Goal: Task Accomplishment & Management: Complete application form

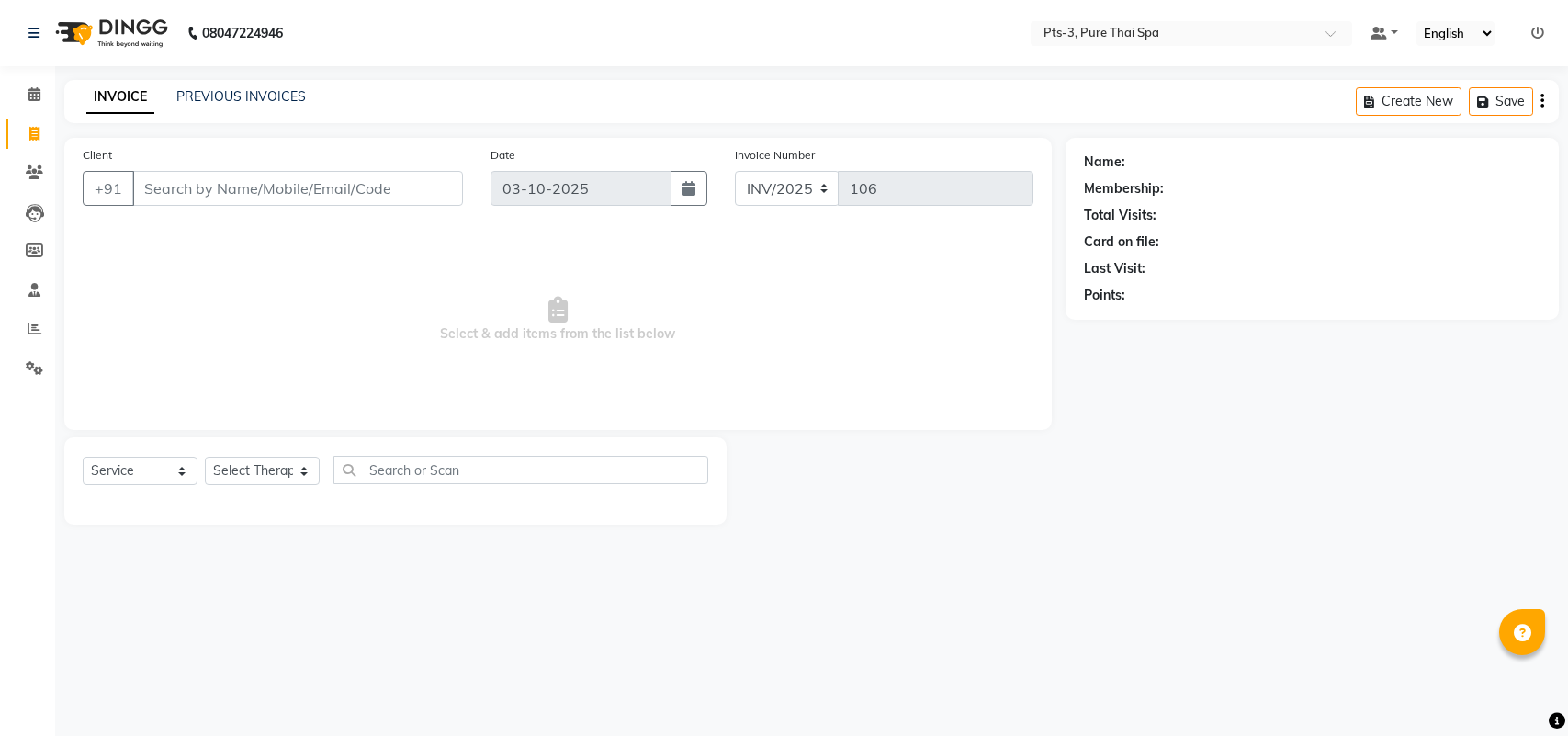
select select "service"
click at [142, 187] on input "Client" at bounding box center [298, 189] width 331 height 35
click at [184, 187] on input "Client" at bounding box center [298, 189] width 331 height 35
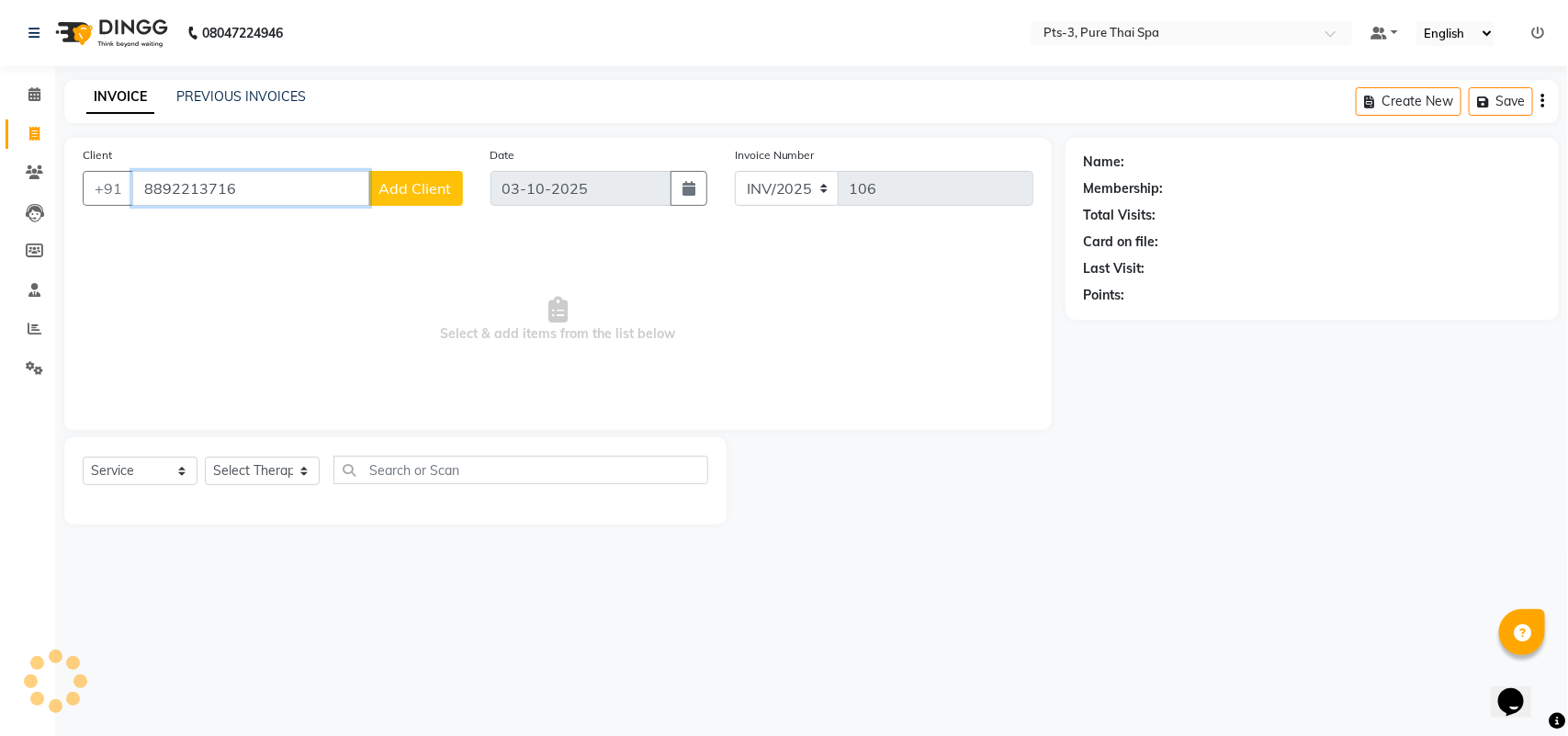
type input "8892213716"
click at [386, 179] on span "Add Client" at bounding box center [416, 188] width 73 height 19
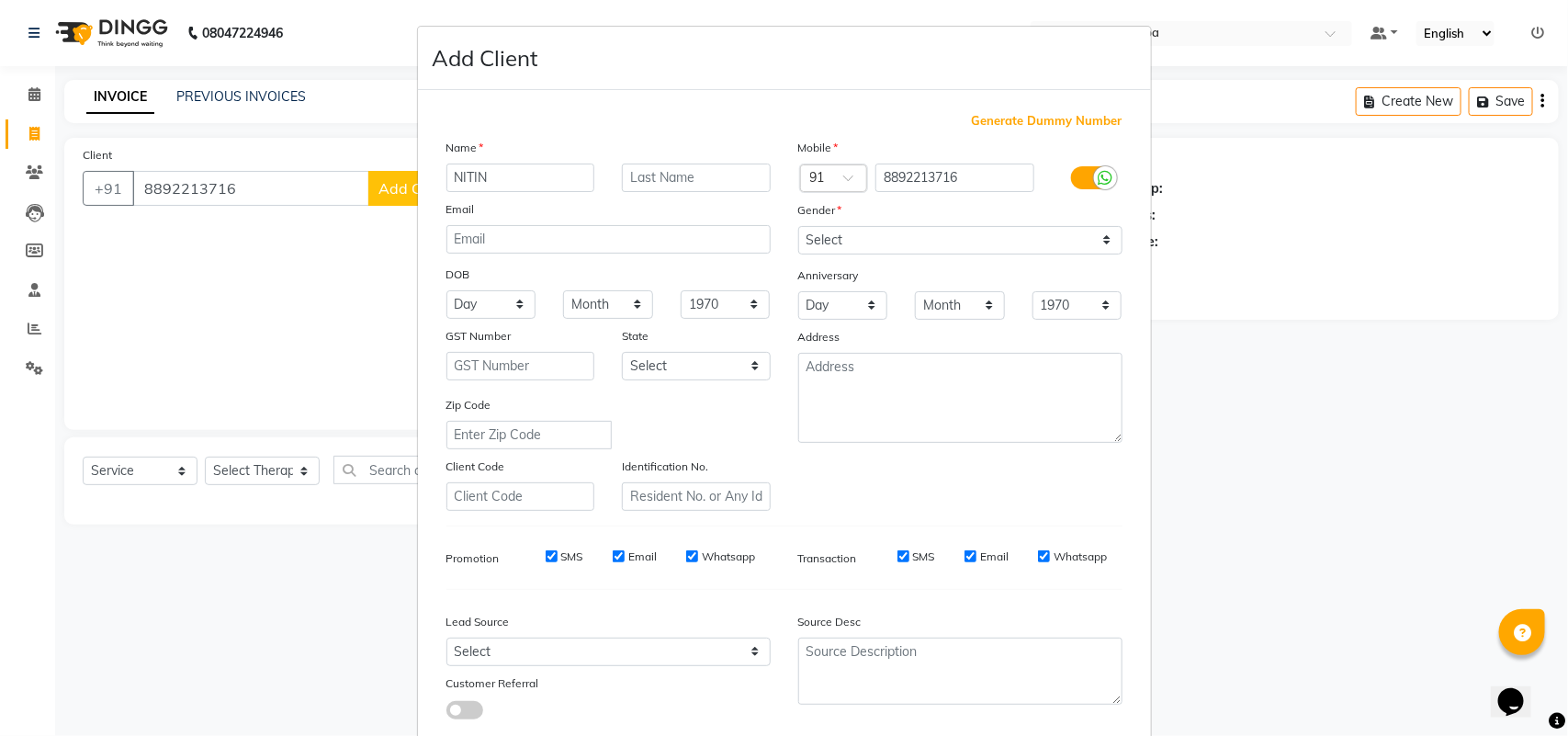
type input "NITIN"
click at [859, 227] on select "Select [DEMOGRAPHIC_DATA] [DEMOGRAPHIC_DATA] Other Prefer Not To Say" at bounding box center [961, 240] width 324 height 28
select select "[DEMOGRAPHIC_DATA]"
click at [799, 226] on select "Select [DEMOGRAPHIC_DATA] [DEMOGRAPHIC_DATA] Other Prefer Not To Say" at bounding box center [961, 240] width 324 height 28
click at [574, 556] on label "SMS" at bounding box center [572, 556] width 22 height 17
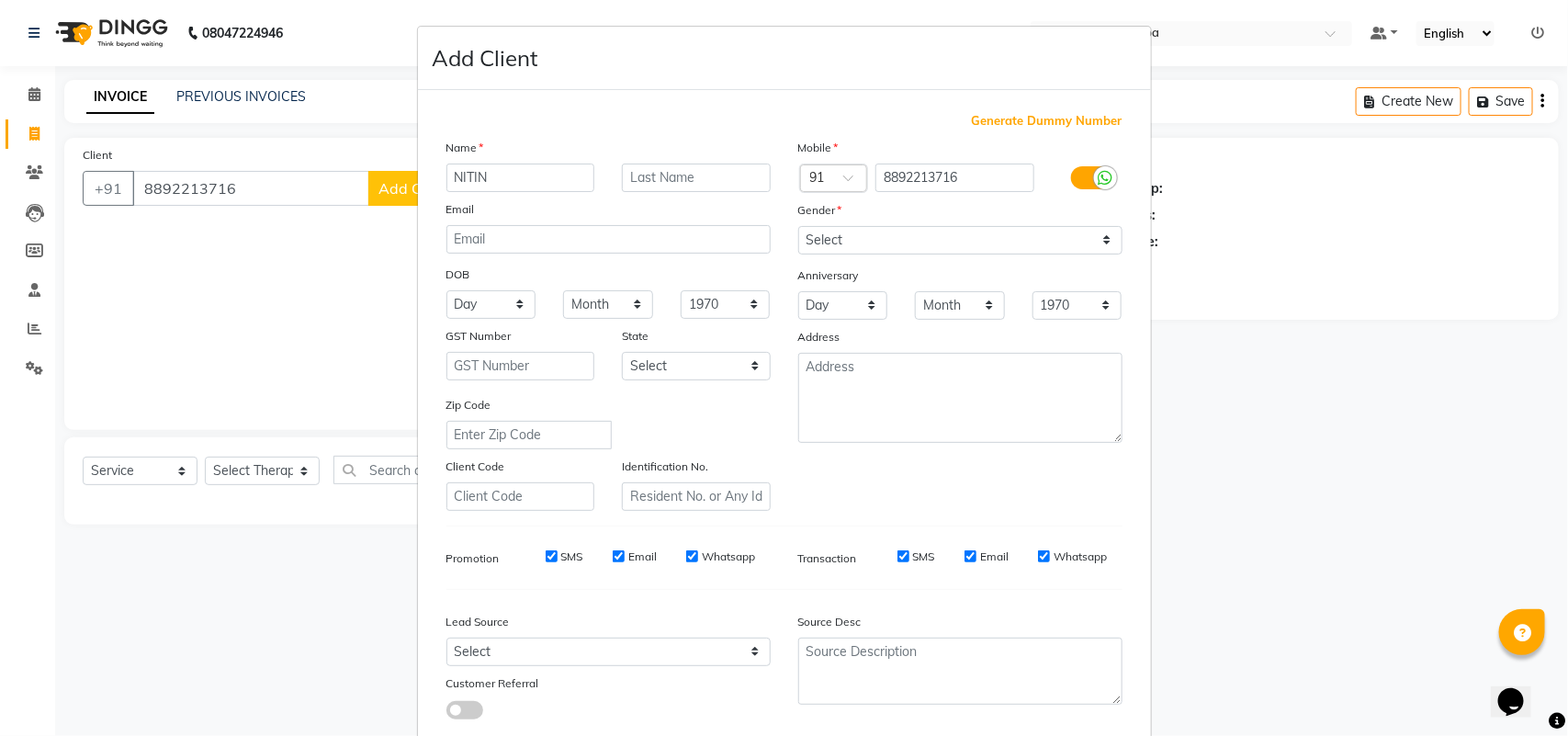
click at [558, 556] on input "SMS" at bounding box center [551, 556] width 12 height 12
checkbox input "false"
click at [647, 553] on label "Email" at bounding box center [643, 556] width 28 height 17
click at [625, 553] on input "Email" at bounding box center [619, 556] width 12 height 12
checkbox input "false"
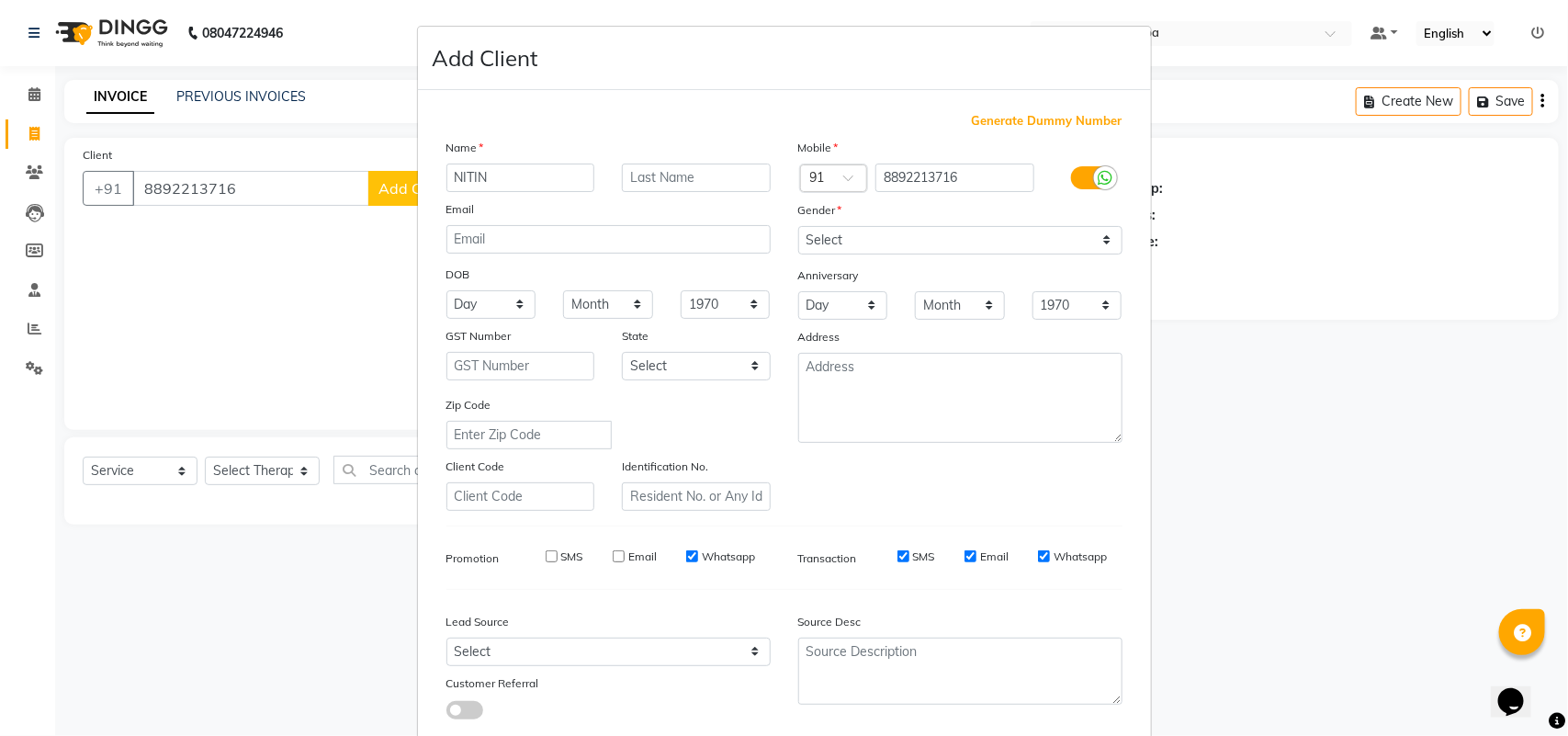
click at [722, 560] on label "Whatsapp" at bounding box center [728, 556] width 53 height 17
click at [699, 560] on input "Whatsapp" at bounding box center [693, 556] width 12 height 12
checkbox input "false"
click at [919, 548] on label "SMS" at bounding box center [924, 556] width 22 height 17
click at [910, 550] on input "SMS" at bounding box center [904, 556] width 12 height 12
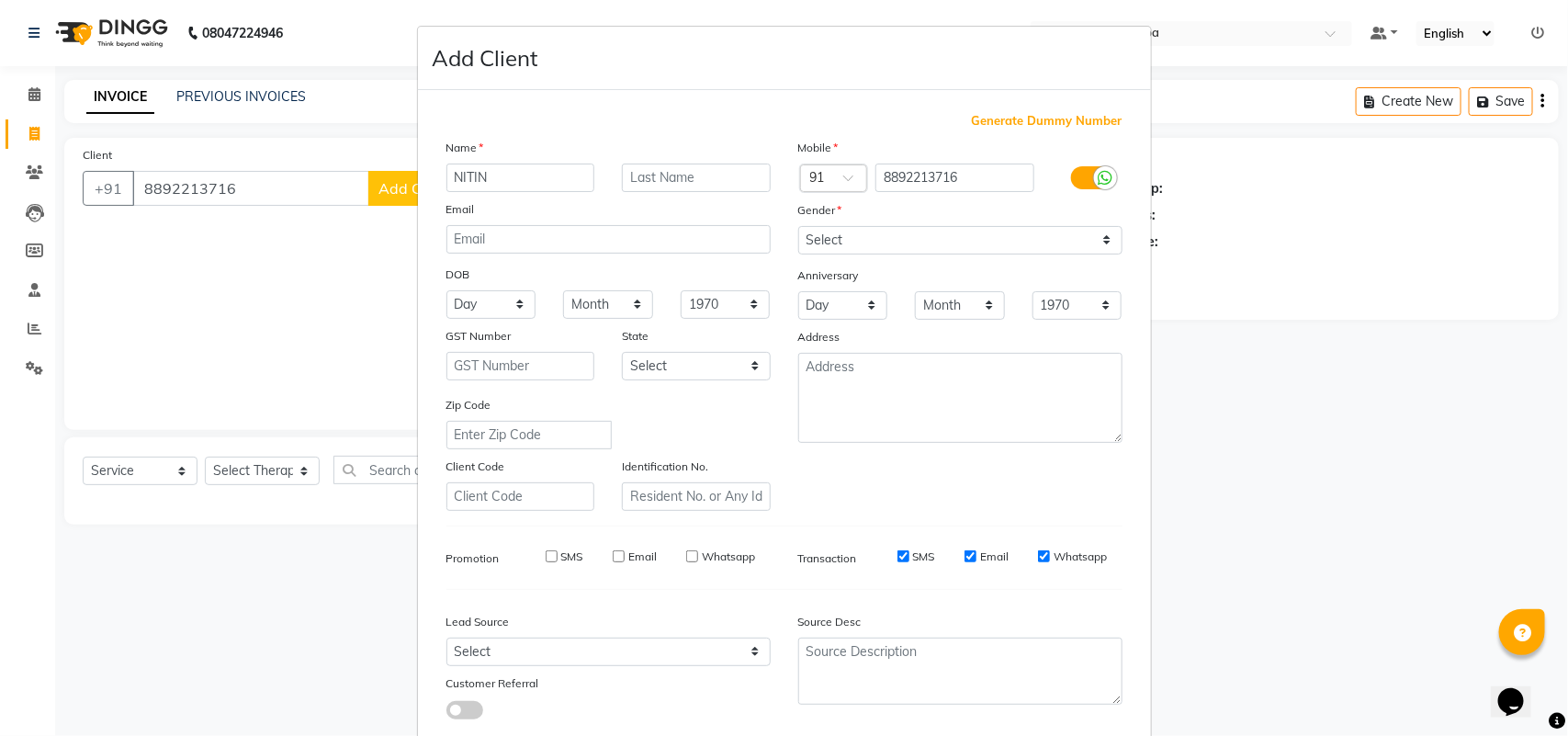
checkbox input "false"
click at [980, 548] on label "Email" at bounding box center [994, 556] width 28 height 17
click at [977, 550] on input "Email" at bounding box center [971, 556] width 12 height 12
checkbox input "false"
click at [1054, 553] on label "Whatsapp" at bounding box center [1081, 556] width 53 height 17
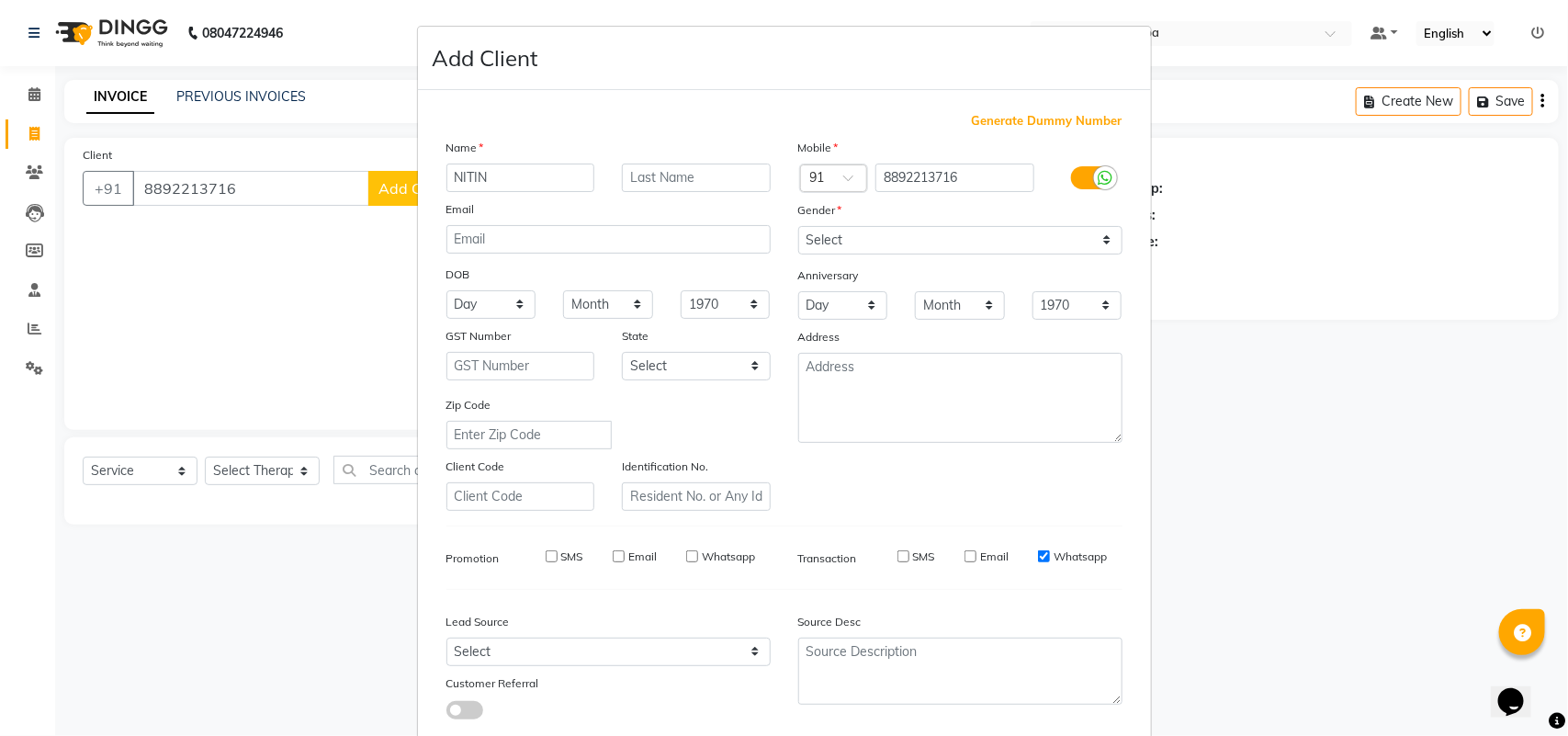
click at [1050, 553] on input "Whatsapp" at bounding box center [1044, 556] width 12 height 12
checkbox input "false"
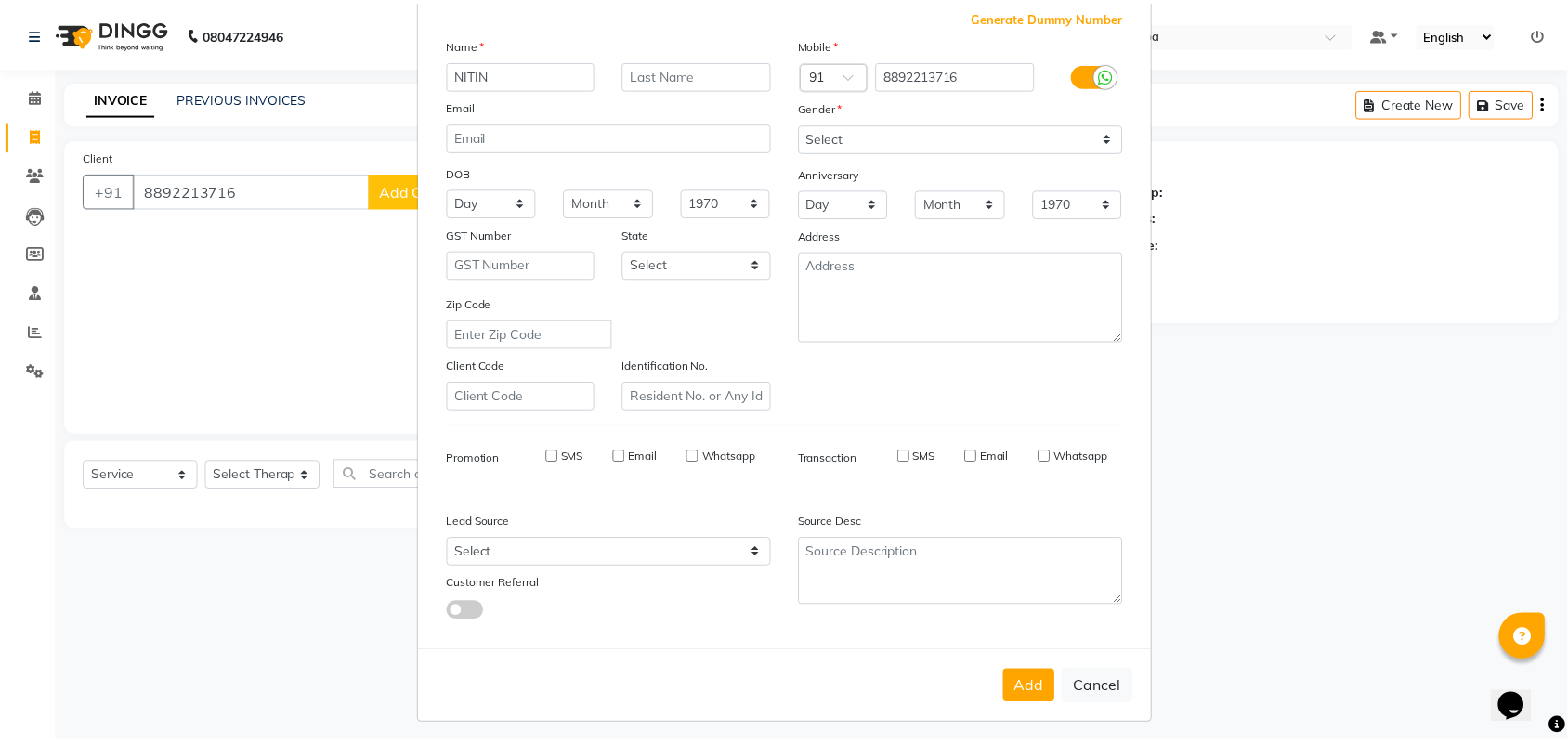
scroll to position [107, 0]
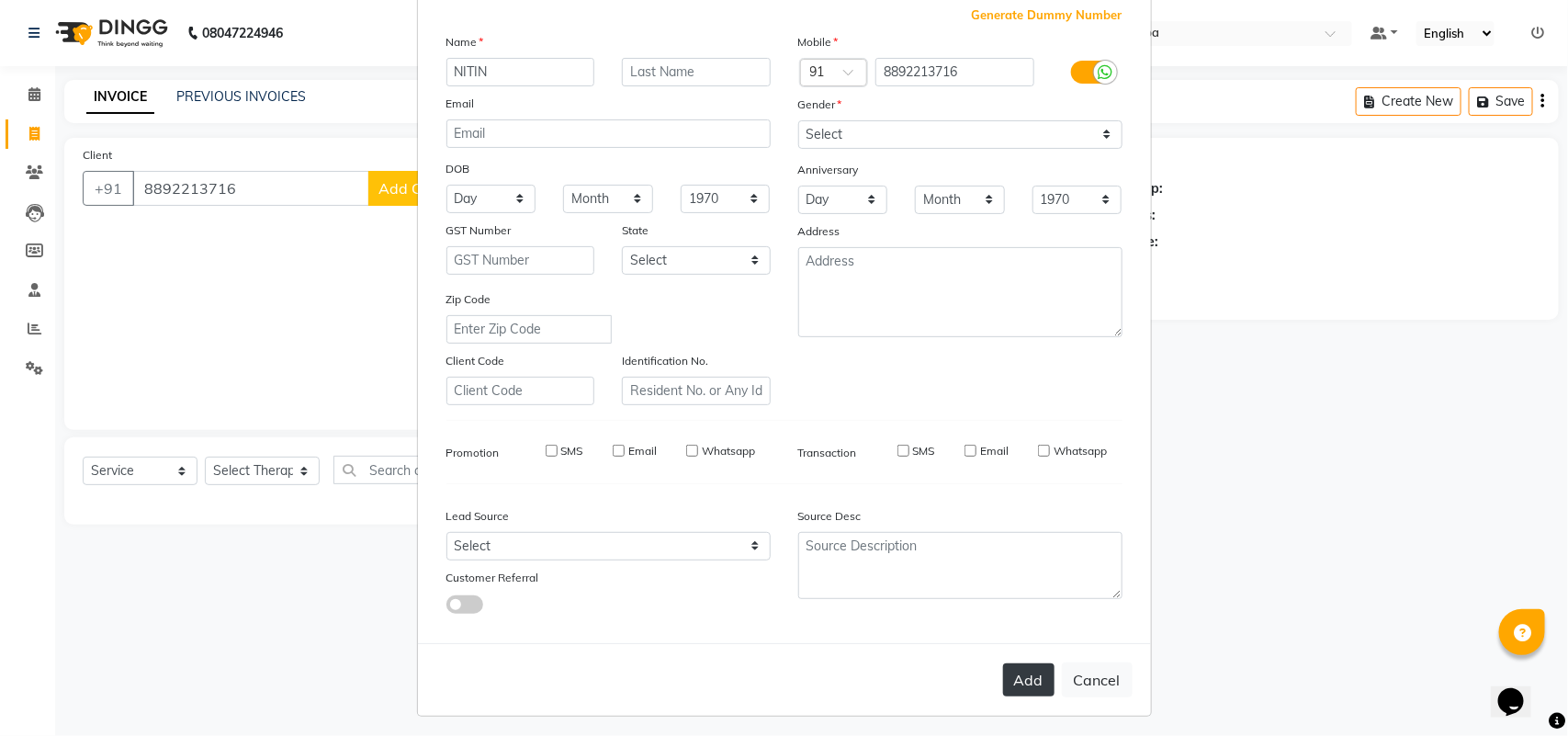
click at [1030, 673] on button "Add" at bounding box center [1029, 680] width 51 height 33
select select
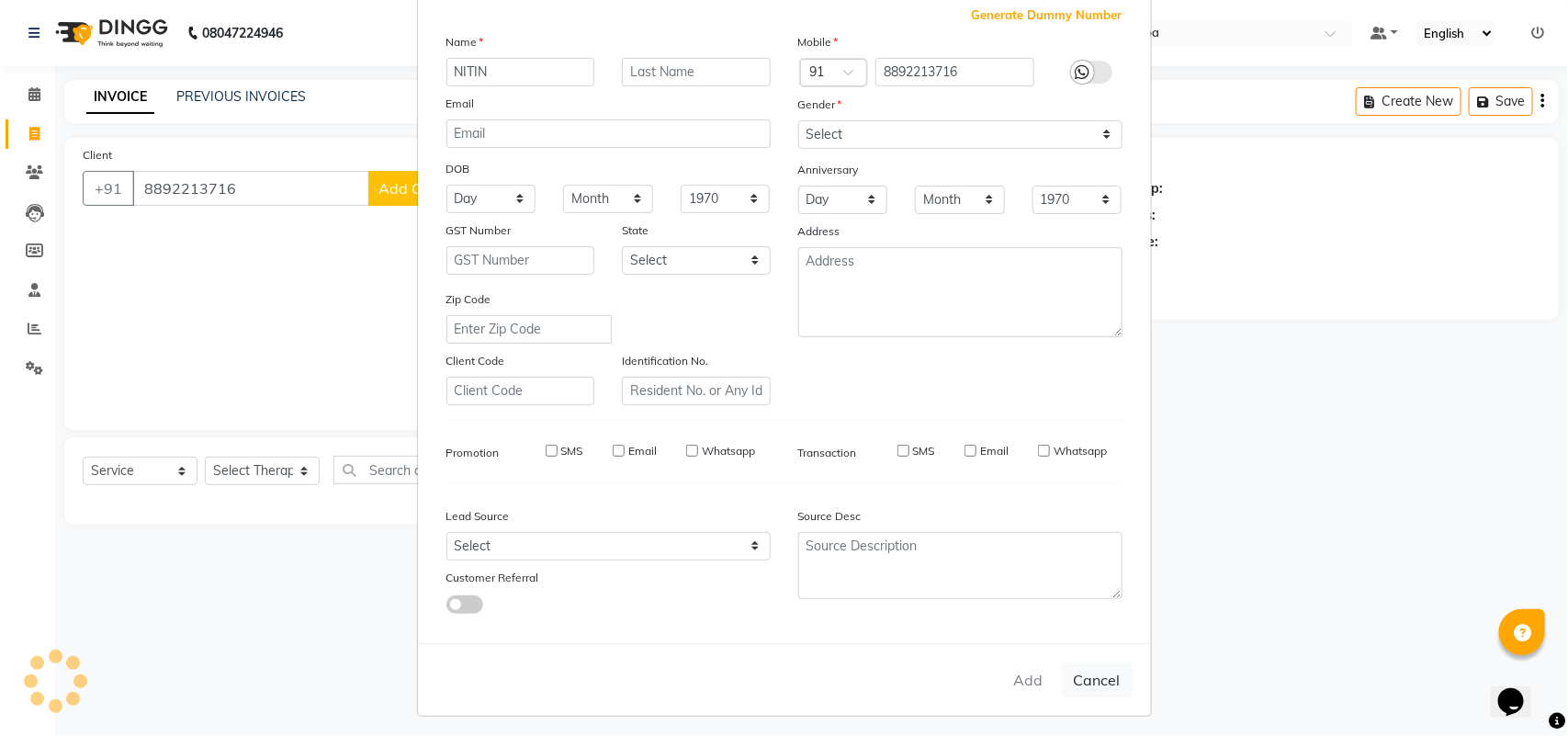
select select
checkbox input "false"
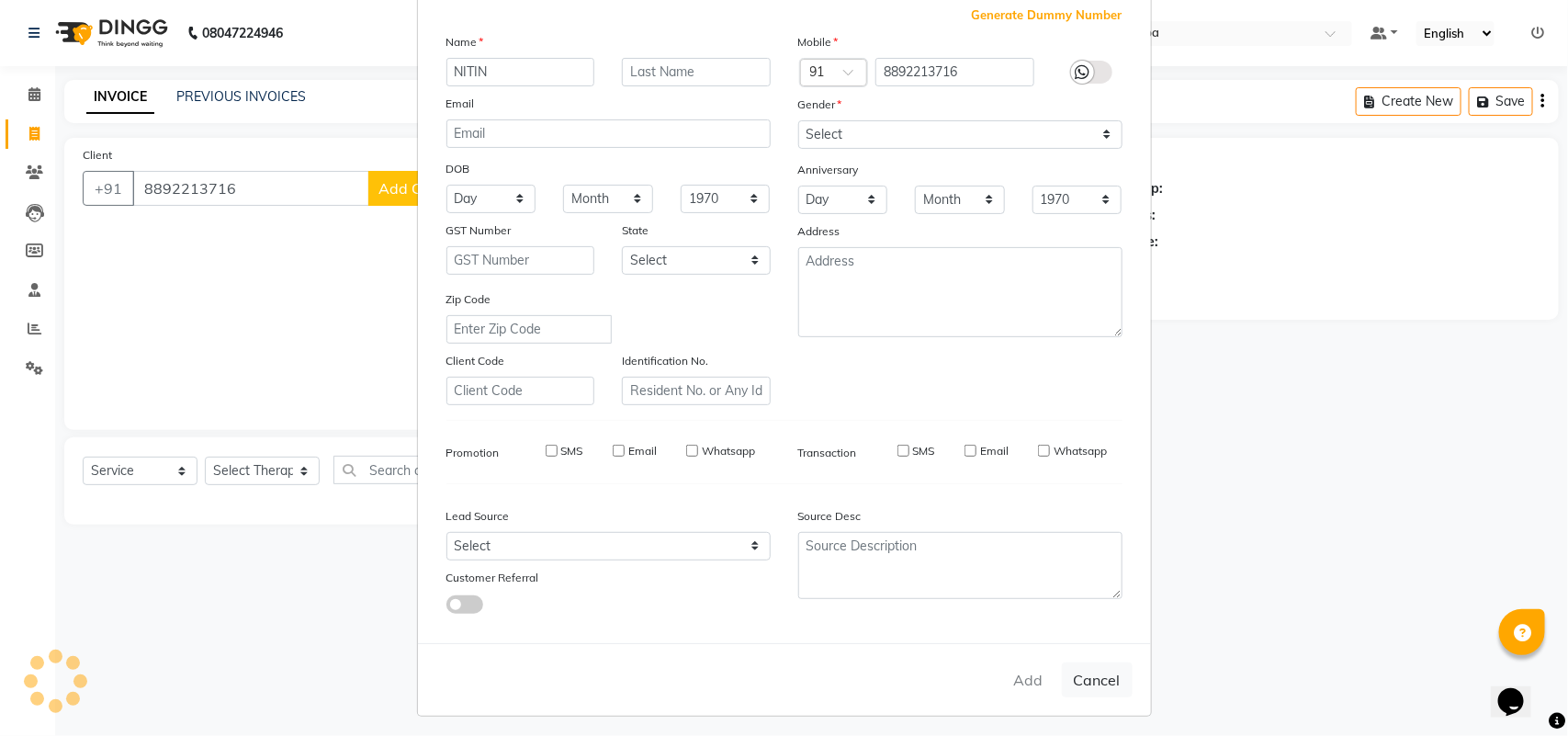
checkbox input "false"
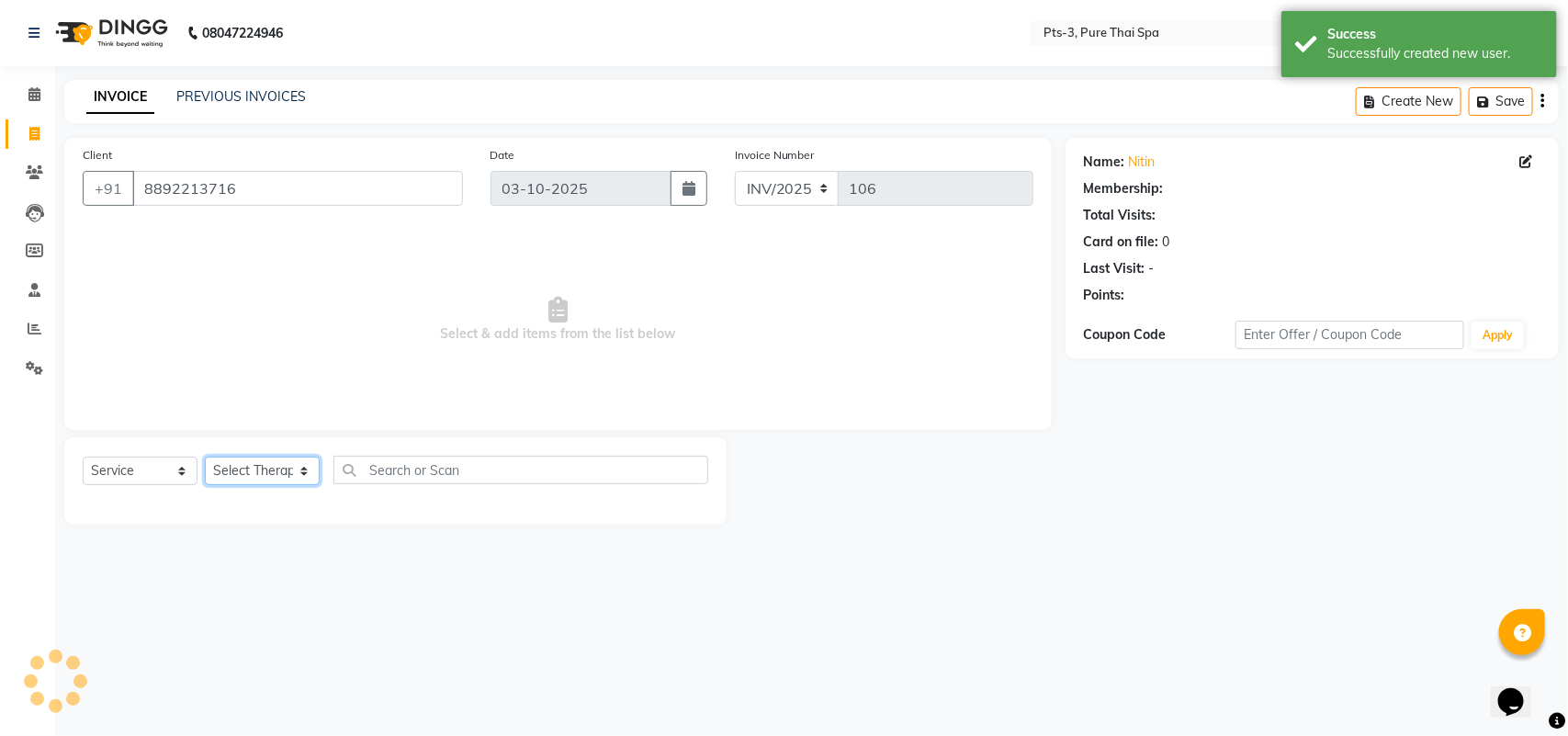
click at [252, 480] on select "Select Therapist [PERSON_NAME] AMMI ANYONE [PERSON_NAME] [PERSON_NAME] [PERSON_…" at bounding box center [262, 471] width 115 height 28
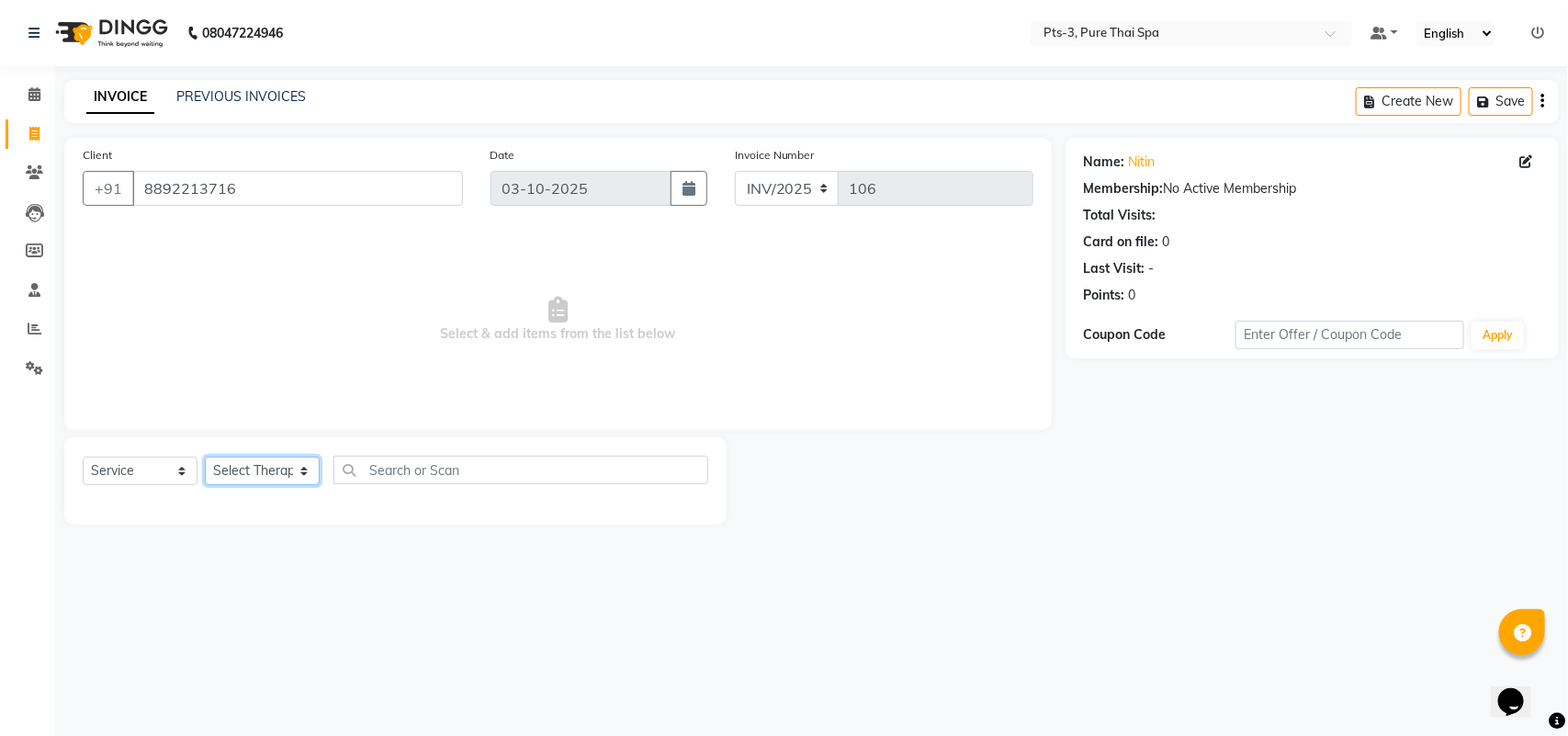
select select "73951"
click at [205, 457] on select "Select Therapist [PERSON_NAME] AMMI ANYONE [PERSON_NAME] [PERSON_NAME] [PERSON_…" at bounding box center [262, 471] width 115 height 28
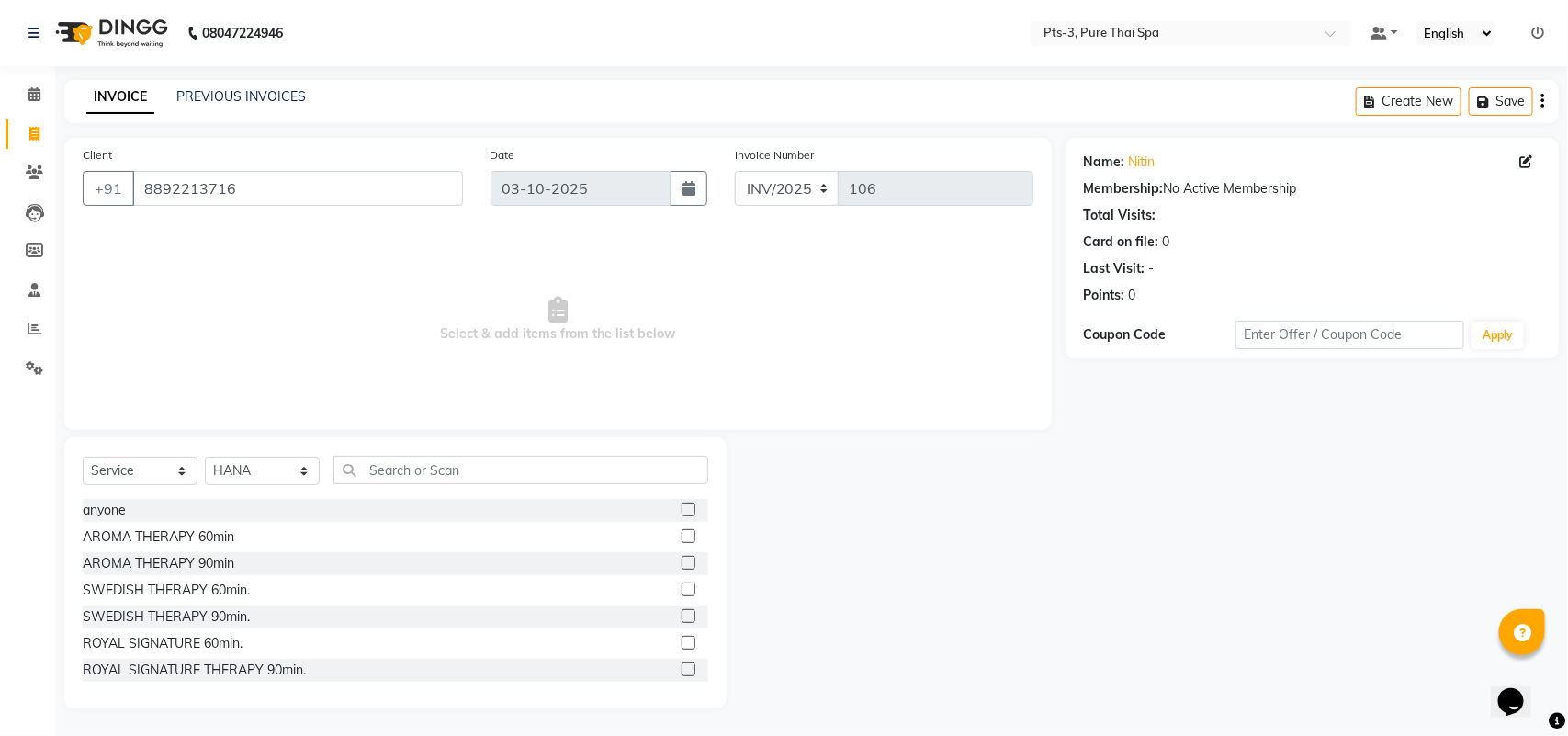
click at [682, 533] on label at bounding box center [689, 537] width 14 height 14
click at [682, 533] on input "checkbox" at bounding box center [688, 537] width 12 height 12
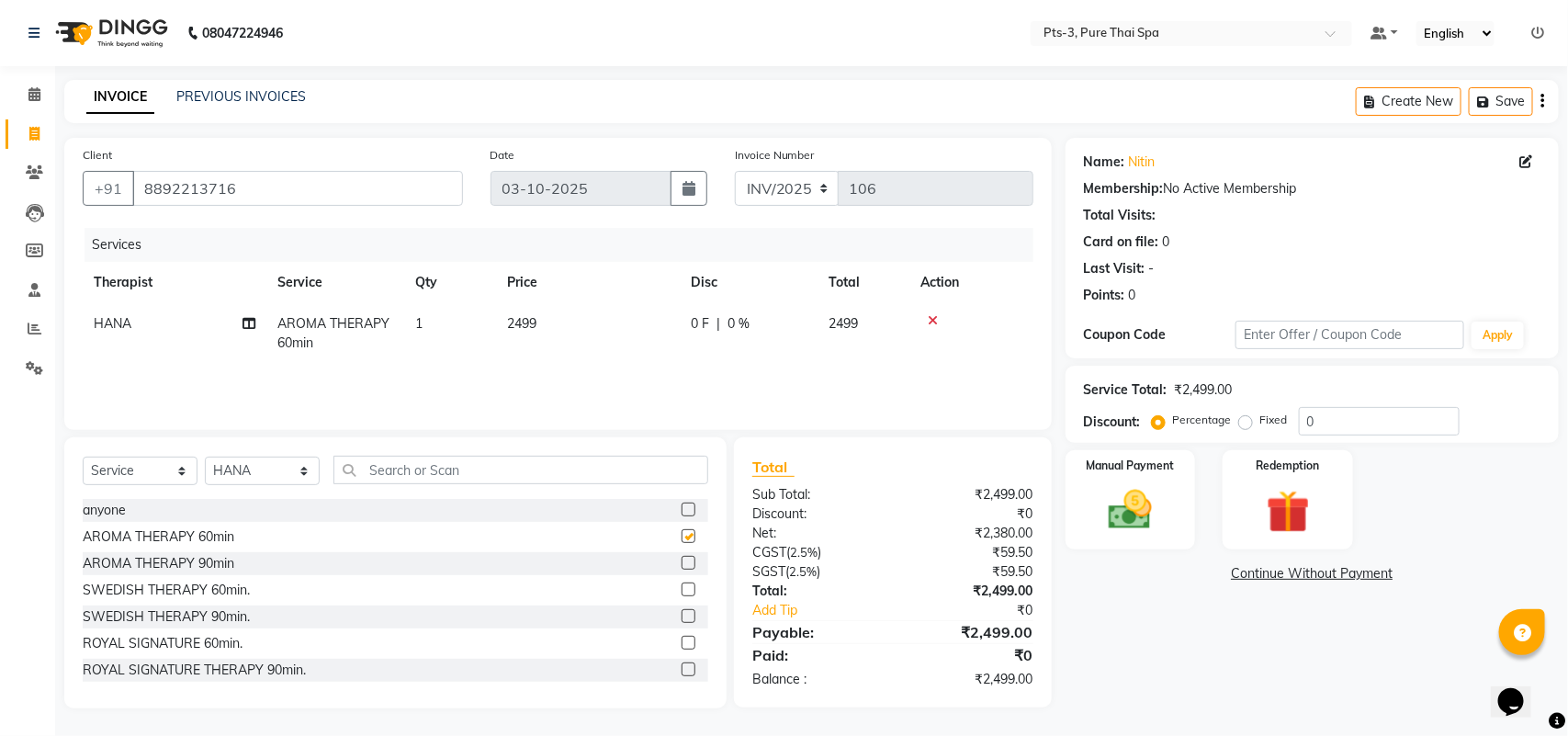
checkbox input "false"
click at [240, 466] on select "Select Therapist [PERSON_NAME] AMMI ANYONE [PERSON_NAME] [PERSON_NAME] [PERSON_…" at bounding box center [262, 471] width 115 height 28
select select "77196"
click at [205, 457] on select "Select Therapist [PERSON_NAME] AMMI ANYONE [PERSON_NAME] [PERSON_NAME] [PERSON_…" at bounding box center [262, 471] width 115 height 28
click at [682, 536] on label at bounding box center [689, 537] width 14 height 14
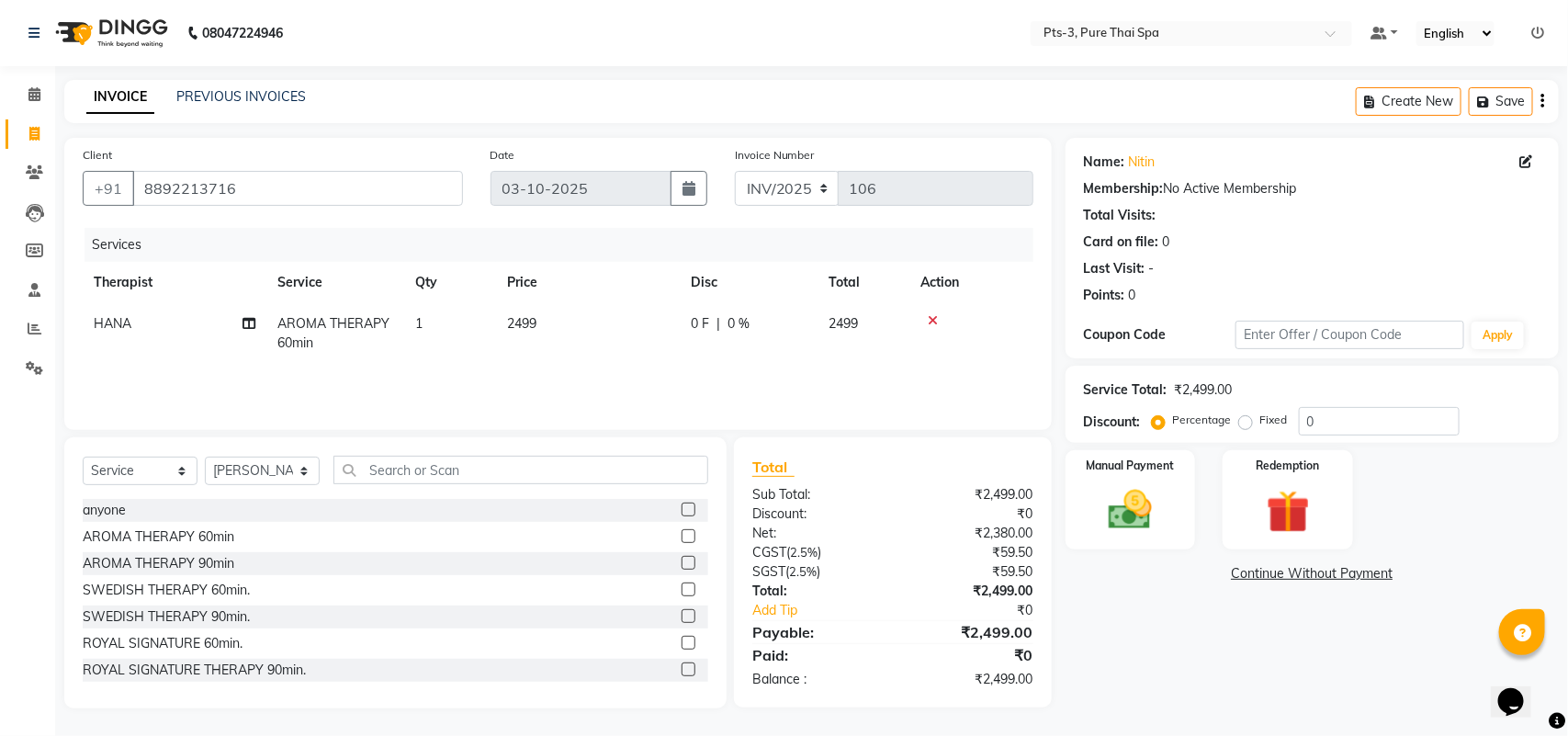
click at [682, 536] on input "checkbox" at bounding box center [688, 537] width 12 height 12
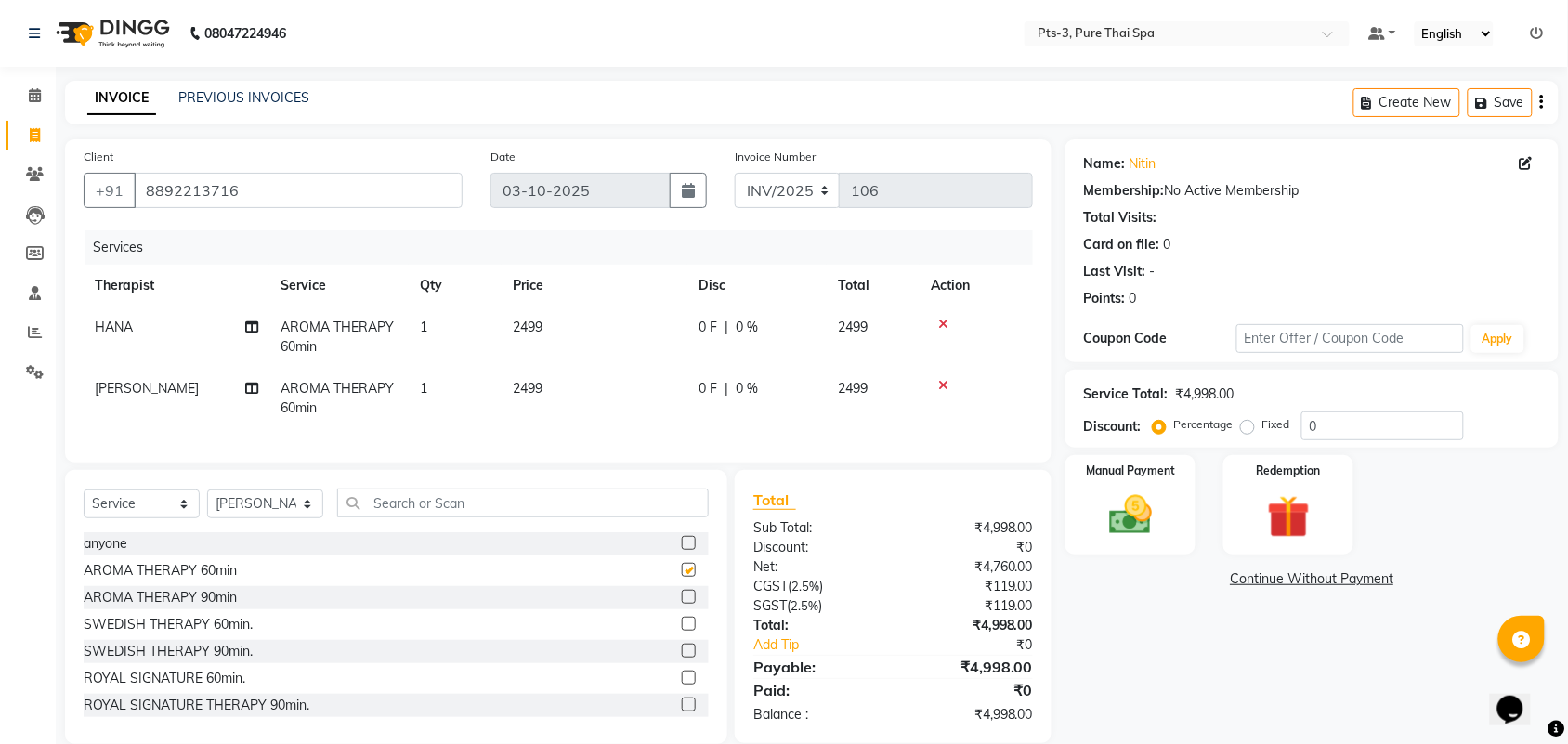
checkbox input "false"
click at [1263, 424] on label "Fixed" at bounding box center [1277, 424] width 28 height 17
click at [1245, 424] on input "Fixed" at bounding box center [1251, 424] width 13 height 13
radio input "true"
click at [1333, 420] on input "0" at bounding box center [1383, 425] width 163 height 29
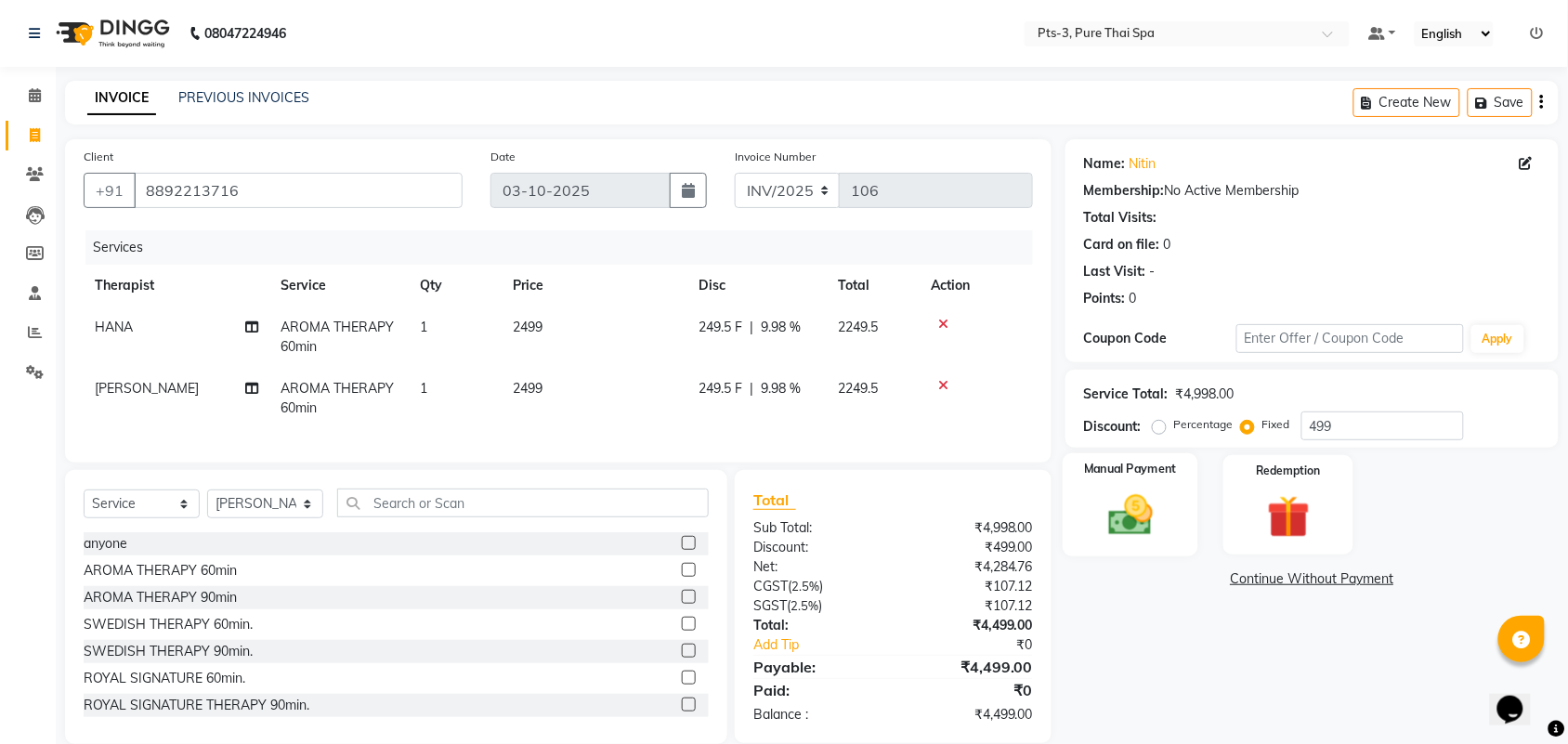
click at [1130, 519] on img at bounding box center [1131, 515] width 73 height 51
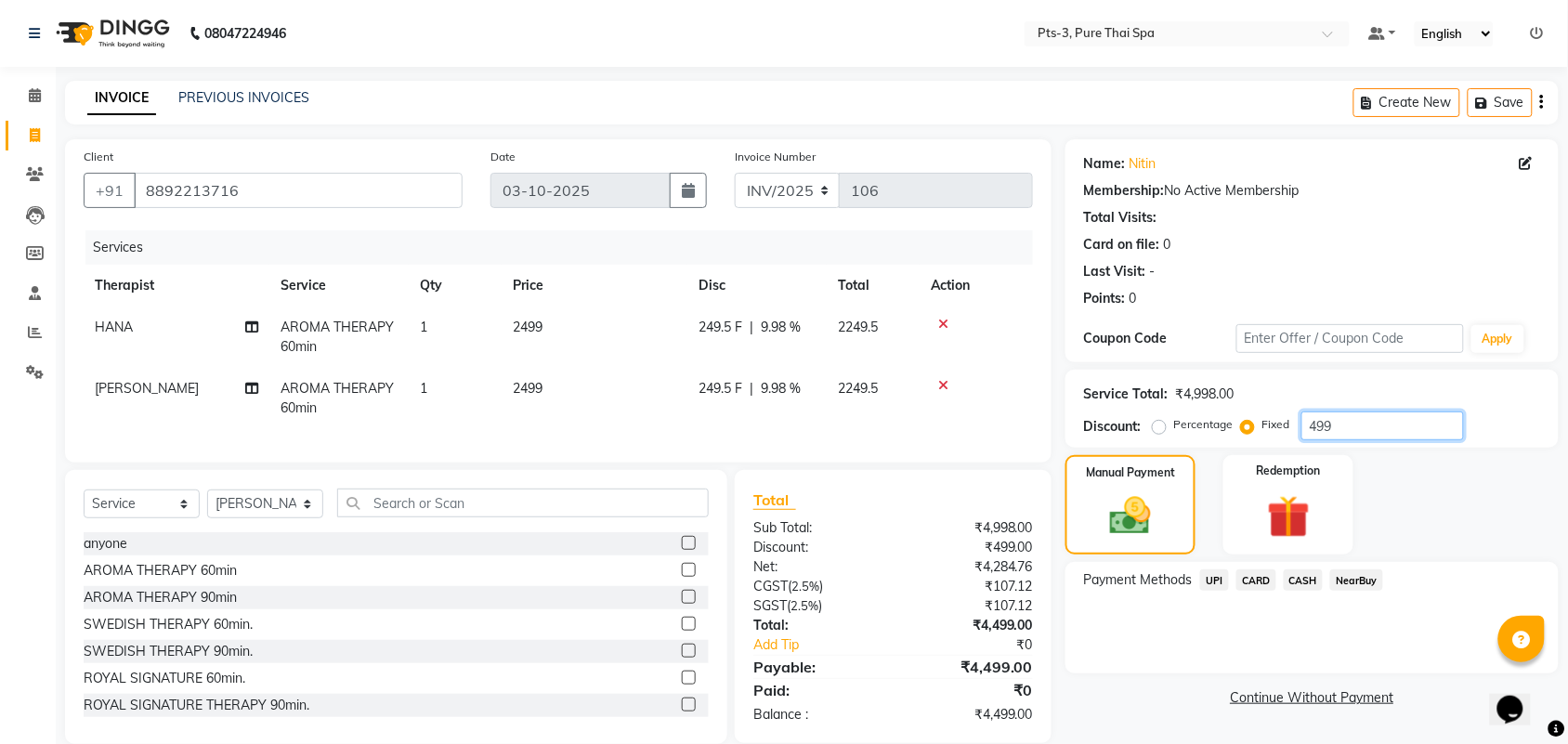
click at [1362, 427] on input "499" at bounding box center [1383, 425] width 163 height 29
type input "4"
type input "3"
type input "6"
type input "598"
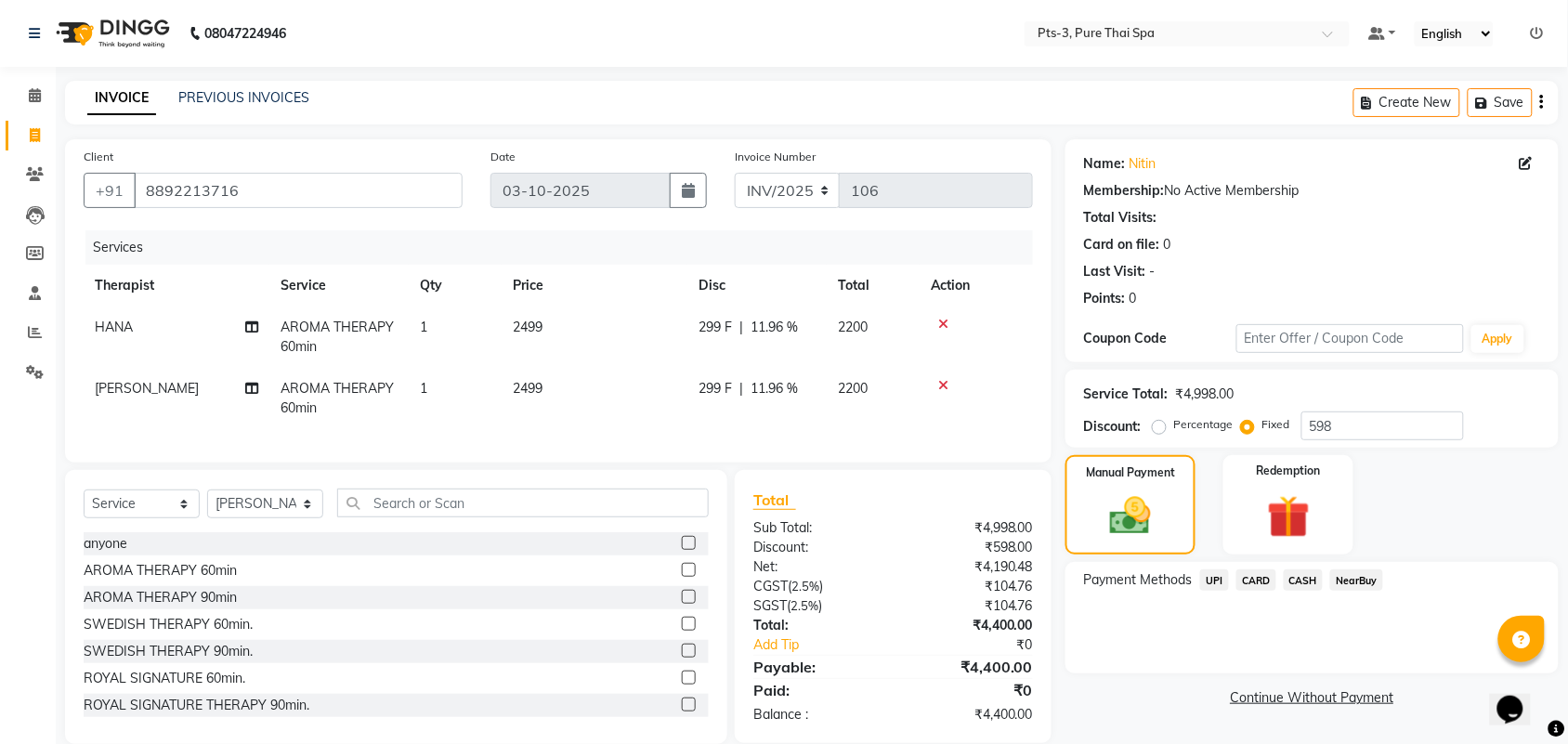
click at [1204, 577] on span "UPI" at bounding box center [1214, 580] width 29 height 22
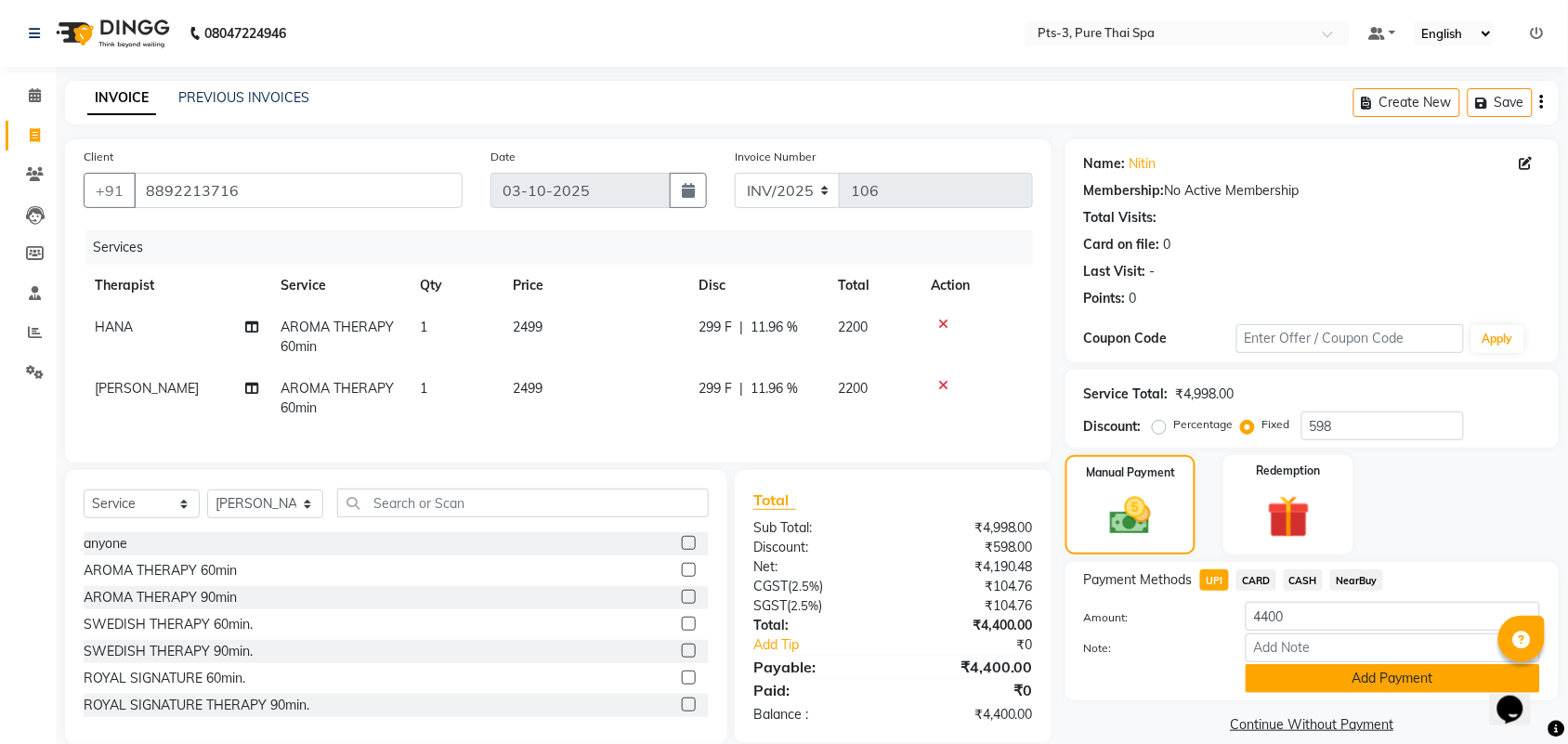
click at [1292, 678] on button "Add Payment" at bounding box center [1393, 678] width 294 height 29
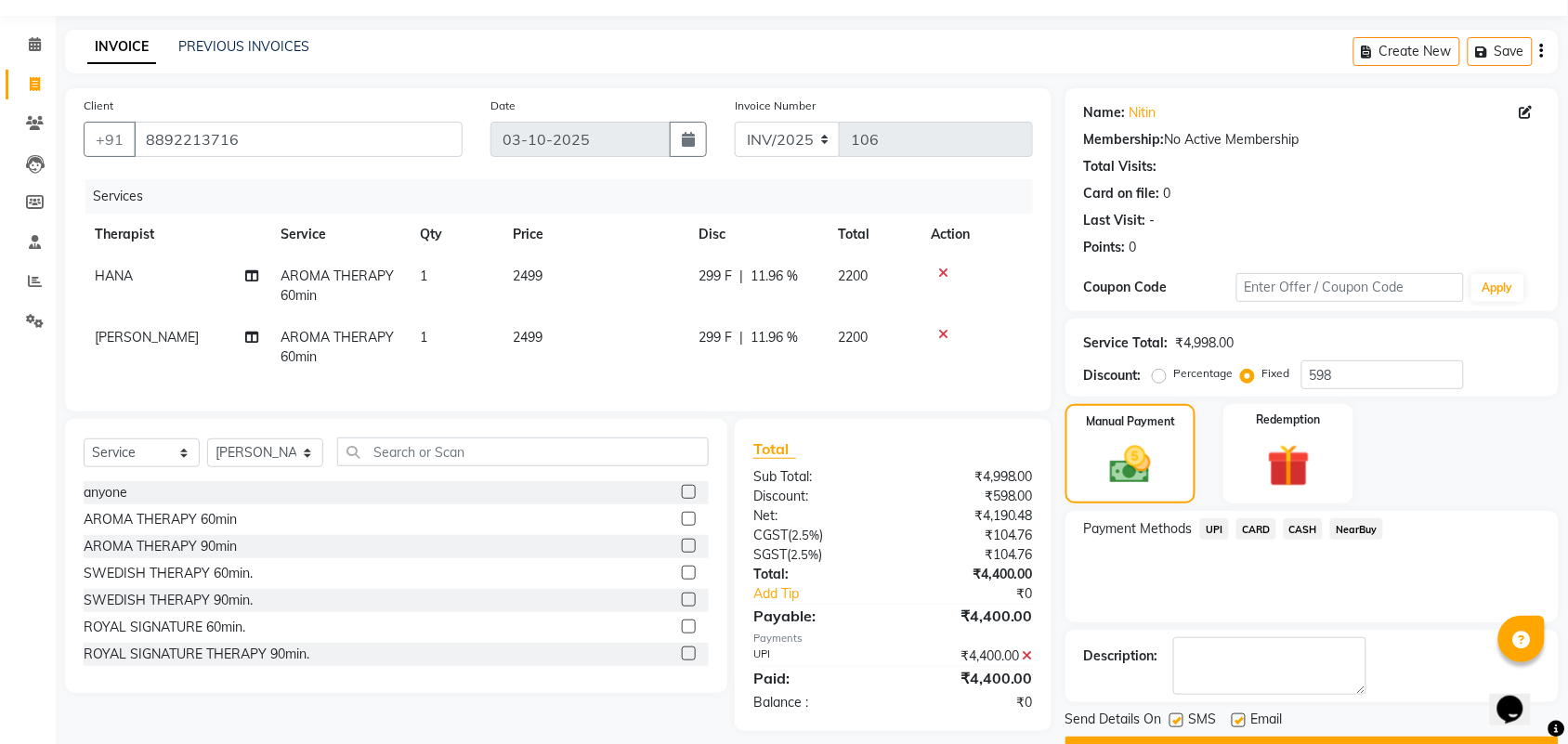
scroll to position [100, 0]
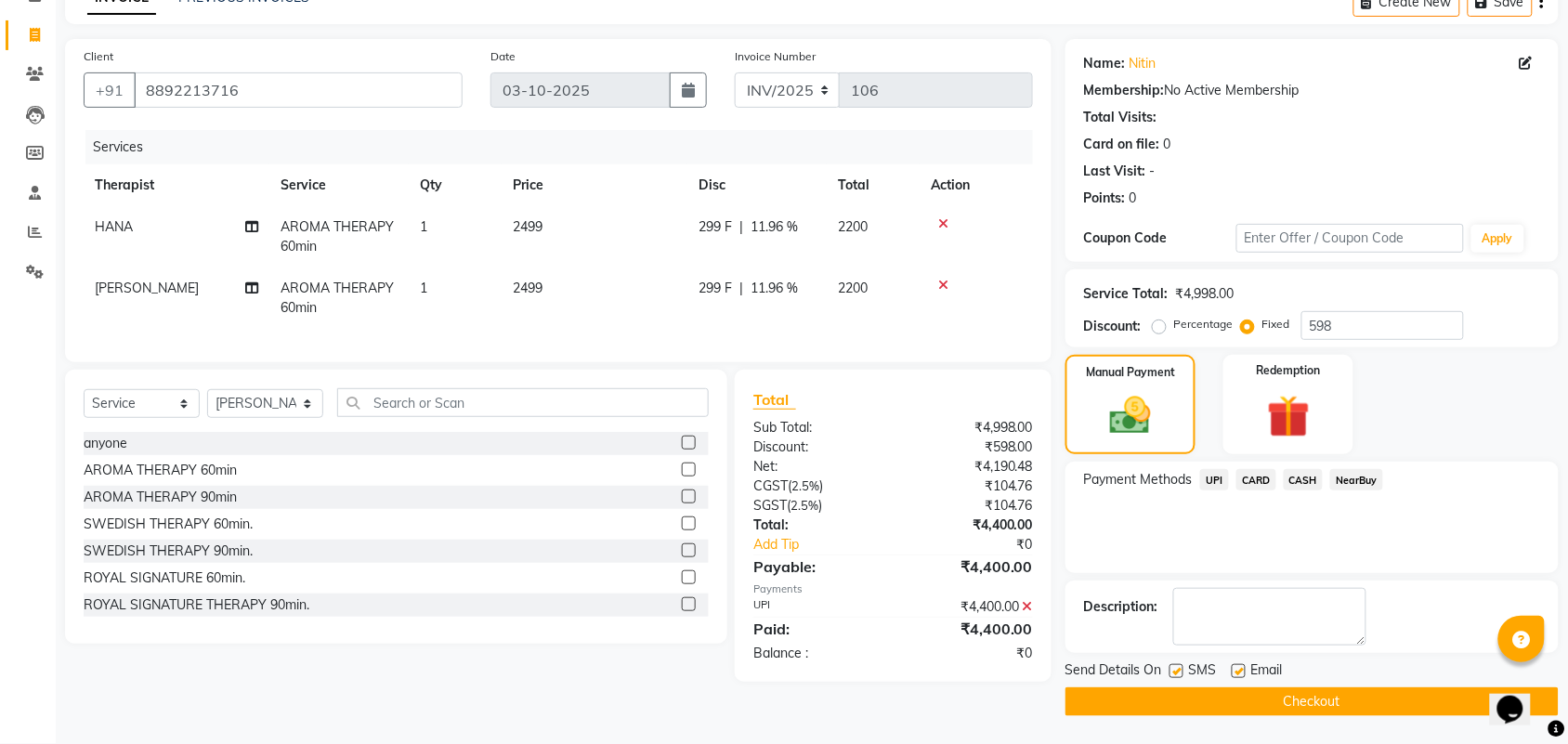
click at [1178, 673] on label at bounding box center [1176, 671] width 14 height 14
click at [1178, 673] on input "checkbox" at bounding box center [1176, 671] width 12 height 12
checkbox input "false"
click at [1238, 669] on label at bounding box center [1239, 671] width 14 height 14
click at [1238, 669] on input "checkbox" at bounding box center [1238, 671] width 12 height 12
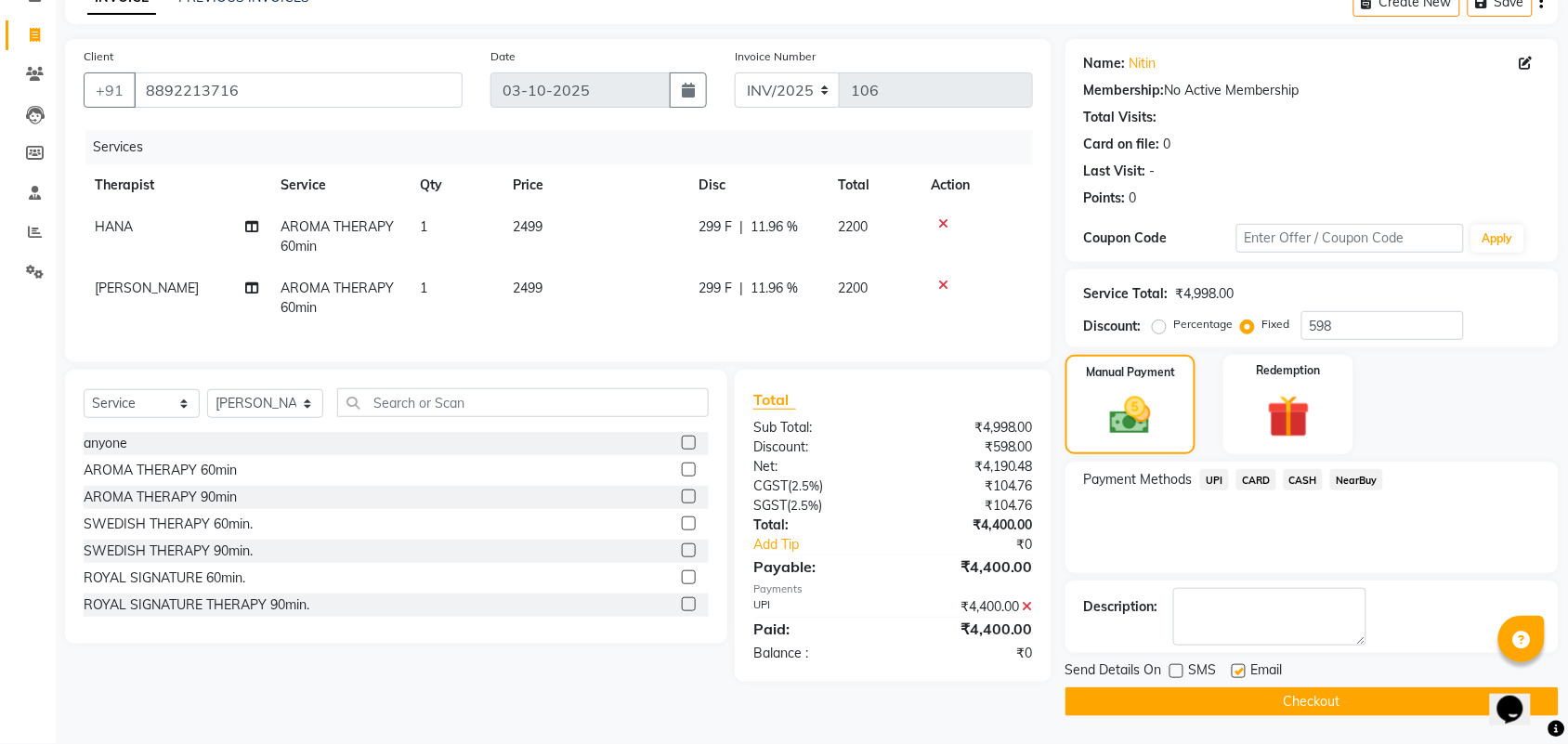
checkbox input "false"
click at [1227, 708] on button "Checkout" at bounding box center [1313, 701] width 494 height 29
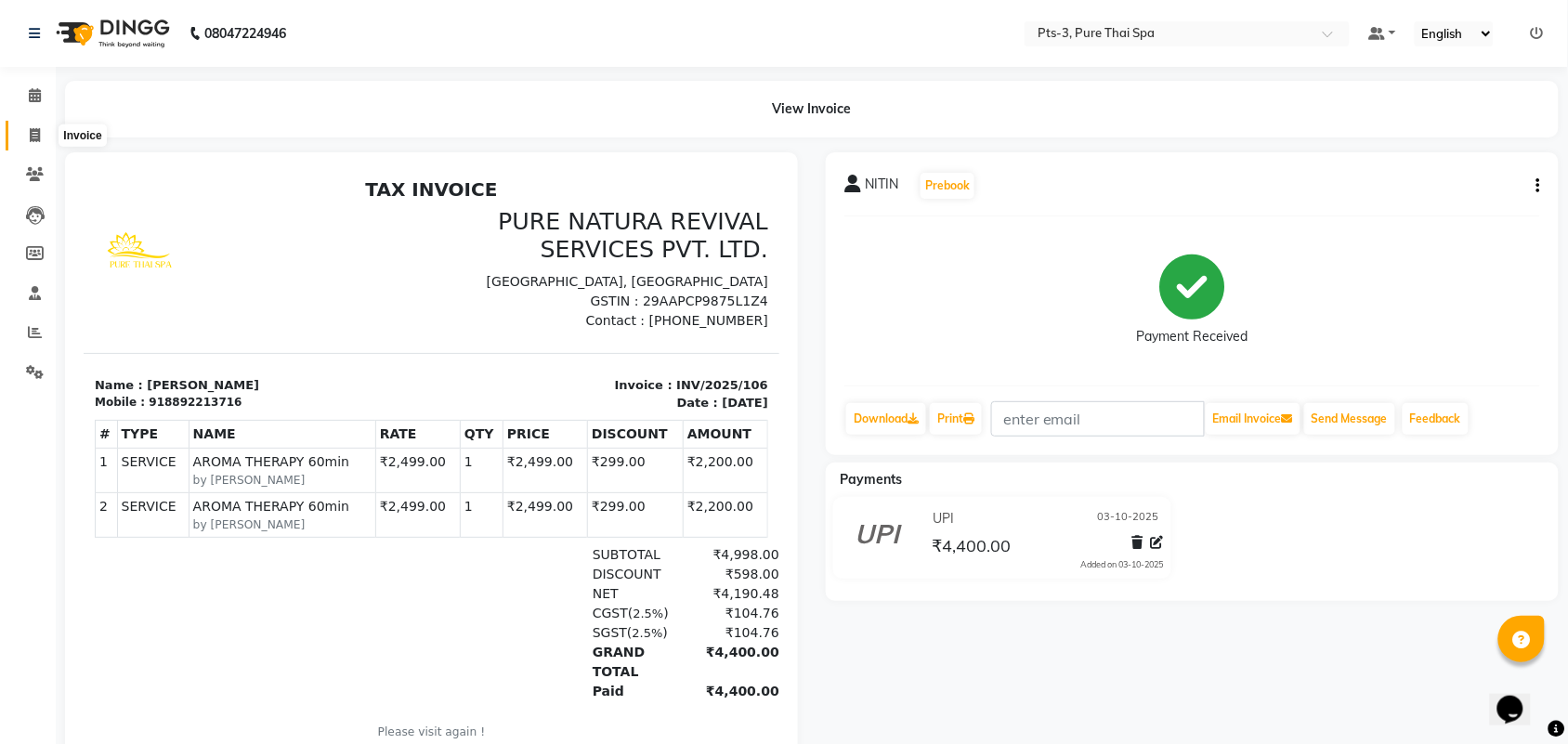
click at [23, 127] on span at bounding box center [35, 136] width 33 height 22
select select "service"
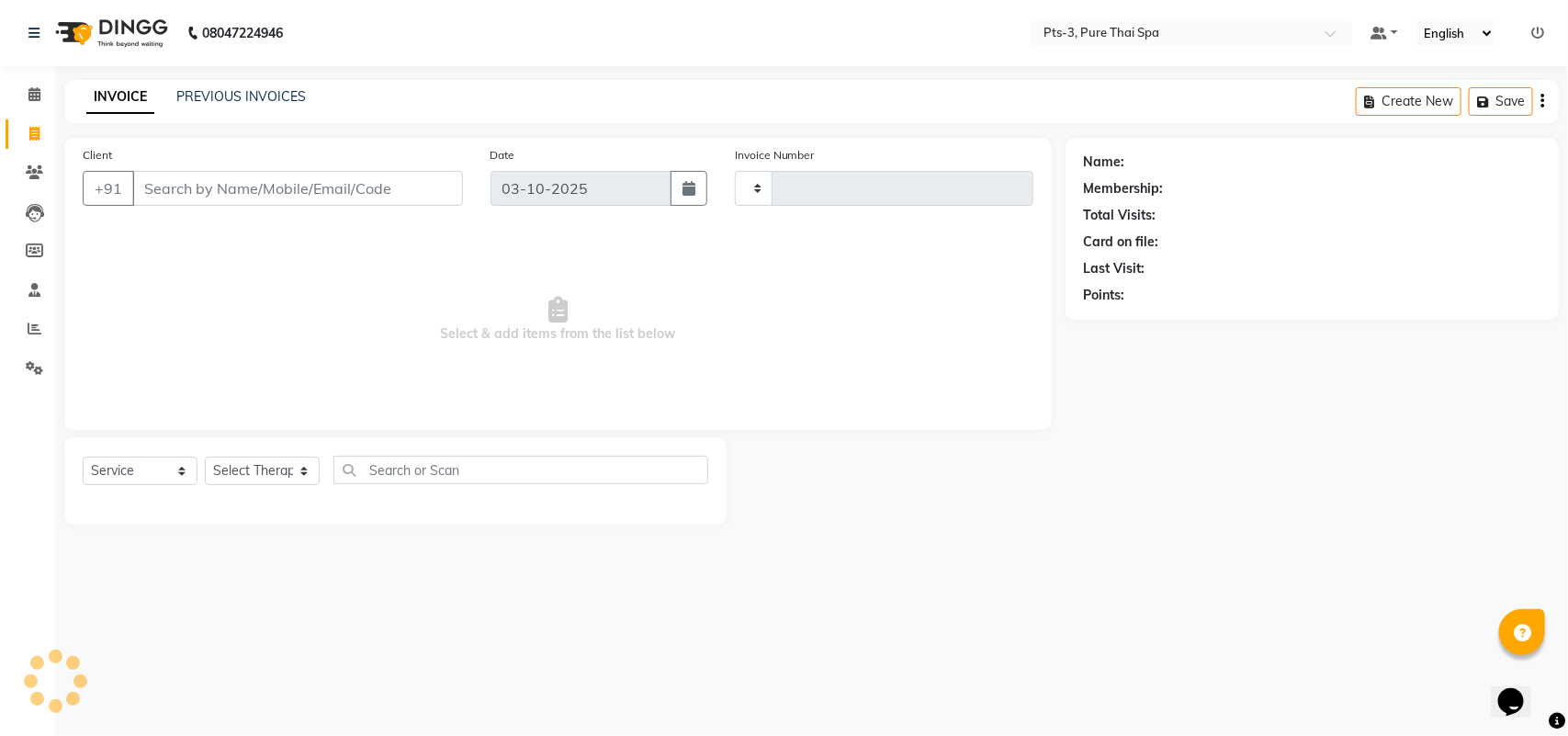
type input "107"
select select "9047"
drag, startPoint x: 159, startPoint y: 189, endPoint x: 140, endPoint y: 179, distance: 21.5
click at [158, 189] on input "Client" at bounding box center [298, 189] width 331 height 35
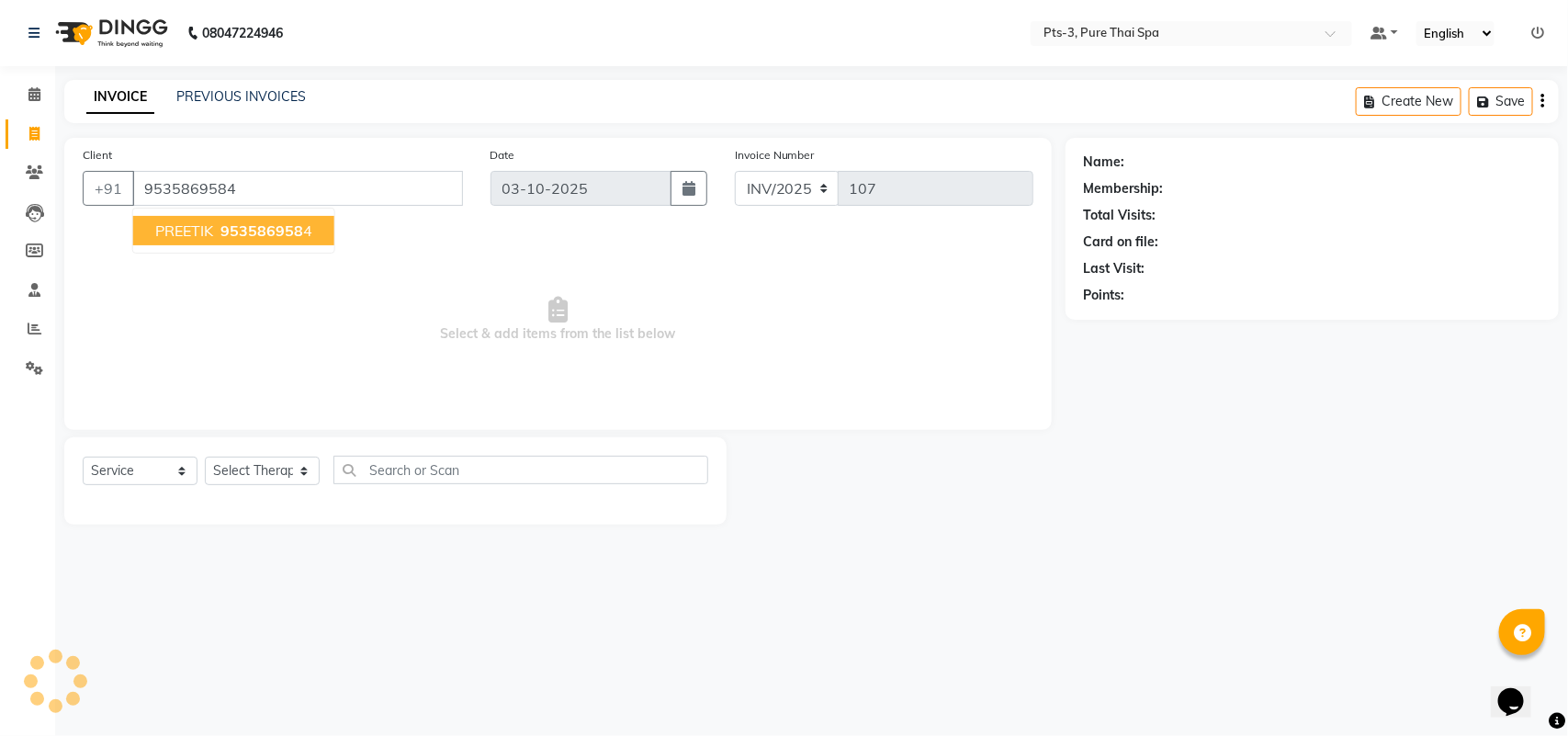
type input "9535869584"
click at [273, 227] on span "953586958" at bounding box center [261, 230] width 83 height 19
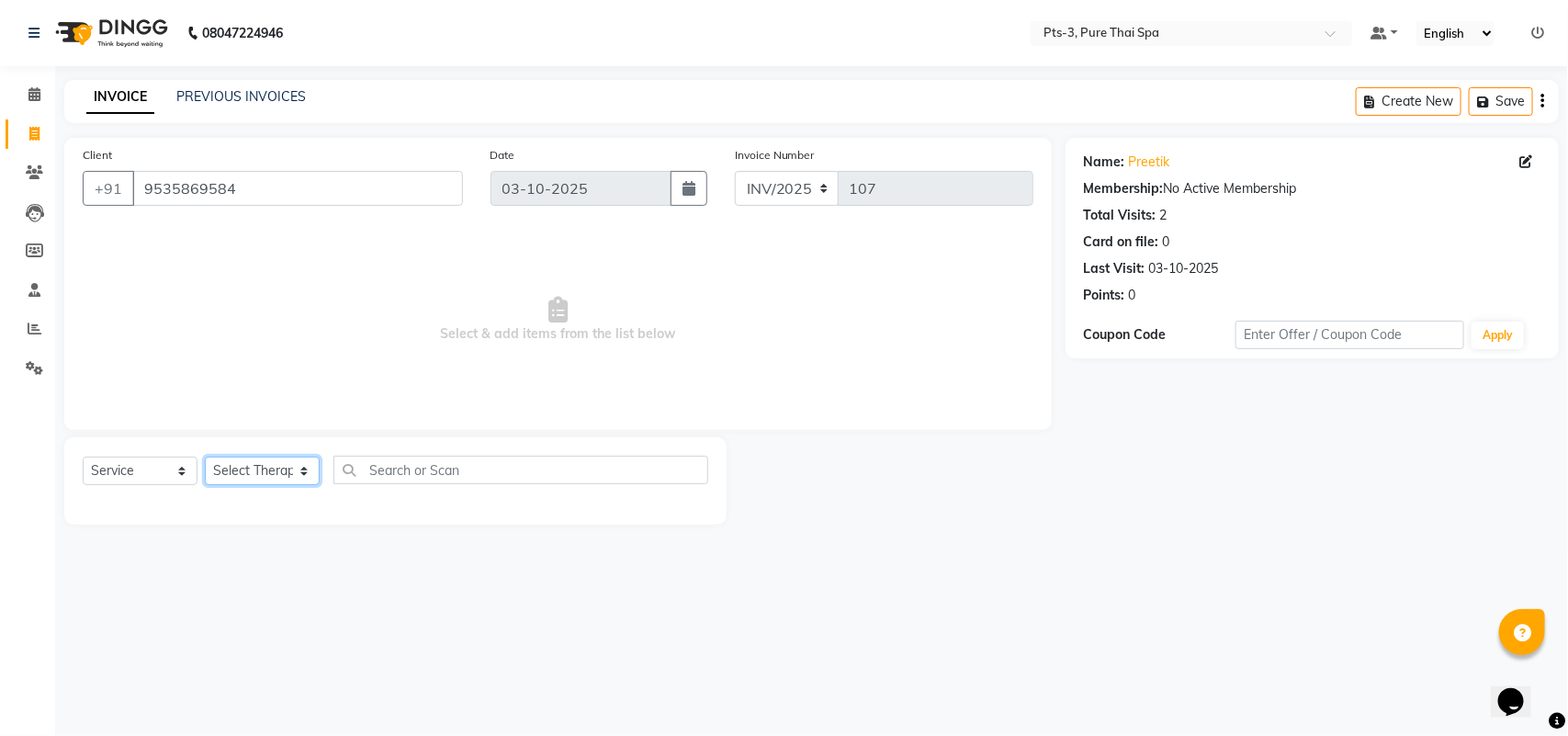
click at [258, 472] on select "Select Therapist [PERSON_NAME] AMMI ANYONE [PERSON_NAME] [PERSON_NAME] [PERSON_…" at bounding box center [262, 471] width 115 height 28
select select "66686"
click at [205, 457] on select "Select Therapist [PERSON_NAME] AMMI ANYONE [PERSON_NAME] [PERSON_NAME] [PERSON_…" at bounding box center [262, 471] width 115 height 28
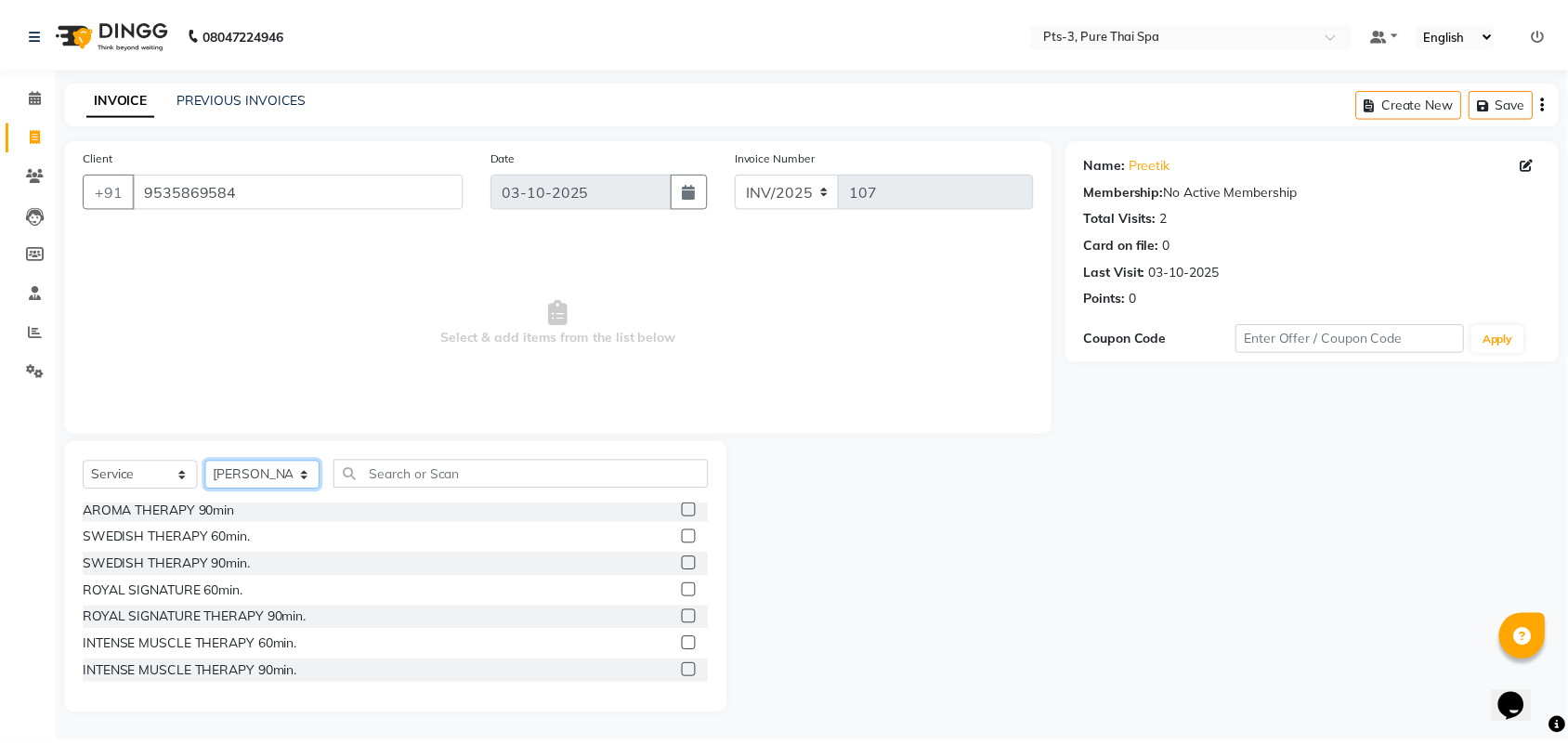
scroll to position [116, 0]
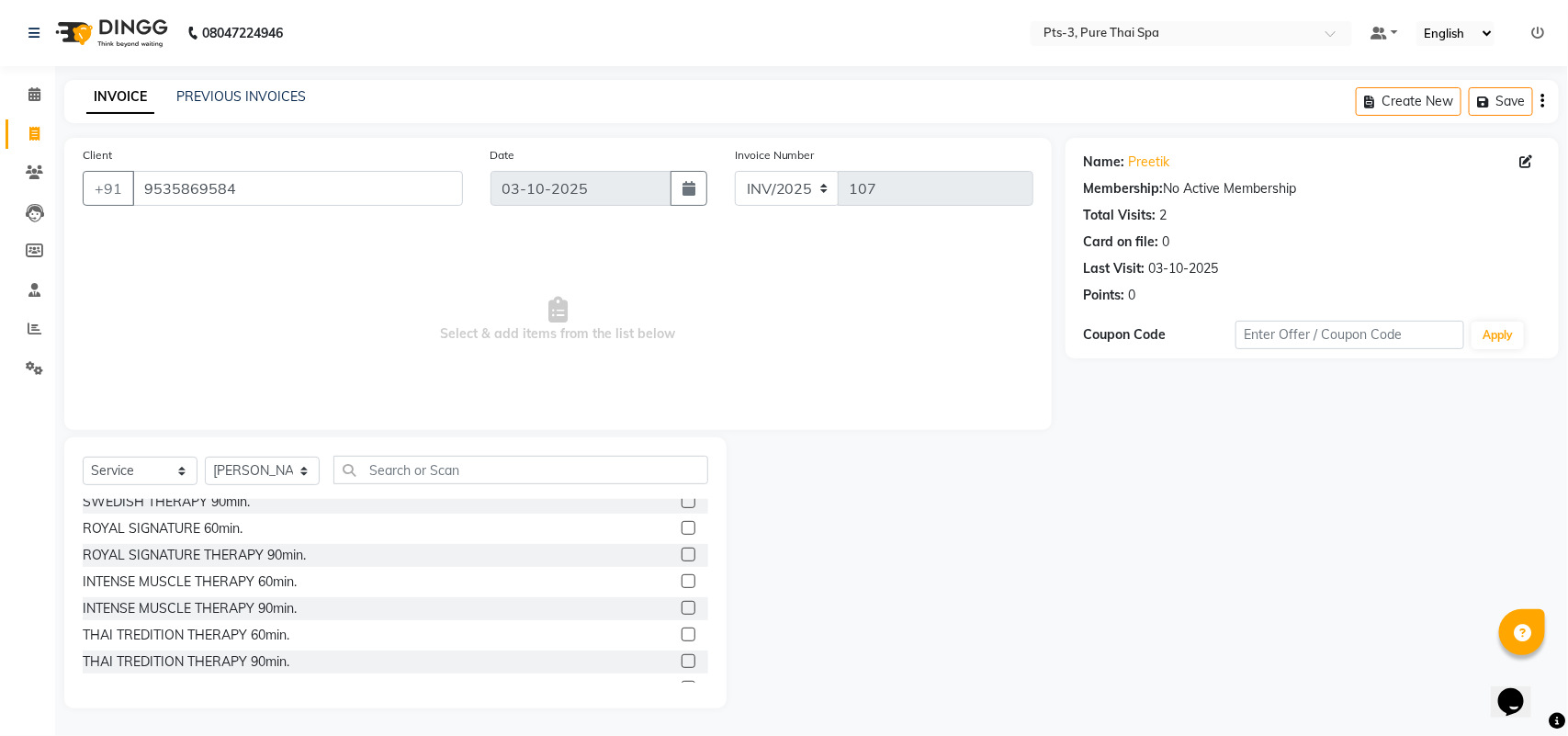
click at [682, 630] on label at bounding box center [689, 635] width 14 height 14
click at [682, 630] on input "checkbox" at bounding box center [688, 636] width 12 height 12
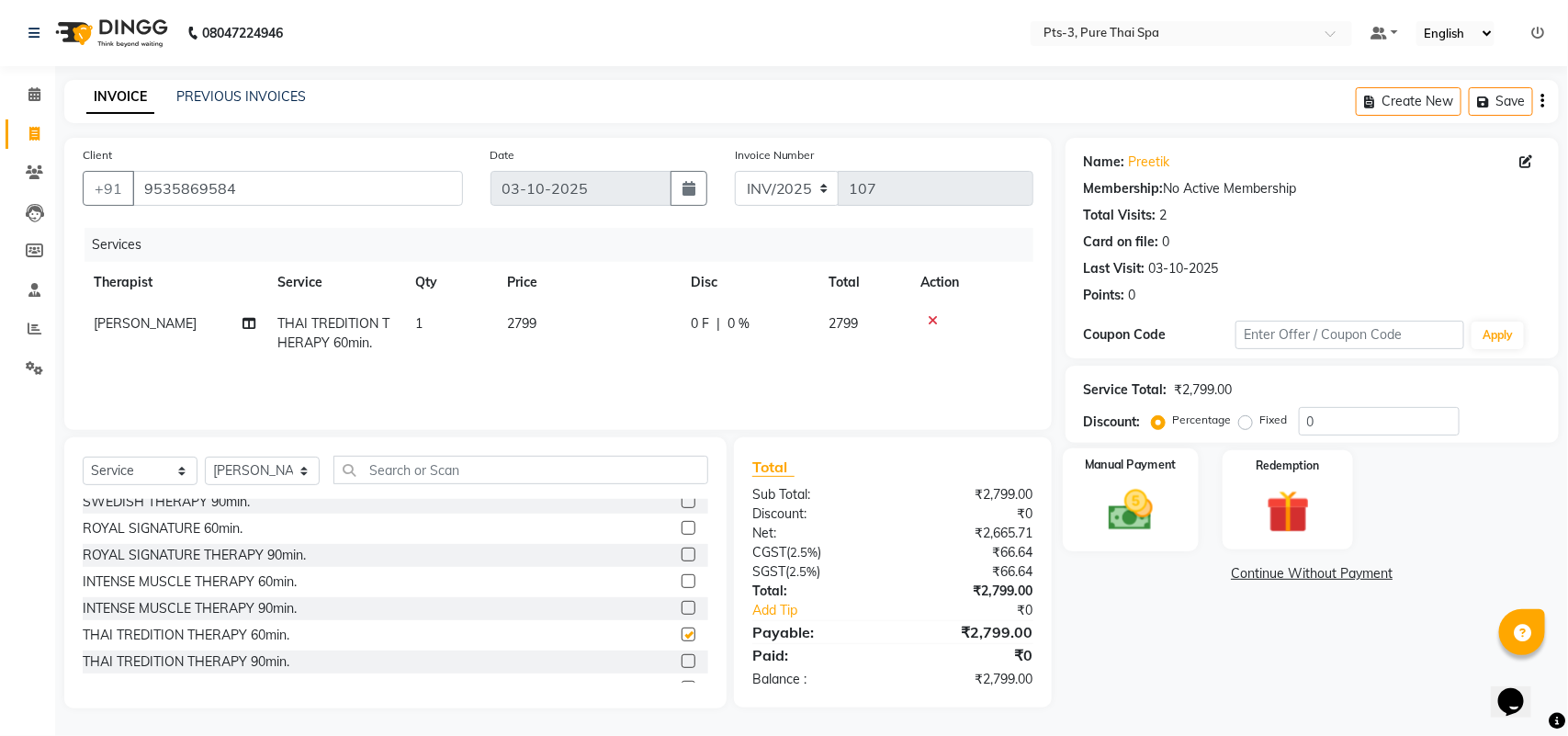
checkbox input "false"
click at [1099, 493] on img at bounding box center [1131, 510] width 73 height 51
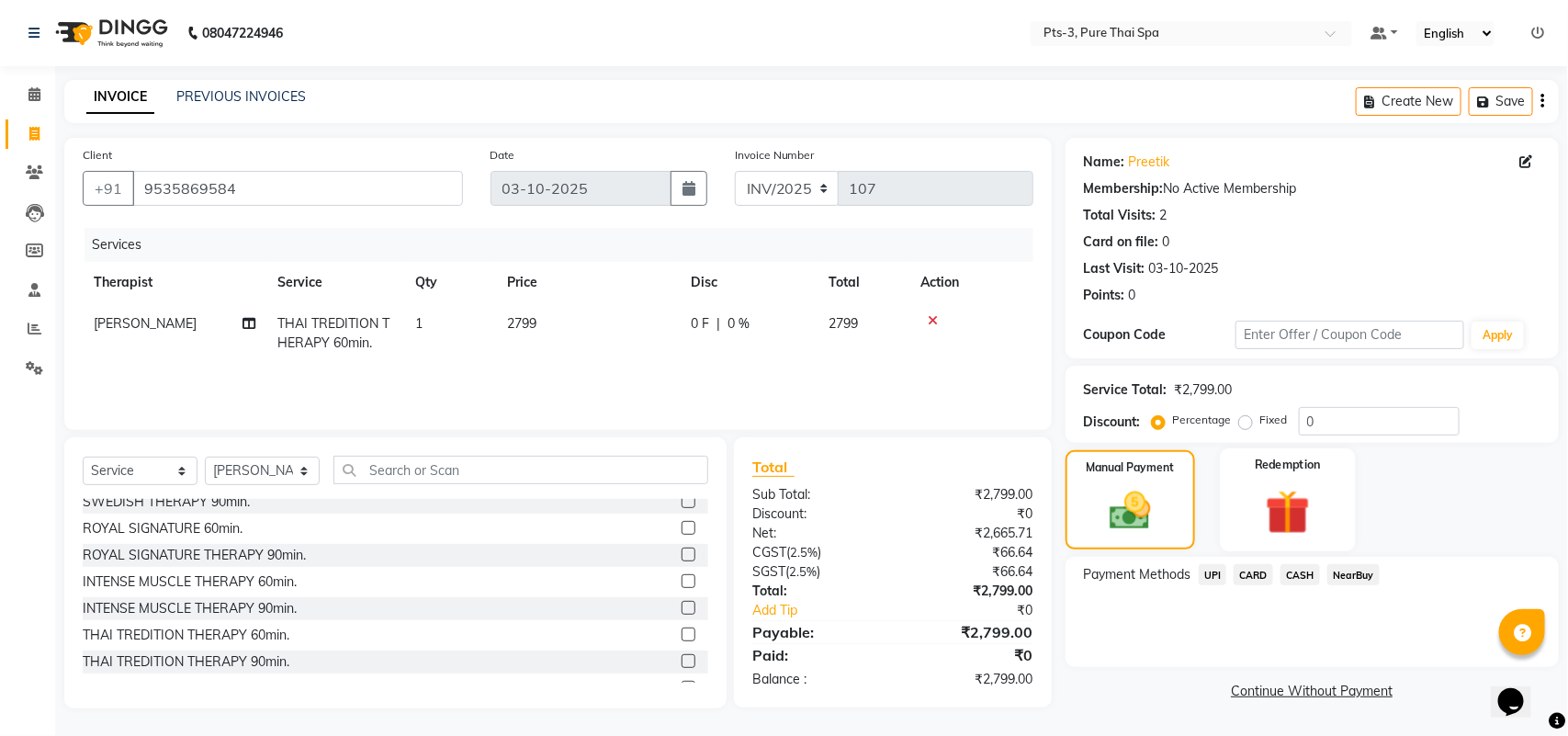
click at [1283, 502] on img at bounding box center [1289, 512] width 73 height 56
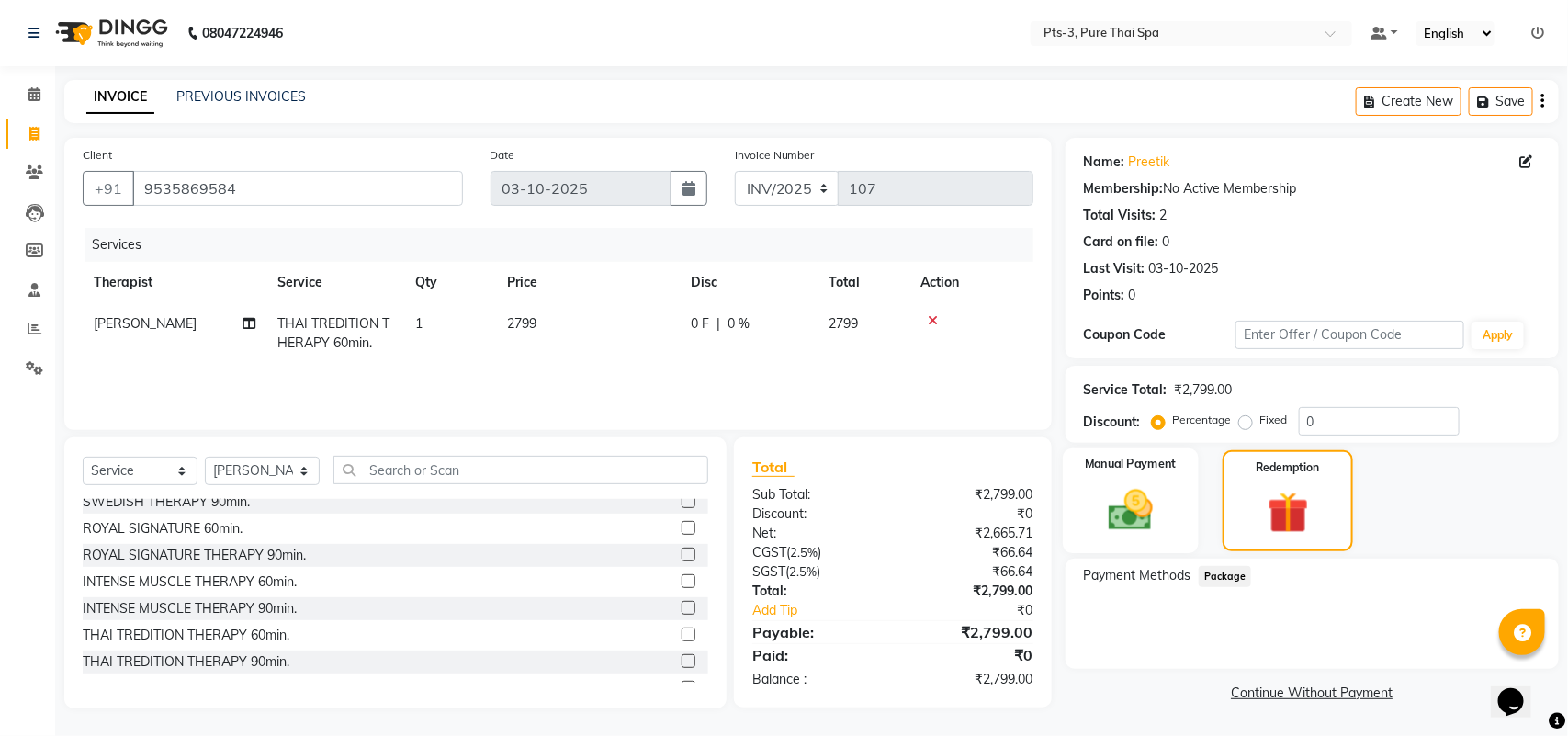
click at [1158, 497] on img at bounding box center [1131, 510] width 73 height 51
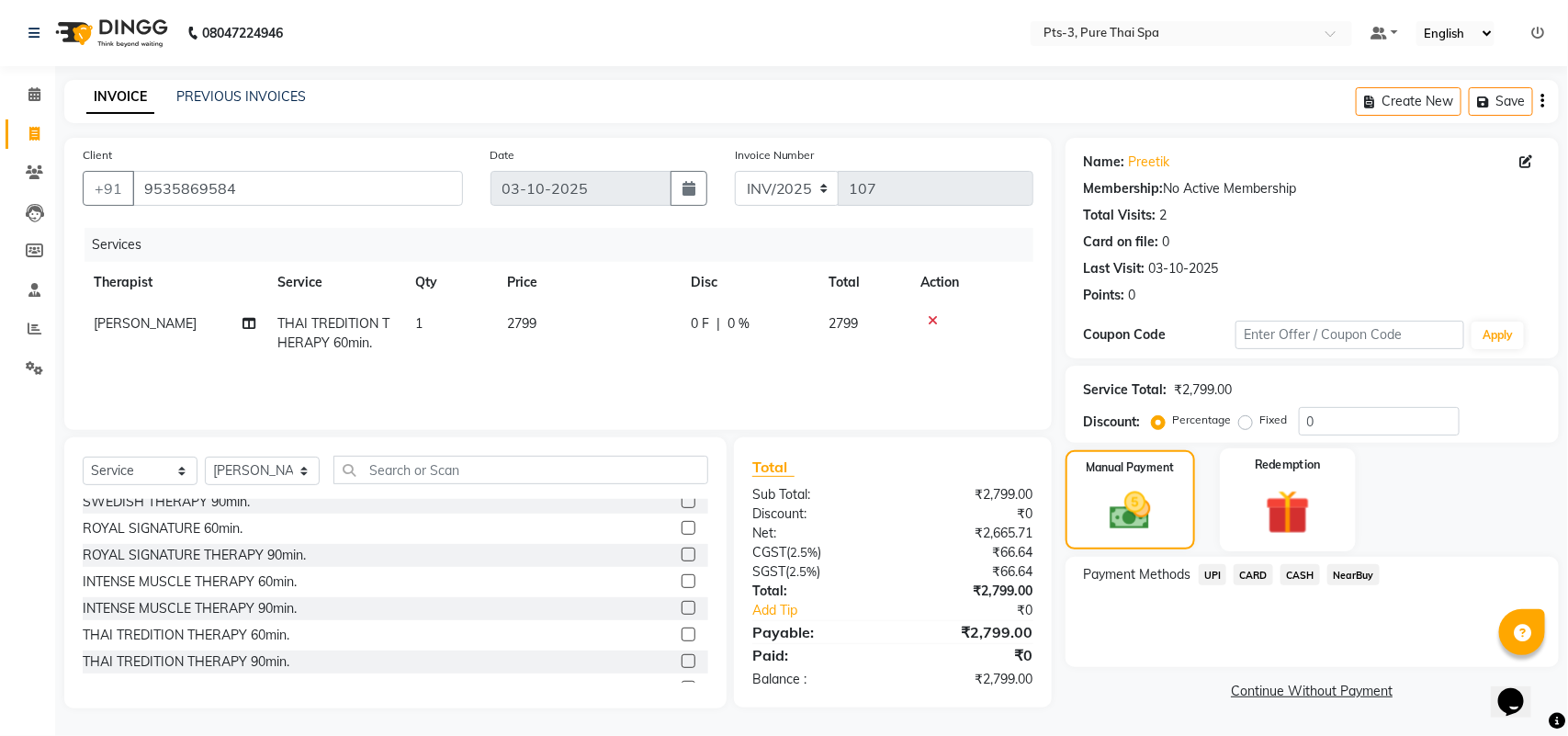
click at [1320, 507] on img at bounding box center [1289, 512] width 73 height 56
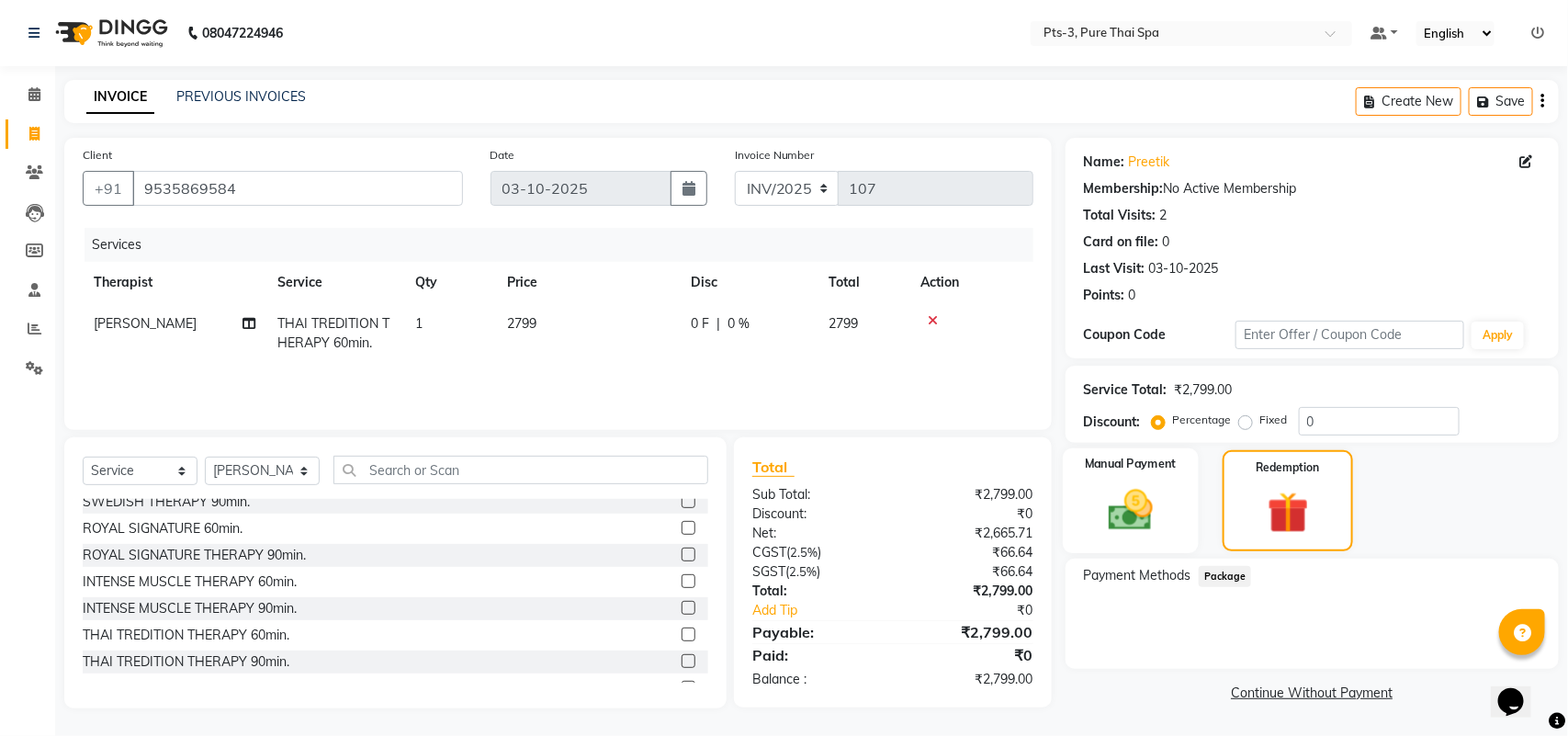
click at [1153, 503] on img at bounding box center [1131, 510] width 73 height 51
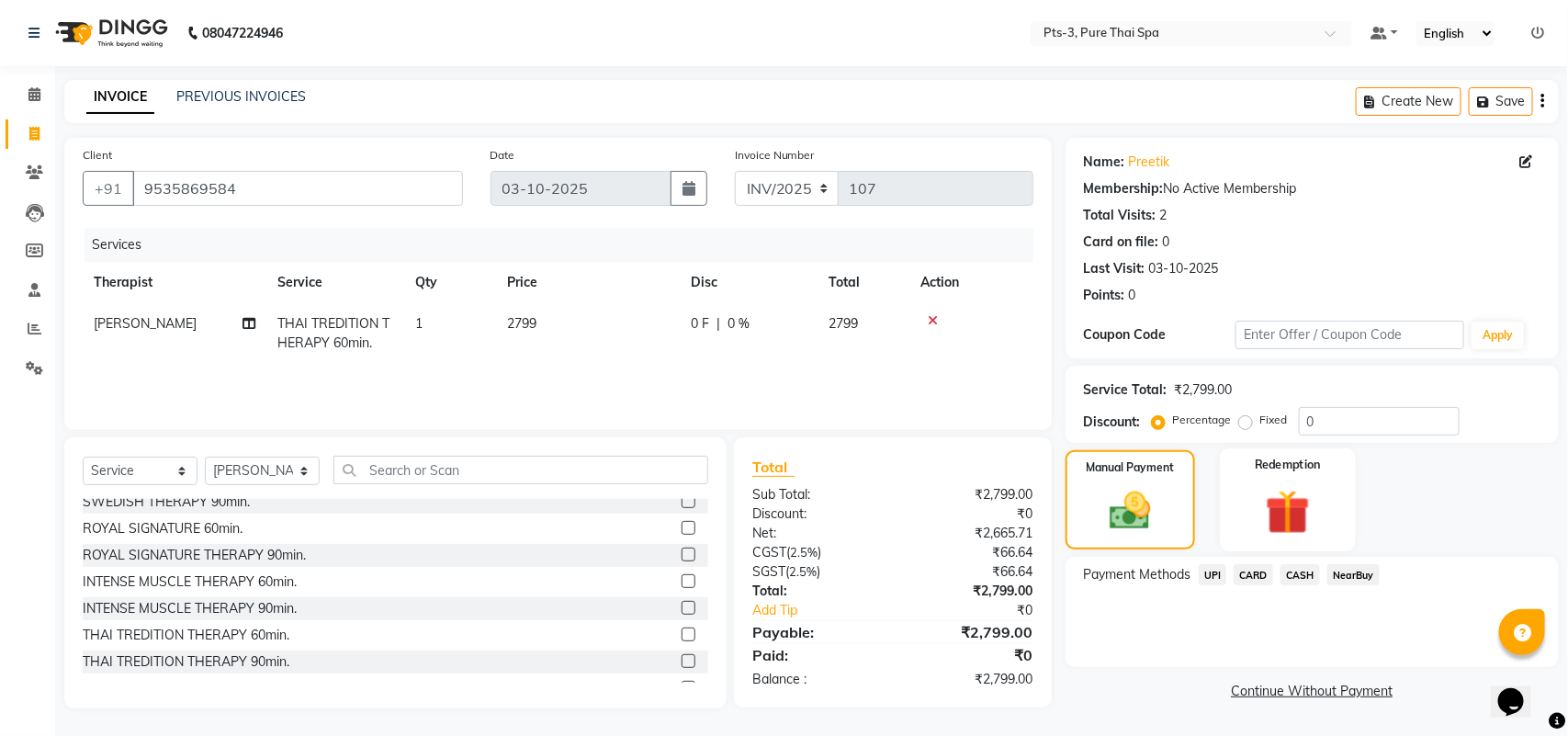
click at [1280, 502] on img at bounding box center [1289, 512] width 73 height 56
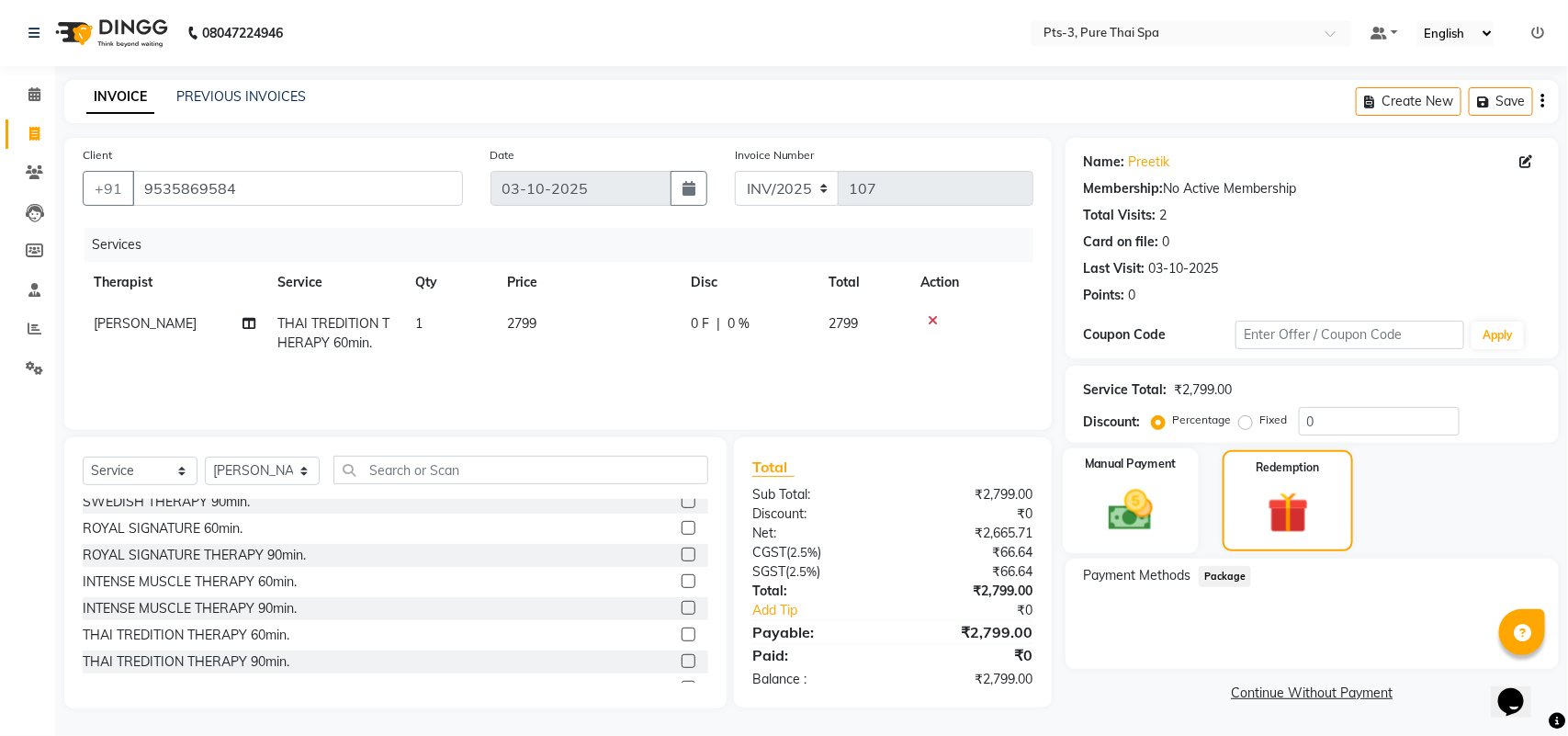
click at [1150, 487] on img at bounding box center [1131, 510] width 73 height 51
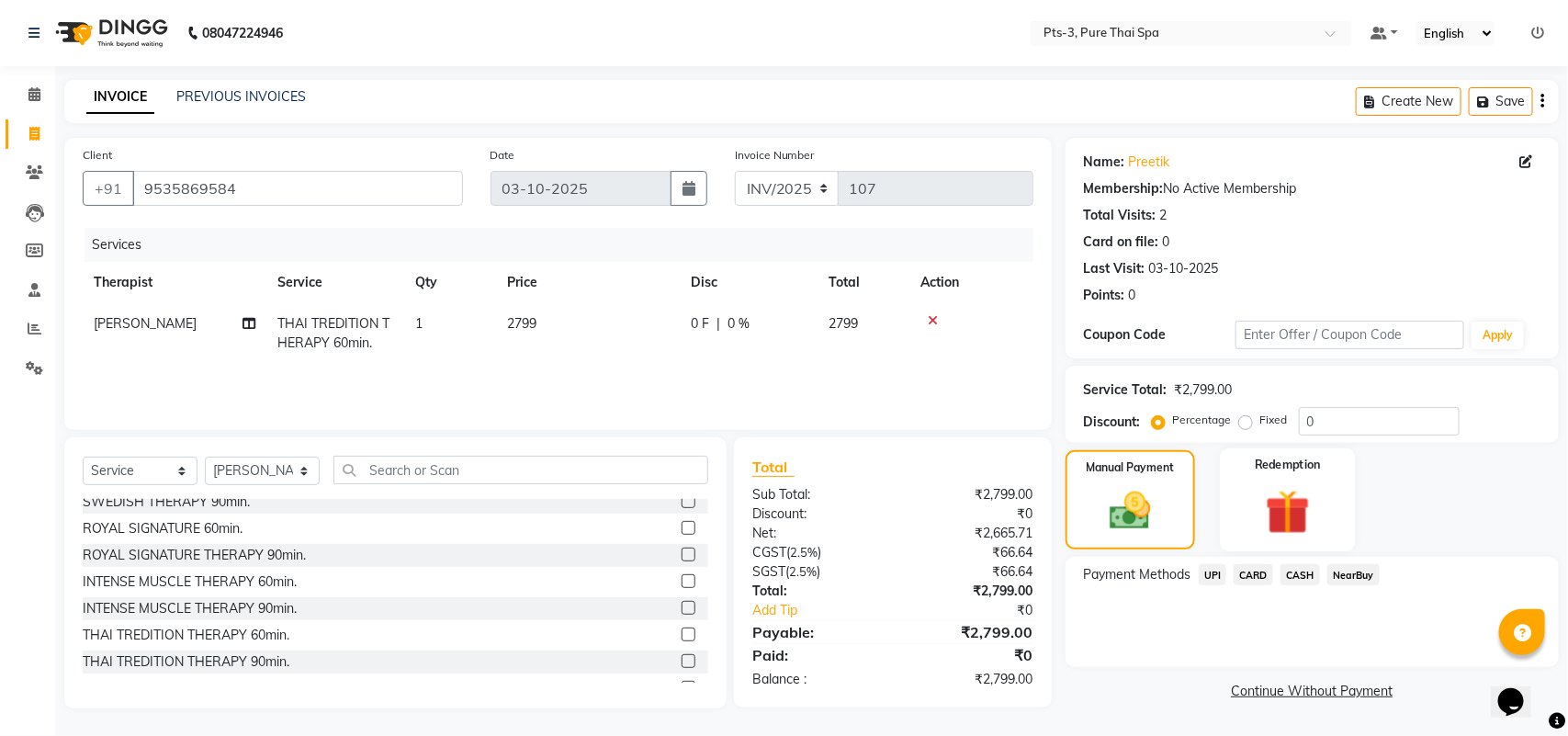
click at [1254, 496] on img at bounding box center [1289, 512] width 73 height 56
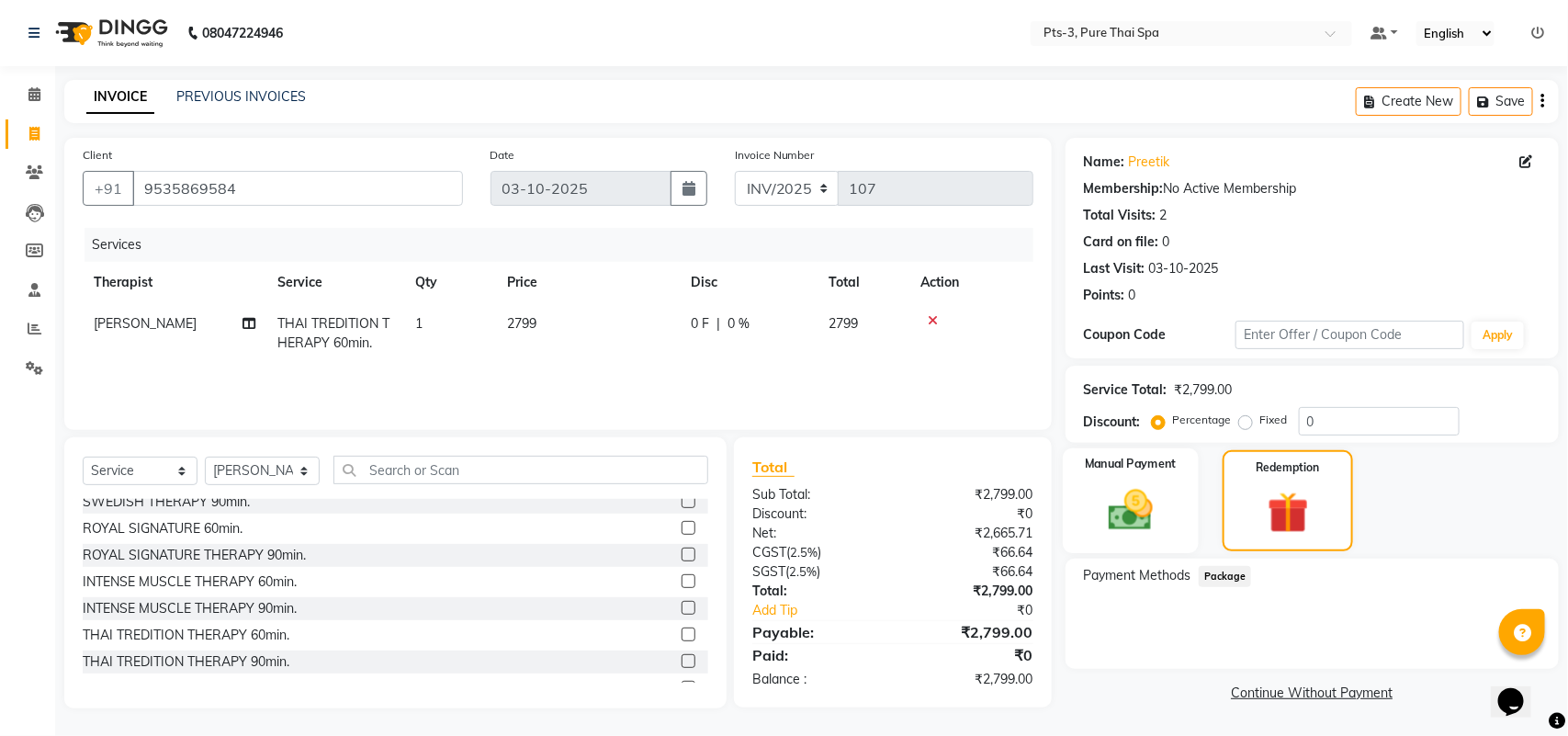
click at [1157, 494] on img at bounding box center [1131, 510] width 73 height 51
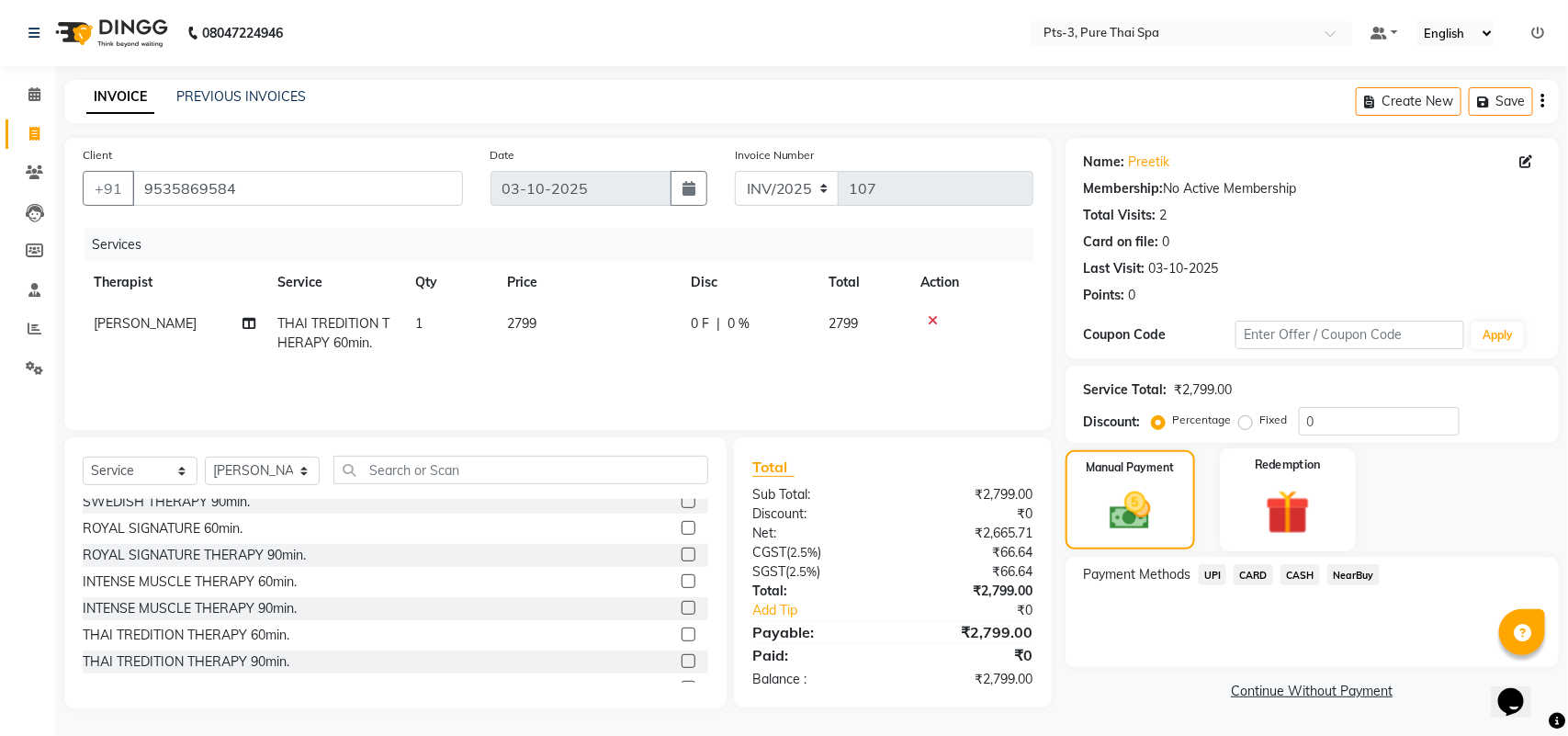
click at [1263, 498] on img at bounding box center [1289, 512] width 73 height 56
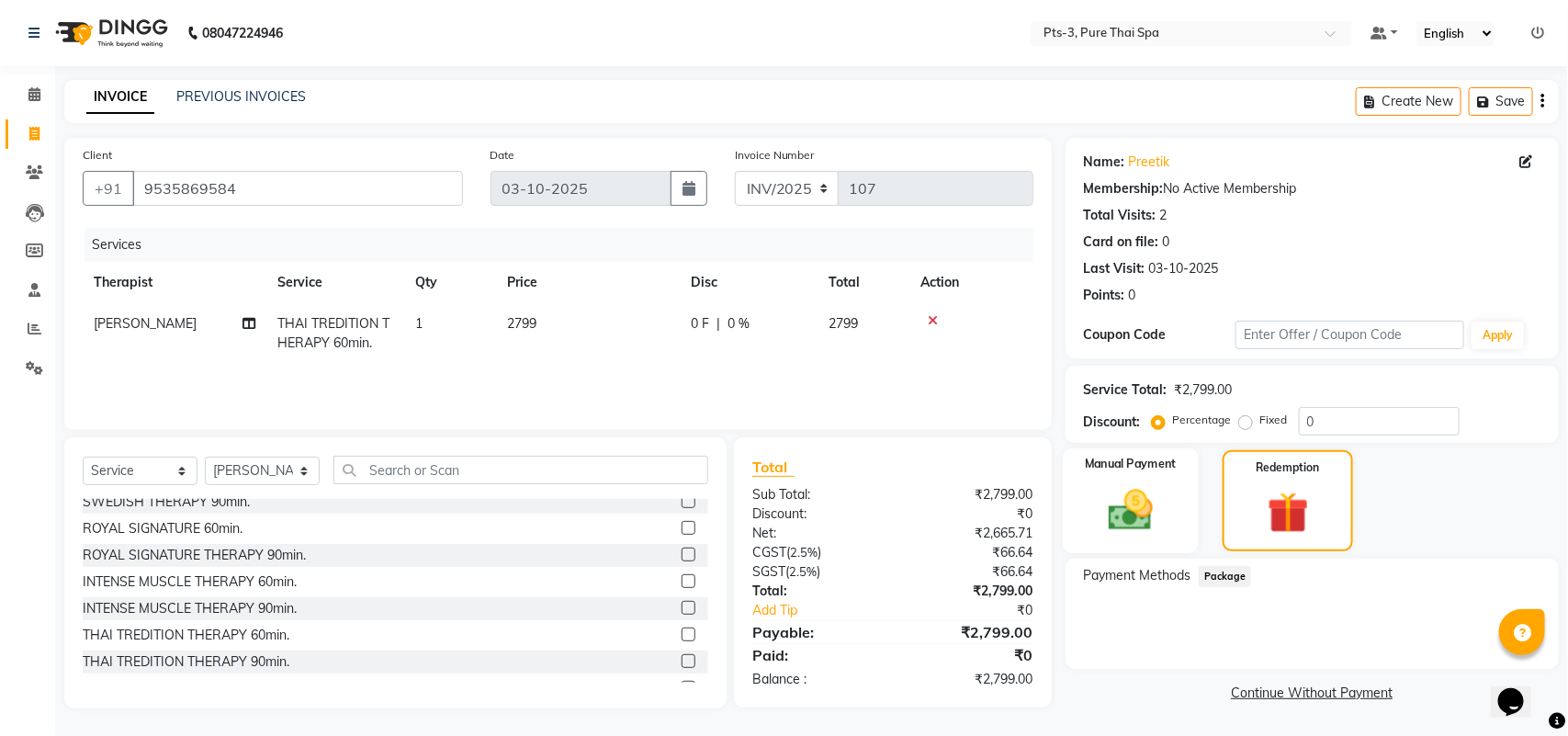
click at [1163, 499] on img at bounding box center [1131, 510] width 73 height 51
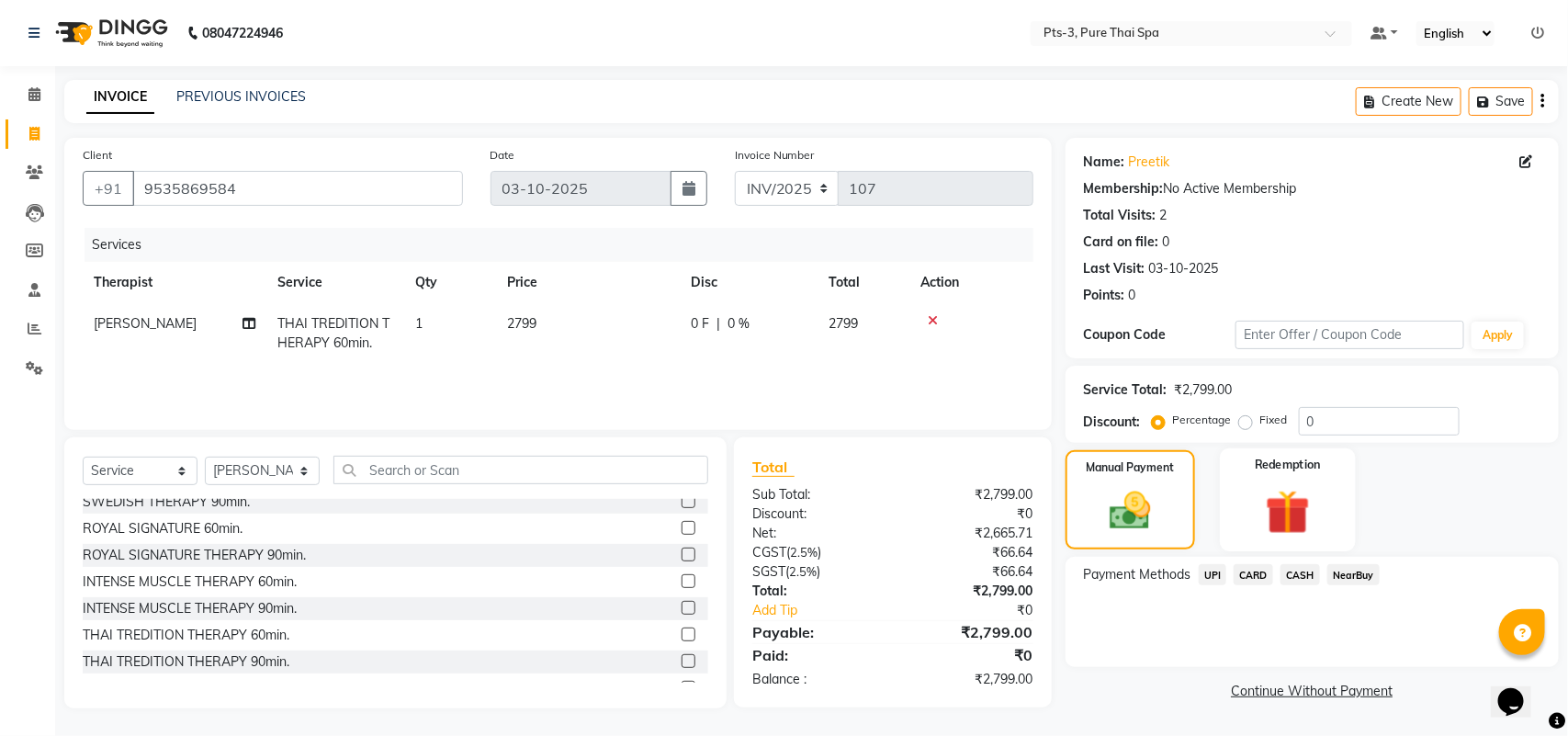
click at [1288, 502] on img at bounding box center [1289, 512] width 73 height 56
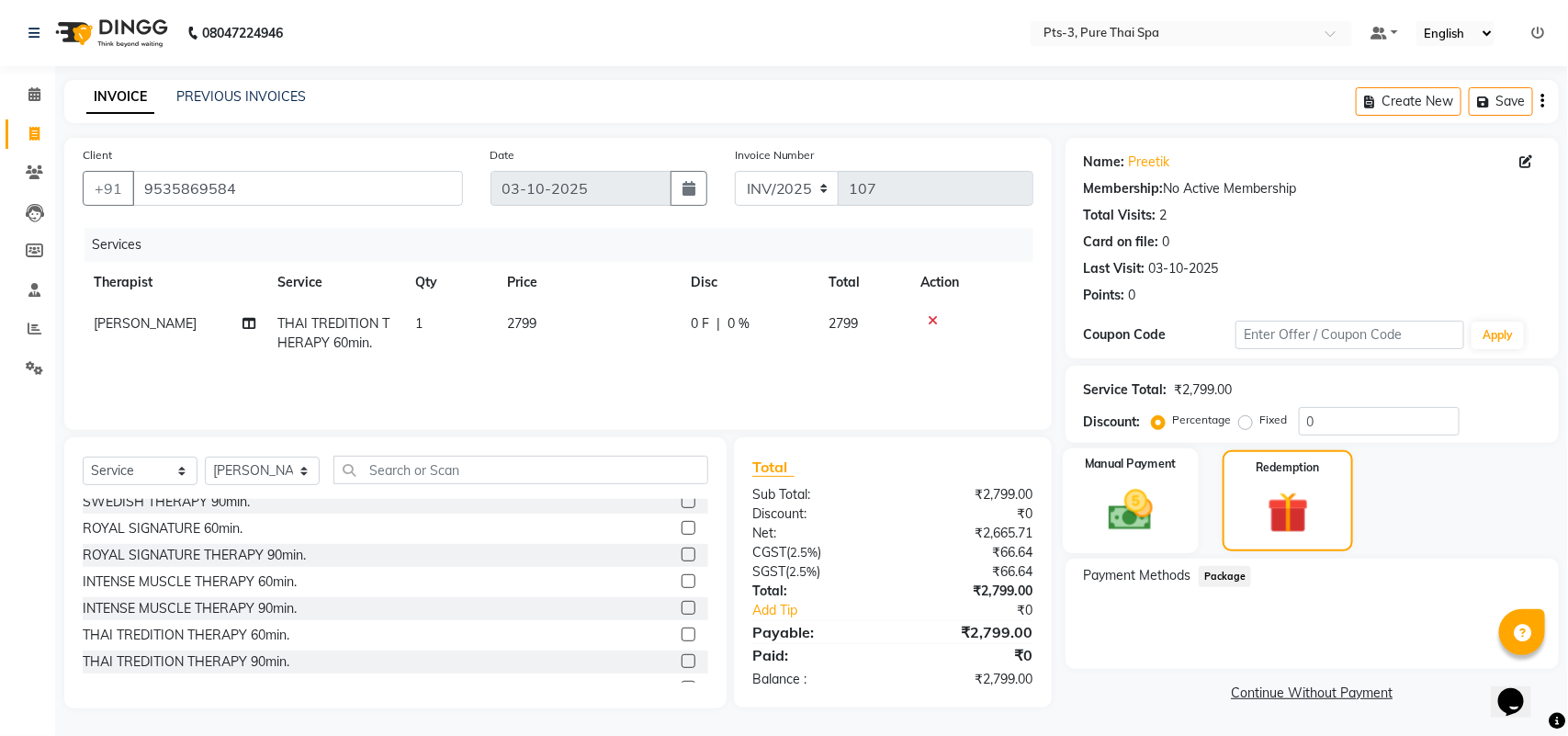
click at [1182, 493] on div "Manual Payment" at bounding box center [1131, 500] width 136 height 105
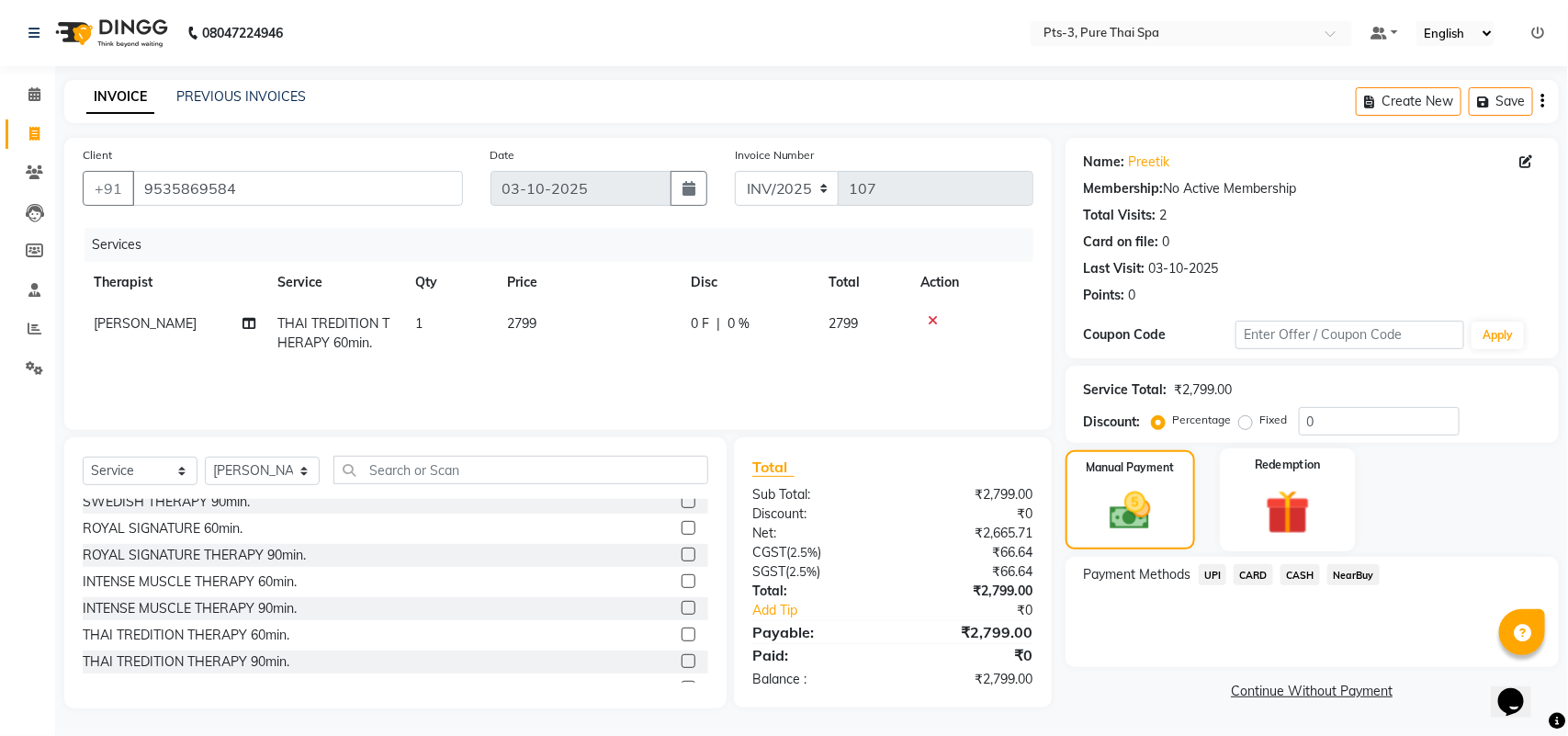
click at [1320, 496] on img at bounding box center [1289, 512] width 73 height 56
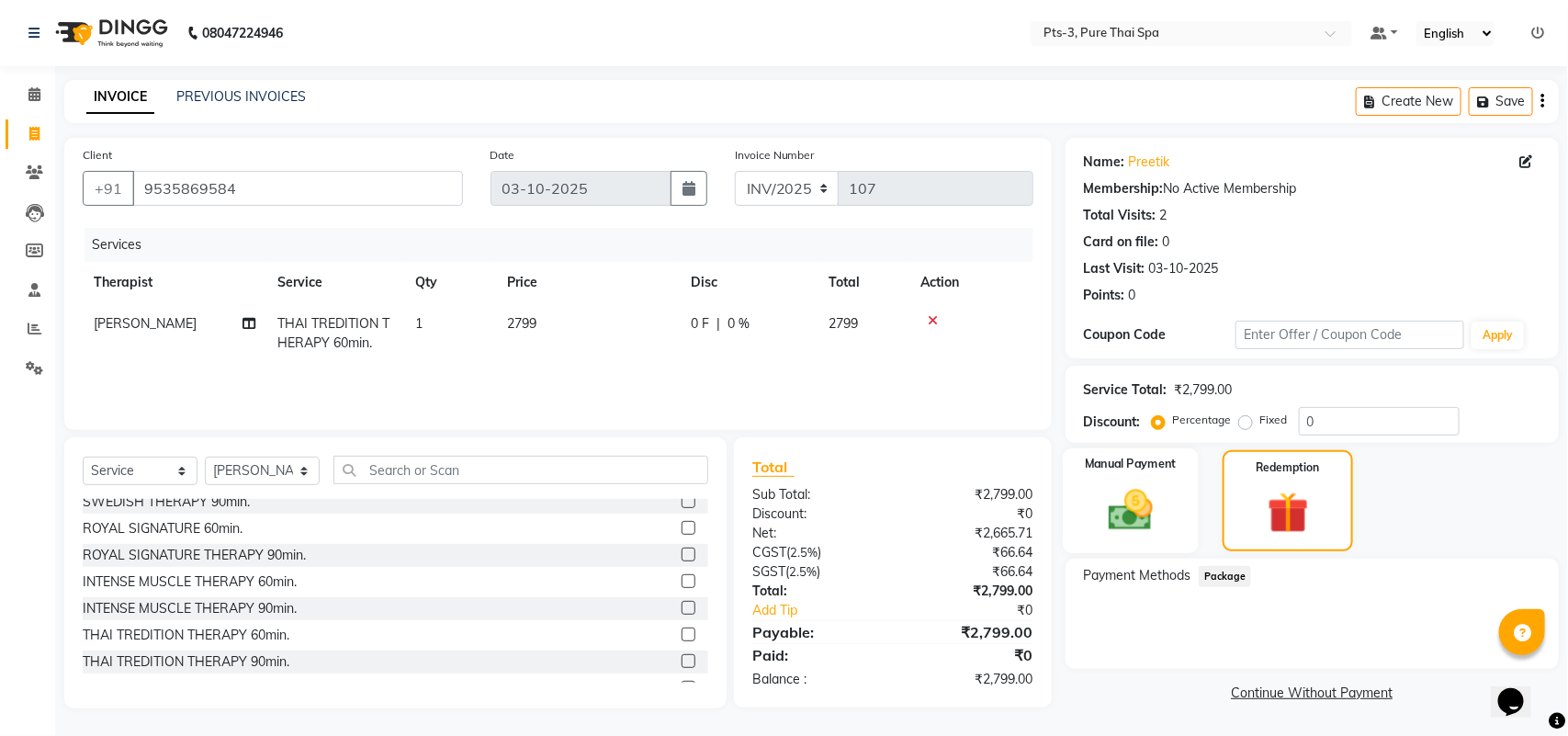
click at [1157, 494] on img at bounding box center [1131, 510] width 73 height 51
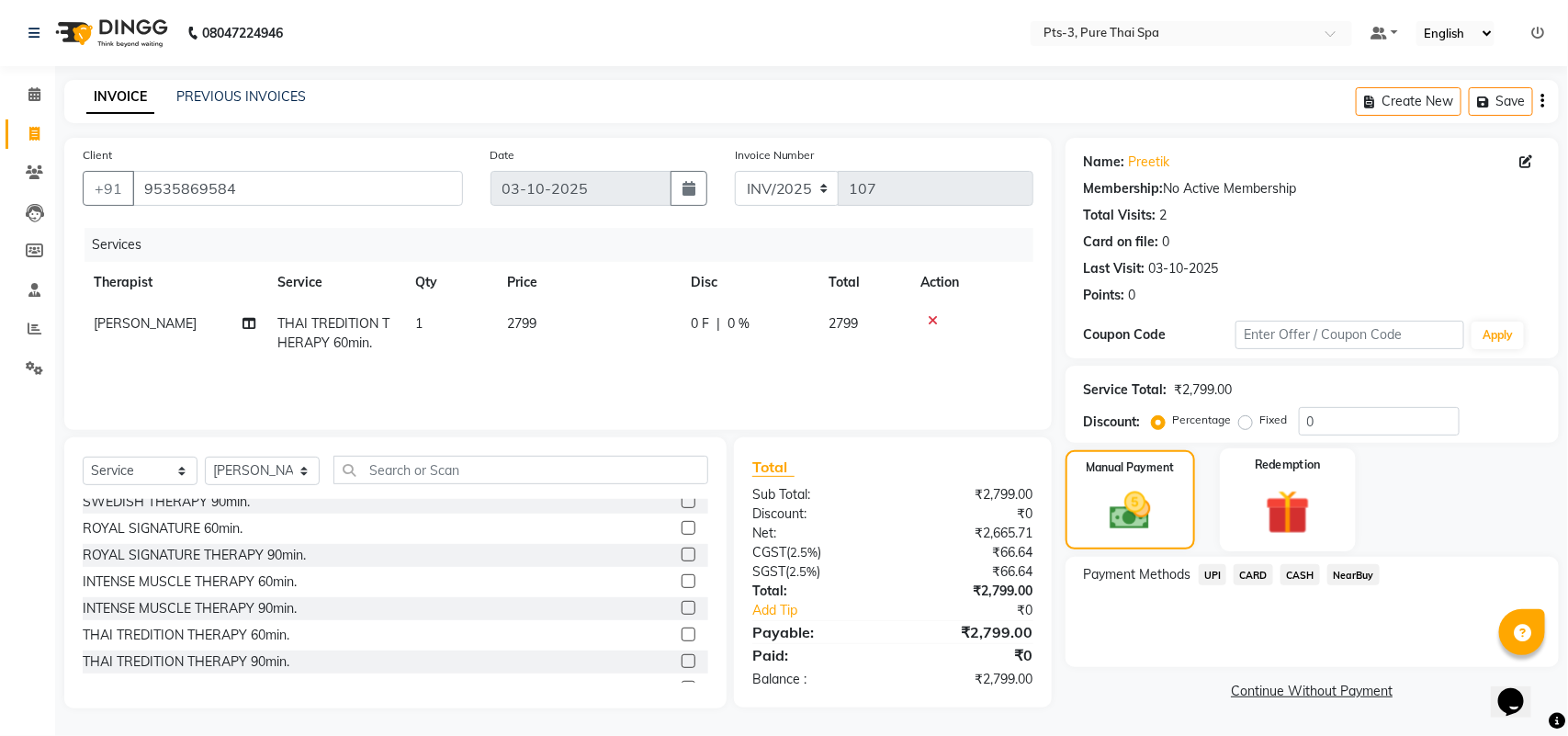
click at [1268, 492] on img at bounding box center [1289, 512] width 73 height 56
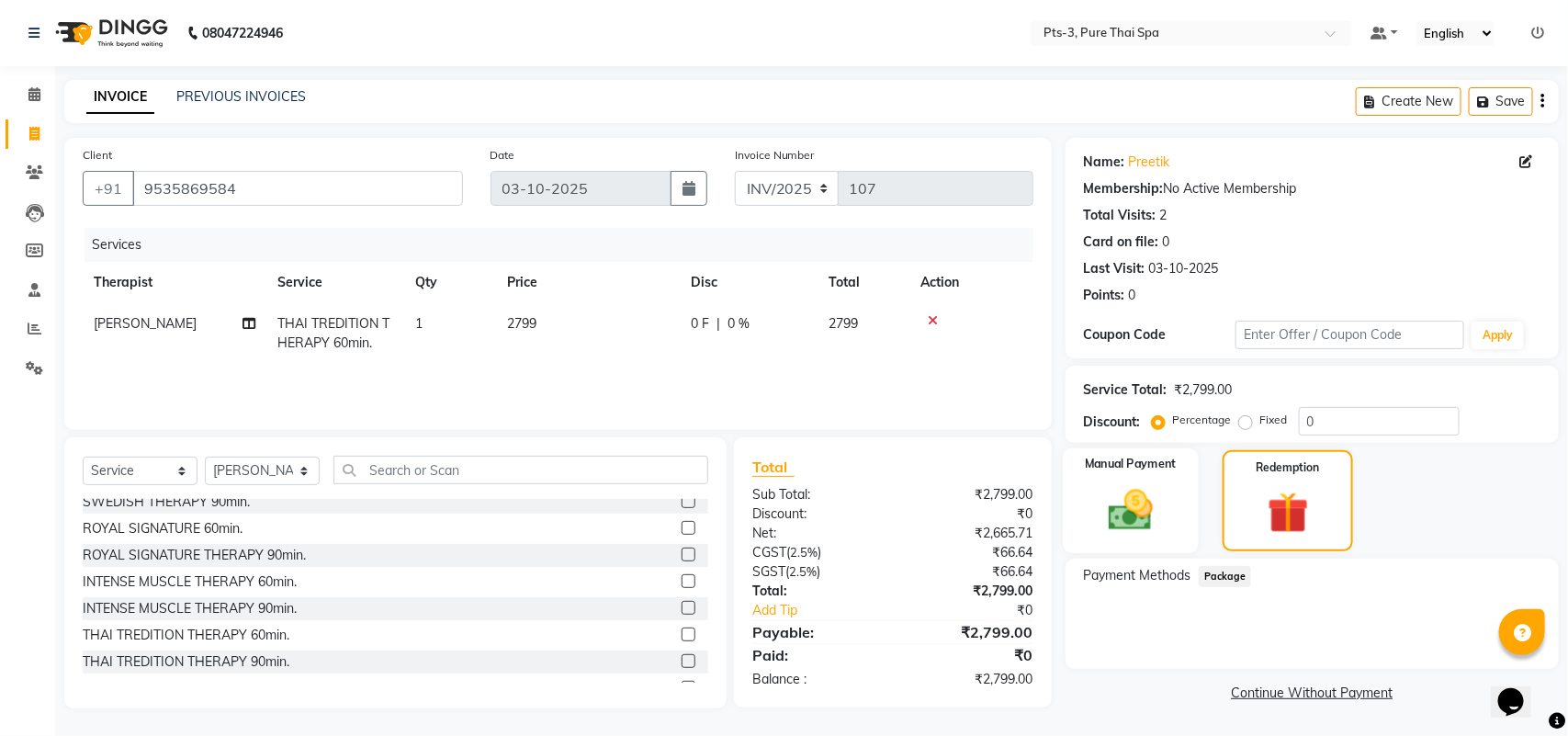
click at [1119, 498] on img at bounding box center [1131, 510] width 73 height 51
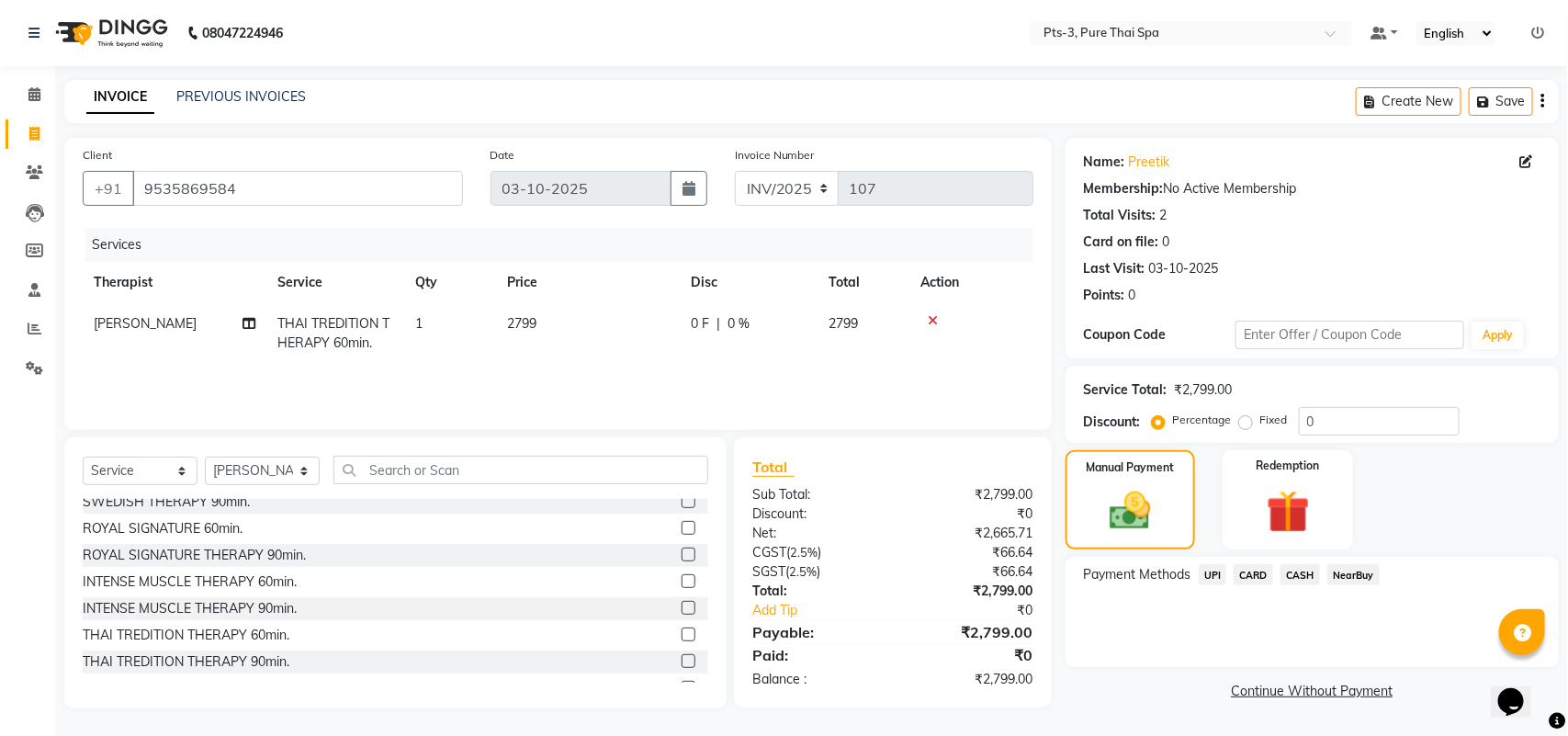
click at [1289, 571] on span "CASH" at bounding box center [1301, 575] width 39 height 22
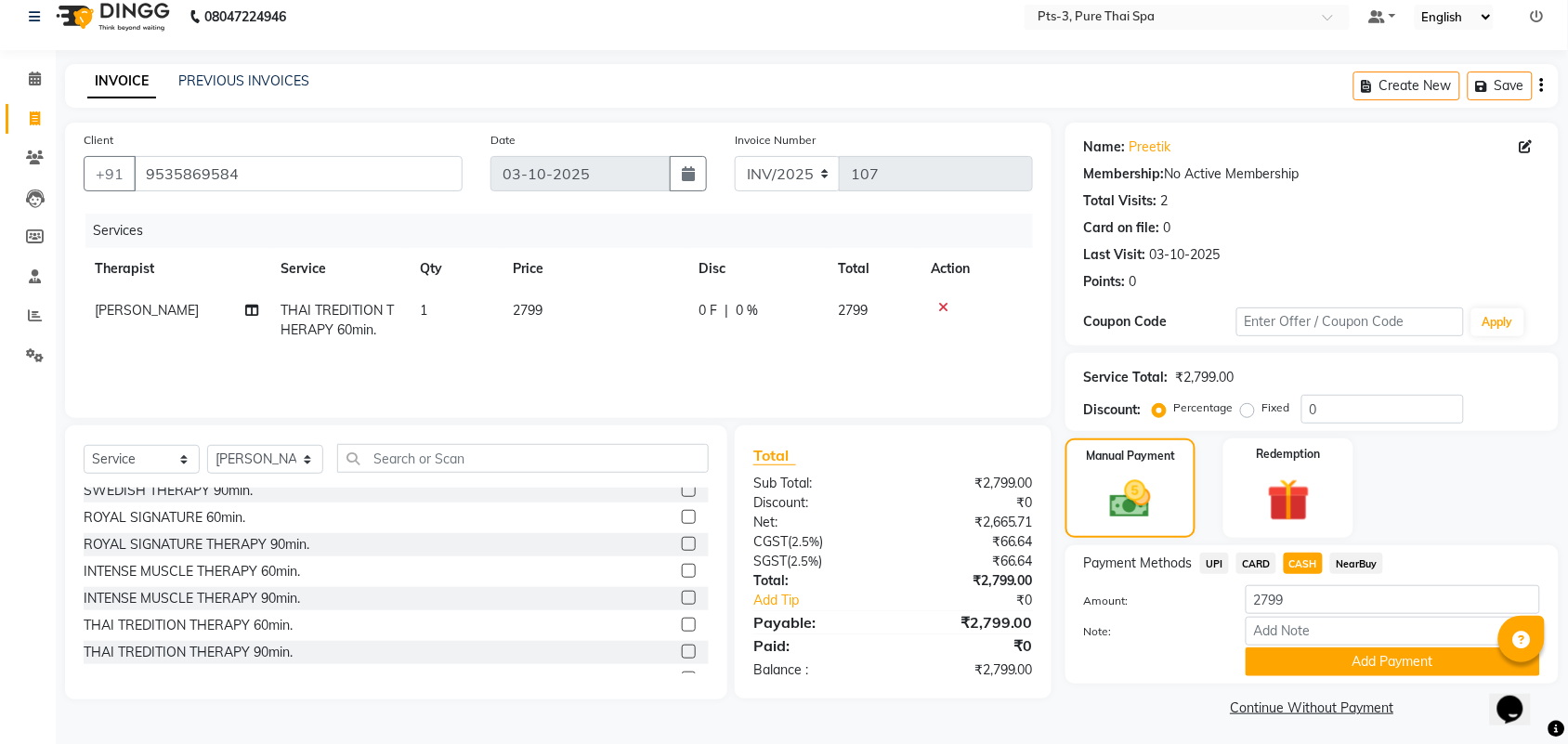
scroll to position [22, 0]
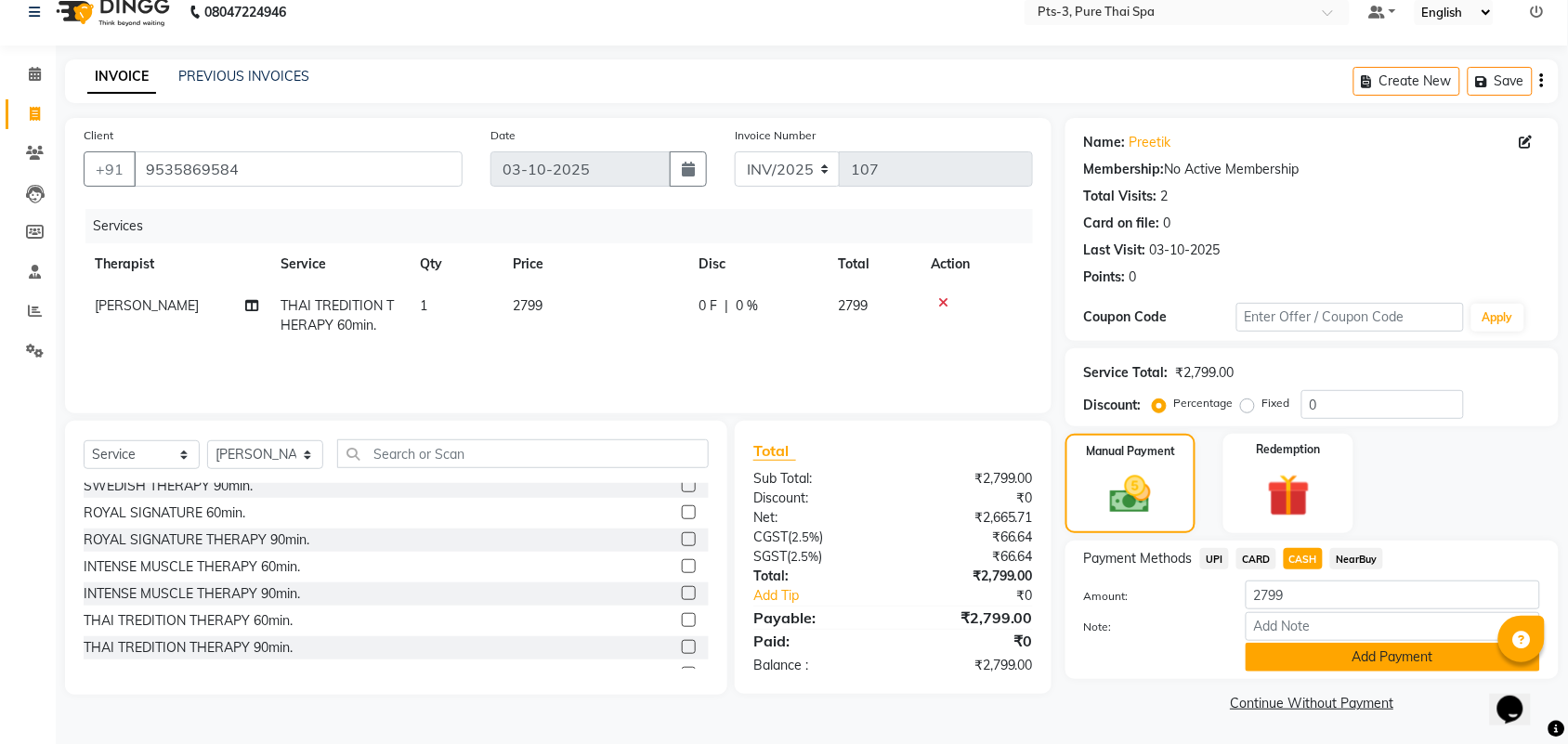
click at [1285, 656] on button "Add Payment" at bounding box center [1393, 657] width 294 height 29
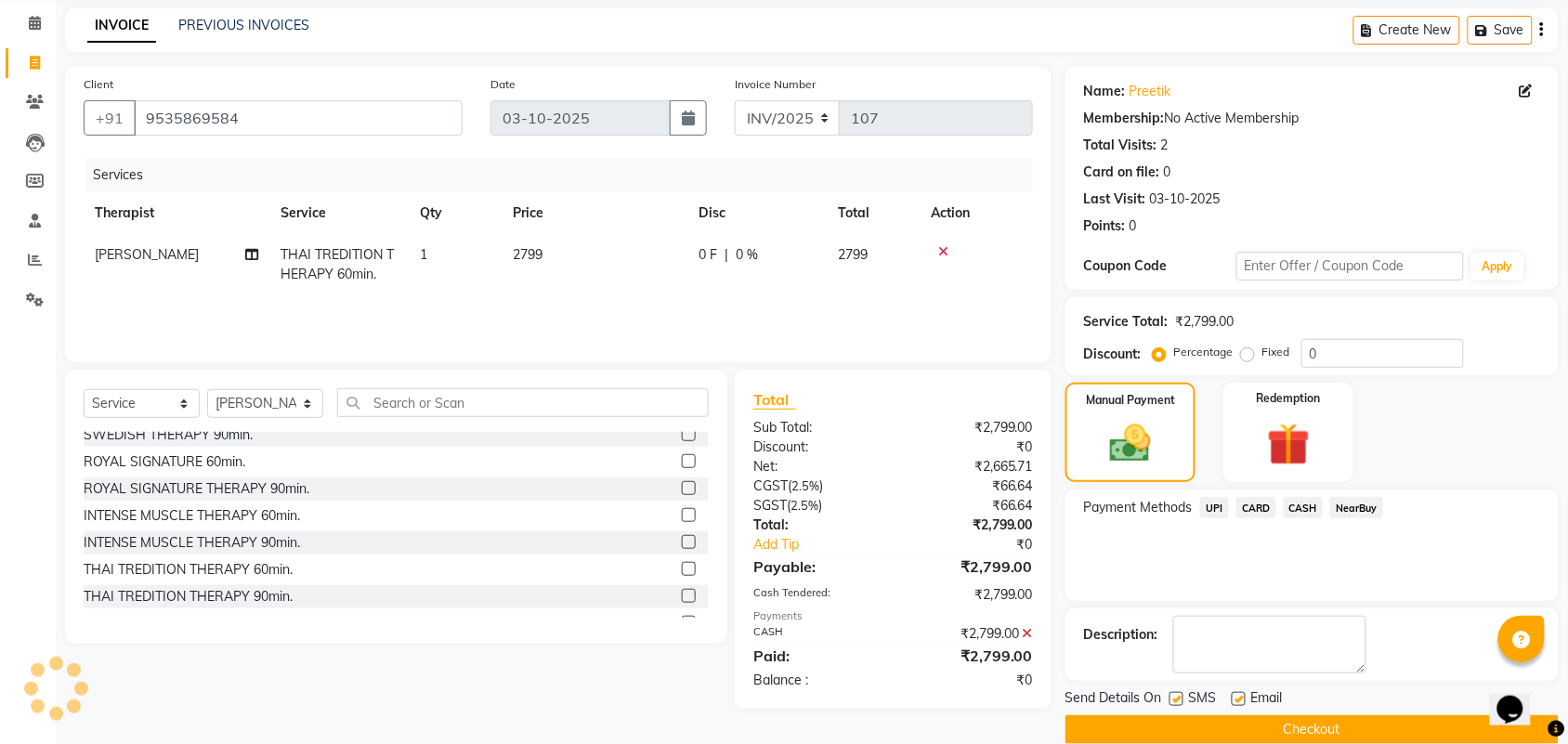
scroll to position [100, 0]
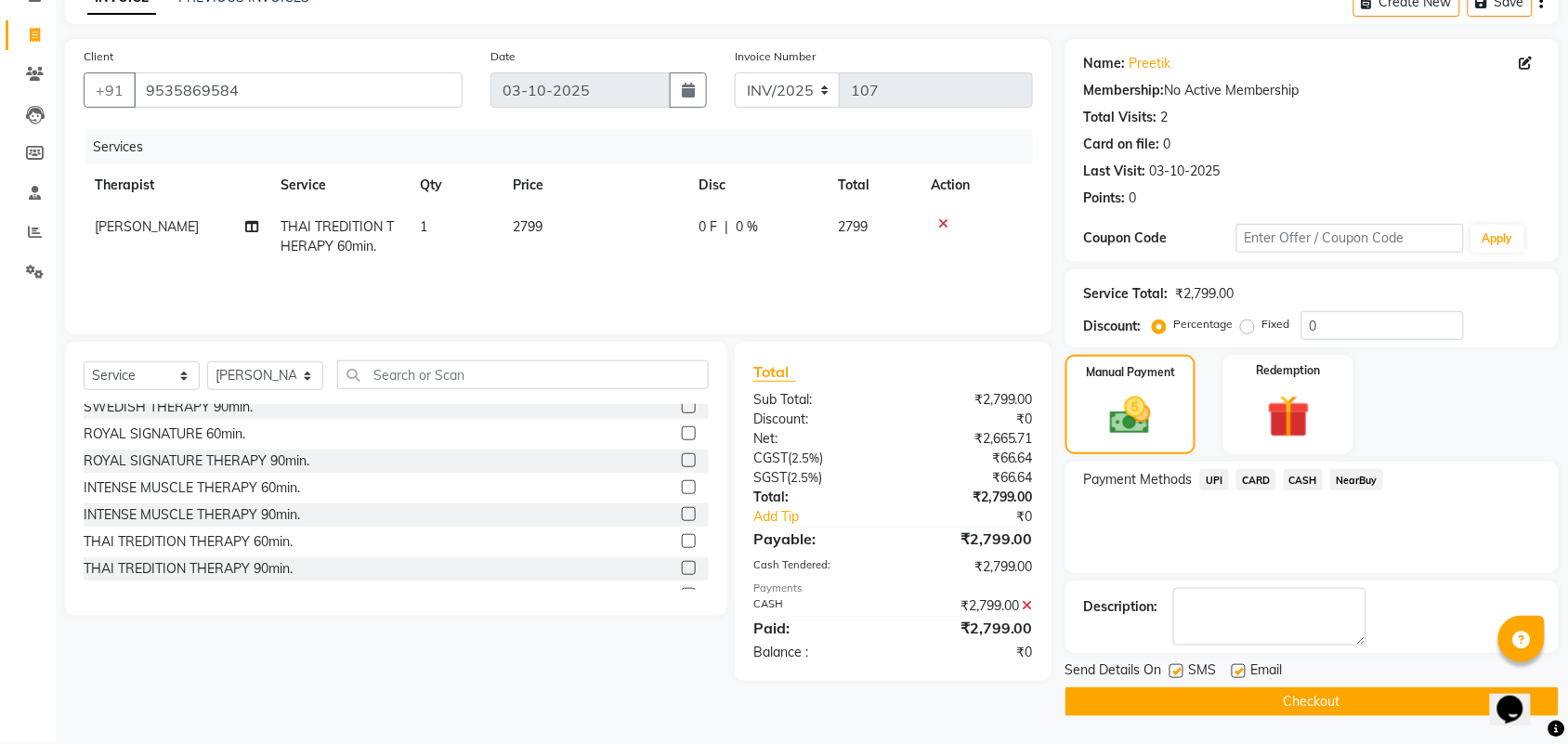
click at [1181, 669] on label at bounding box center [1176, 671] width 14 height 14
click at [1181, 669] on input "checkbox" at bounding box center [1176, 671] width 12 height 12
checkbox input "false"
click at [1241, 671] on label at bounding box center [1239, 671] width 14 height 14
click at [1241, 671] on input "checkbox" at bounding box center [1238, 671] width 12 height 12
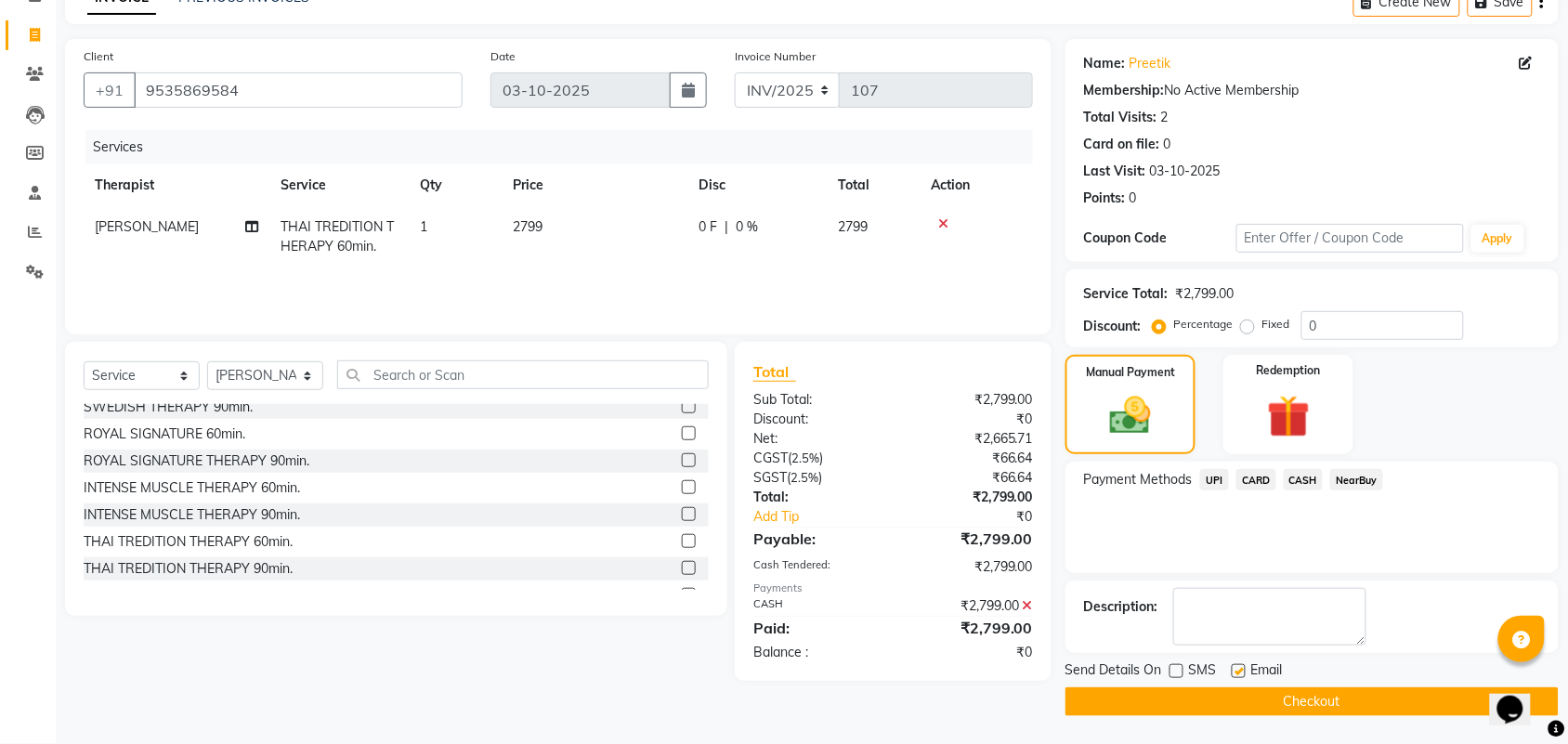
checkbox input "false"
click at [1168, 699] on button "Checkout" at bounding box center [1313, 701] width 494 height 29
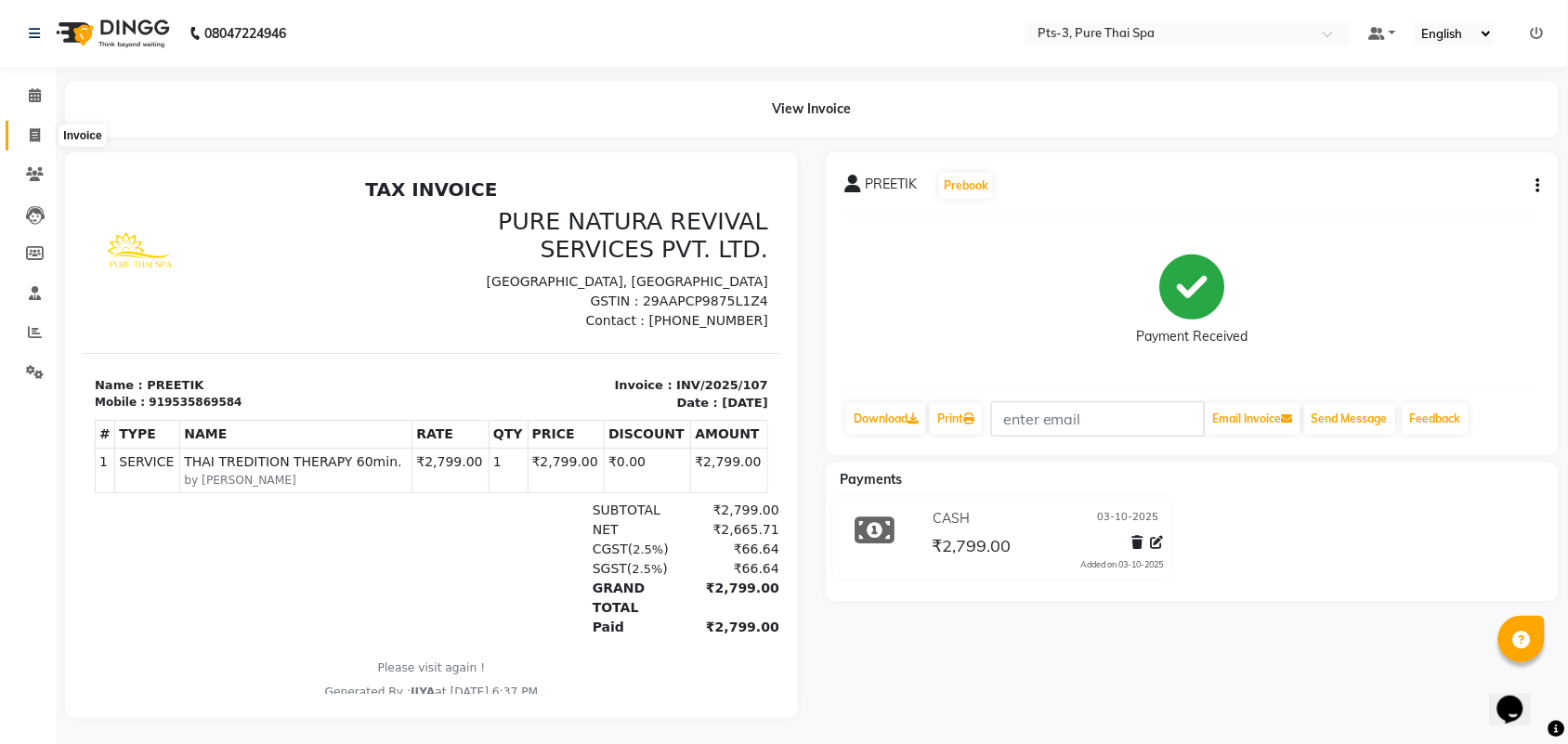
click at [39, 128] on icon at bounding box center [35, 135] width 10 height 14
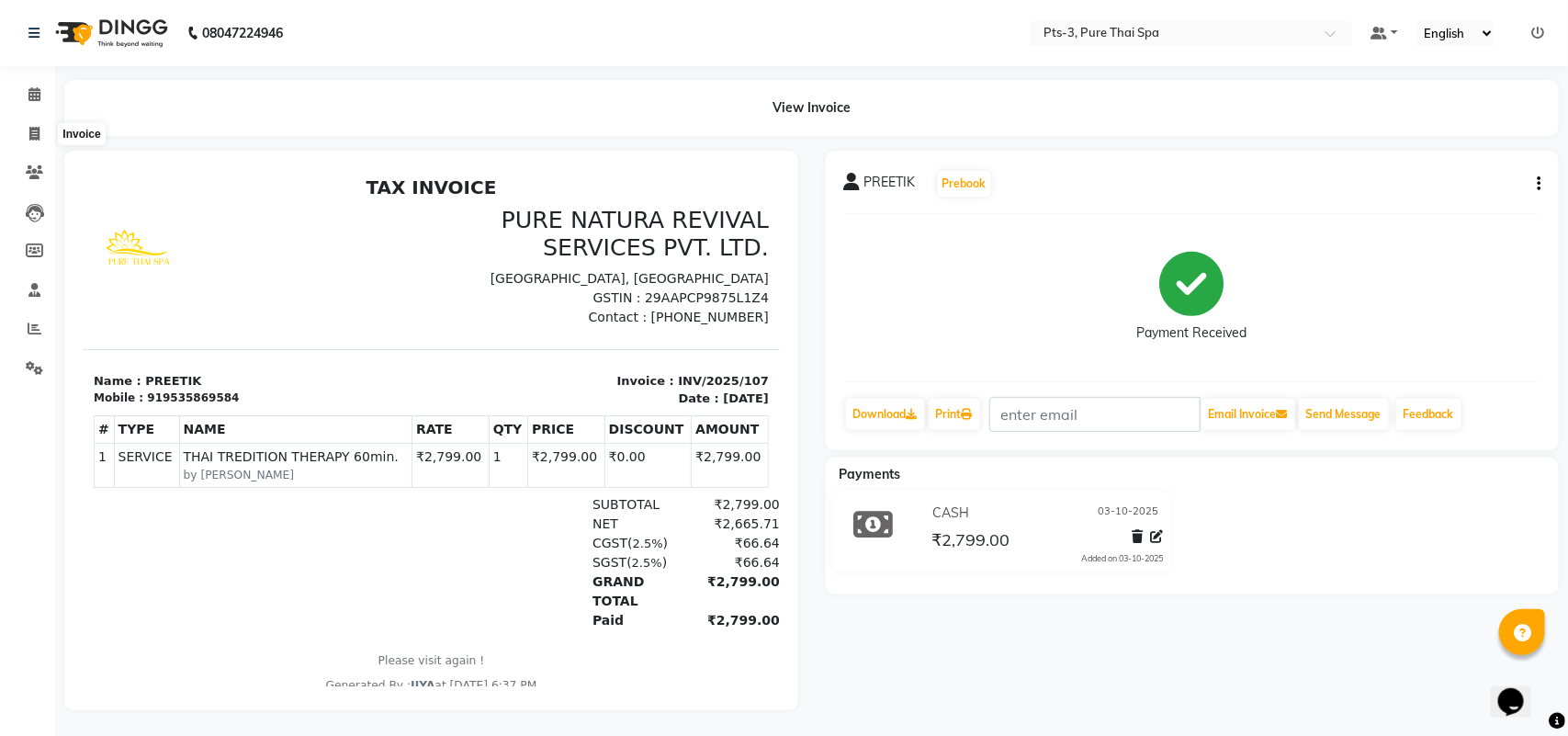
select select "service"
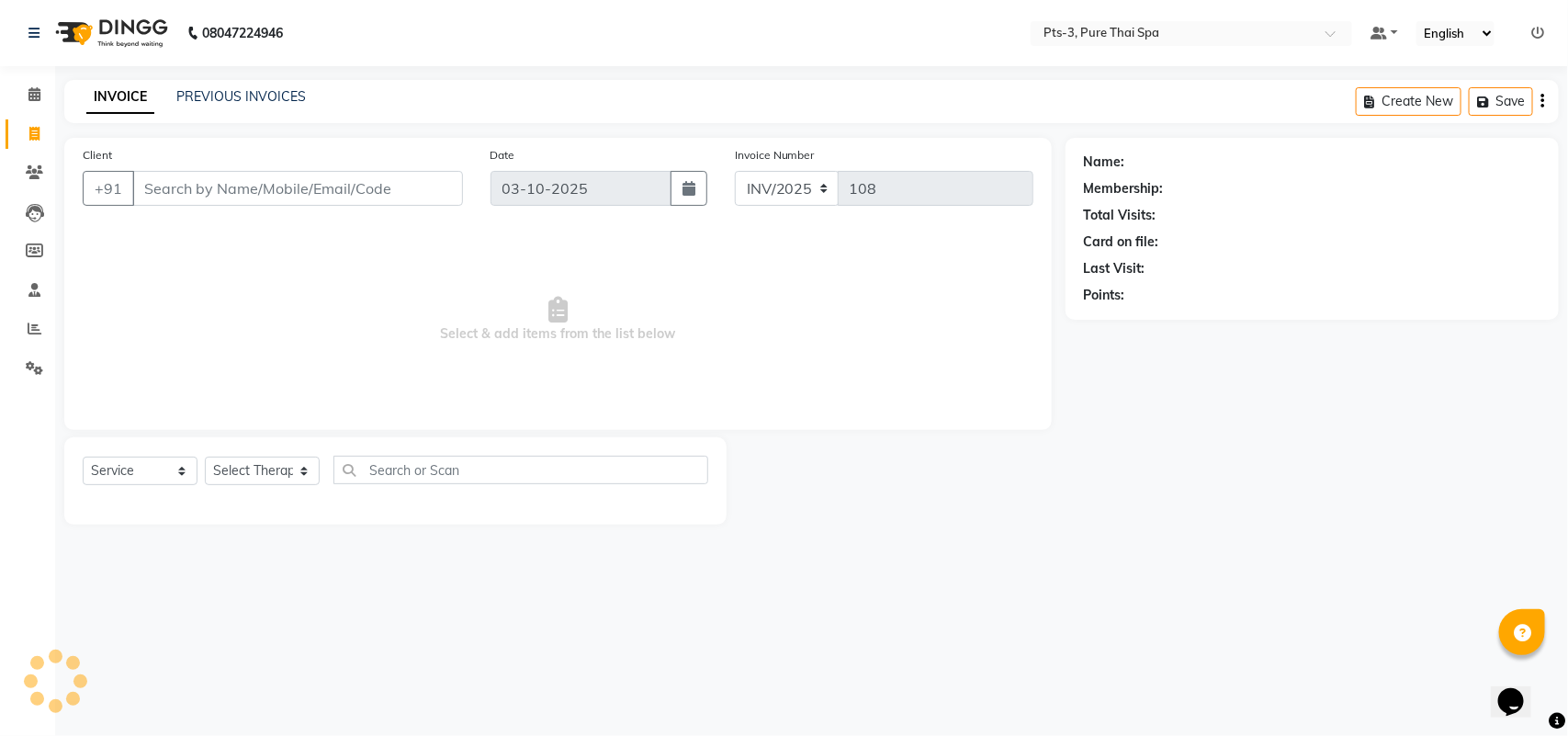
click at [191, 189] on input "Client" at bounding box center [298, 189] width 331 height 35
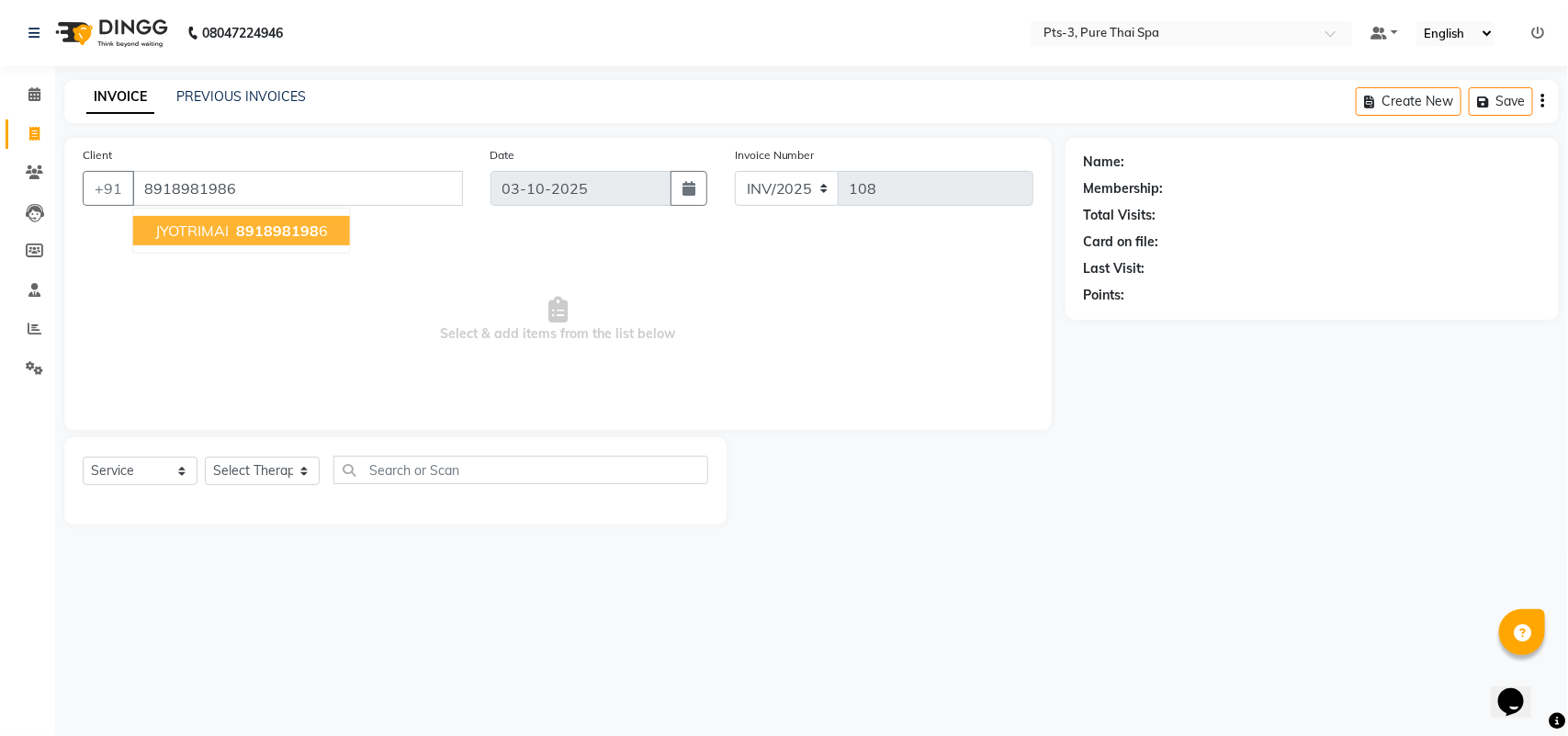
type input "8918981986"
click at [206, 241] on button "JYOTRIMAI 891898198 6" at bounding box center [242, 231] width 217 height 29
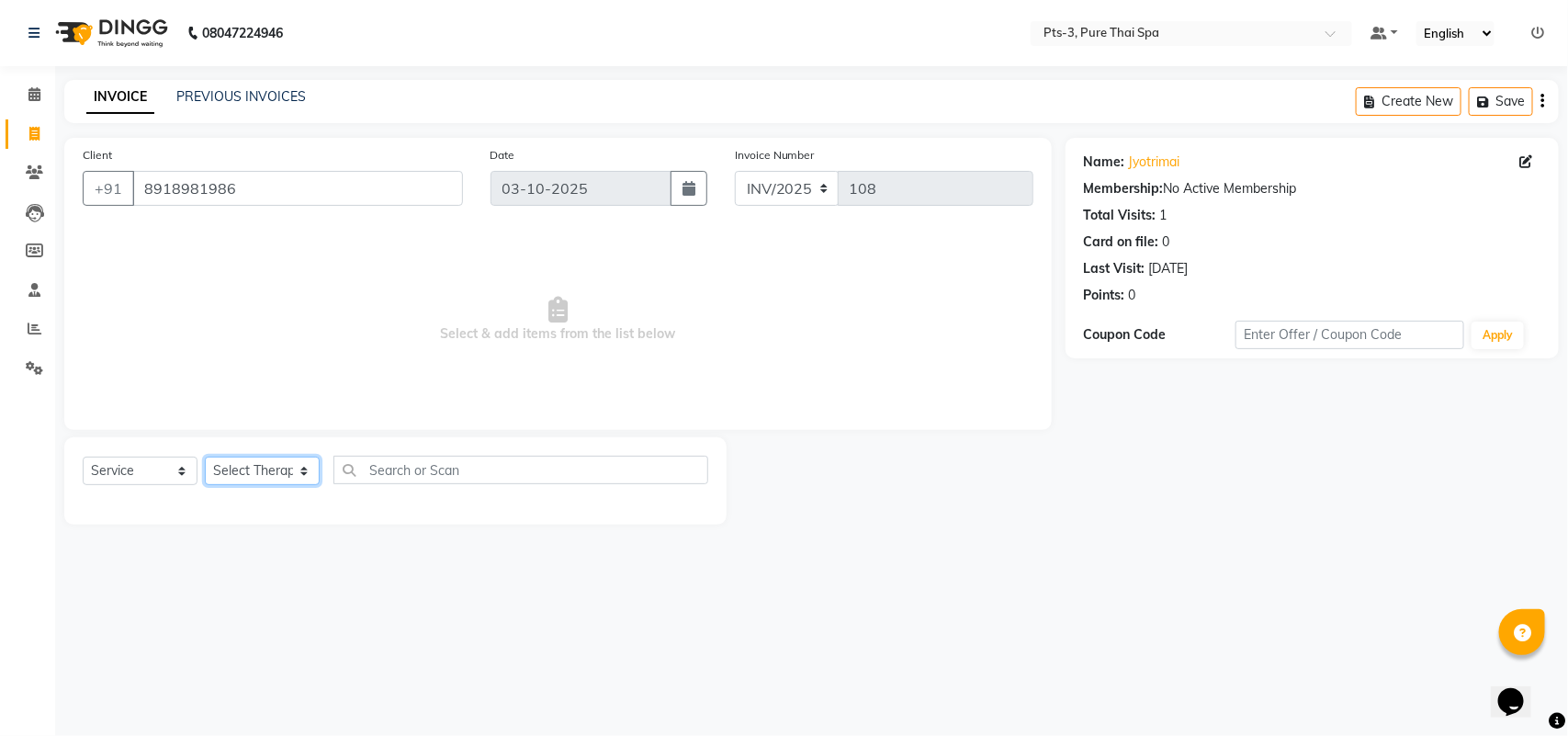
click at [278, 464] on select "Select Therapist [PERSON_NAME] AMMI ANYONE [PERSON_NAME] [PERSON_NAME] [PERSON_…" at bounding box center [262, 471] width 115 height 28
select select "75484"
click at [205, 457] on select "Select Therapist [PERSON_NAME] AMMI ANYONE [PERSON_NAME] [PERSON_NAME] [PERSON_…" at bounding box center [262, 471] width 115 height 28
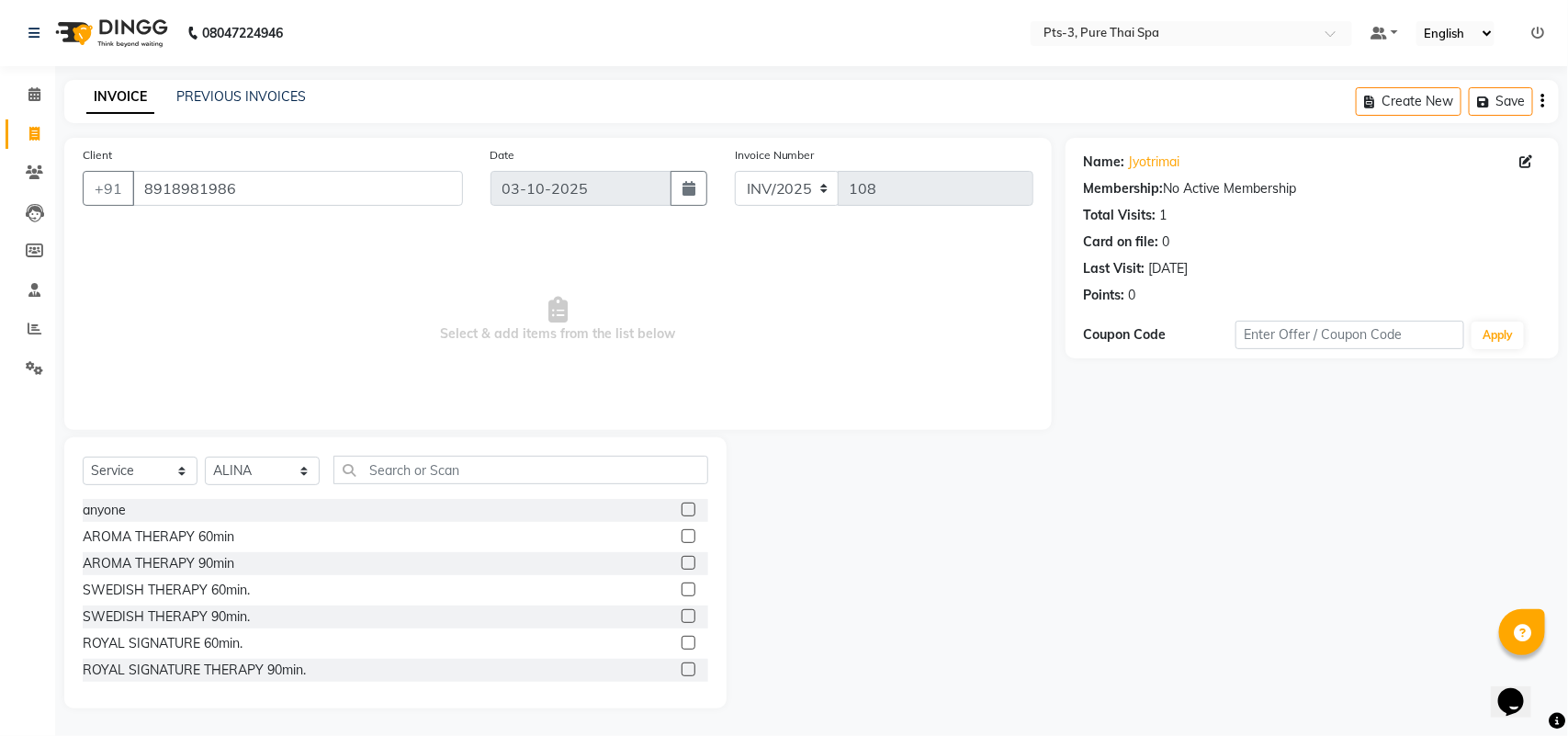
click at [682, 586] on label at bounding box center [689, 590] width 14 height 14
click at [682, 586] on input "checkbox" at bounding box center [688, 591] width 12 height 12
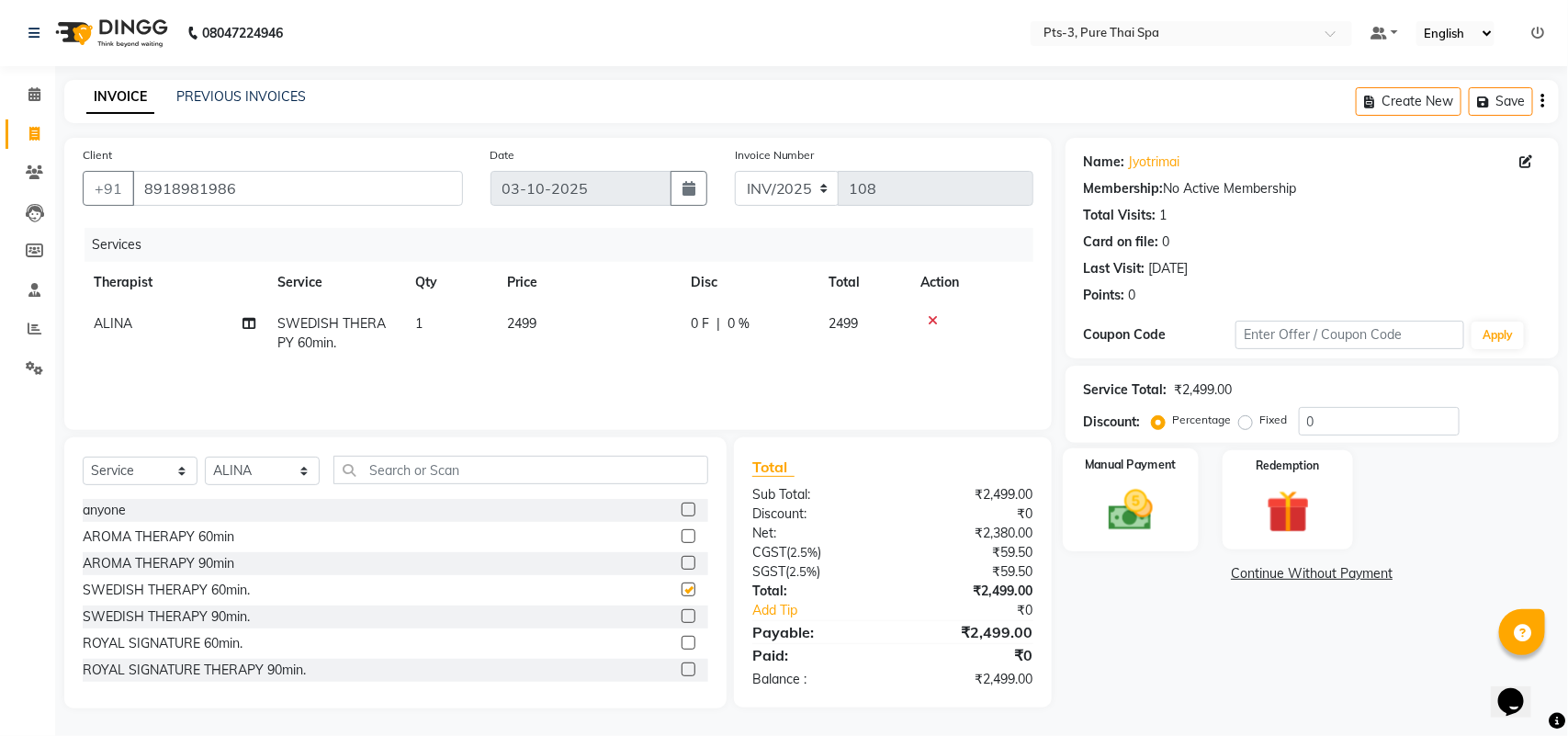
checkbox input "false"
click at [1188, 566] on link "Continue Without Payment" at bounding box center [1312, 574] width 486 height 20
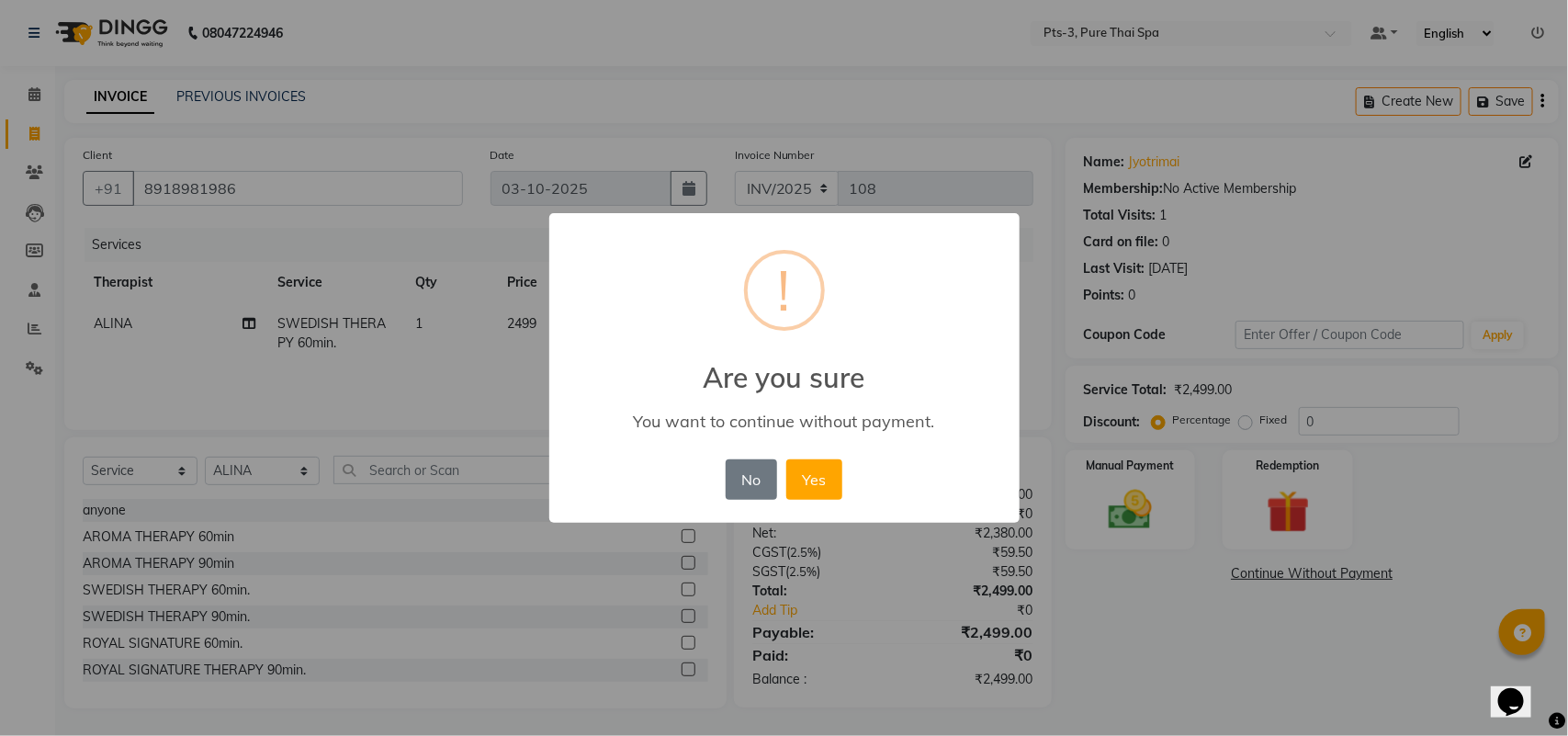
click at [1210, 488] on div "× ! Are you sure You want to continue without payment. No No Yes" at bounding box center [784, 368] width 1568 height 736
click at [764, 484] on button "No" at bounding box center [752, 480] width 51 height 40
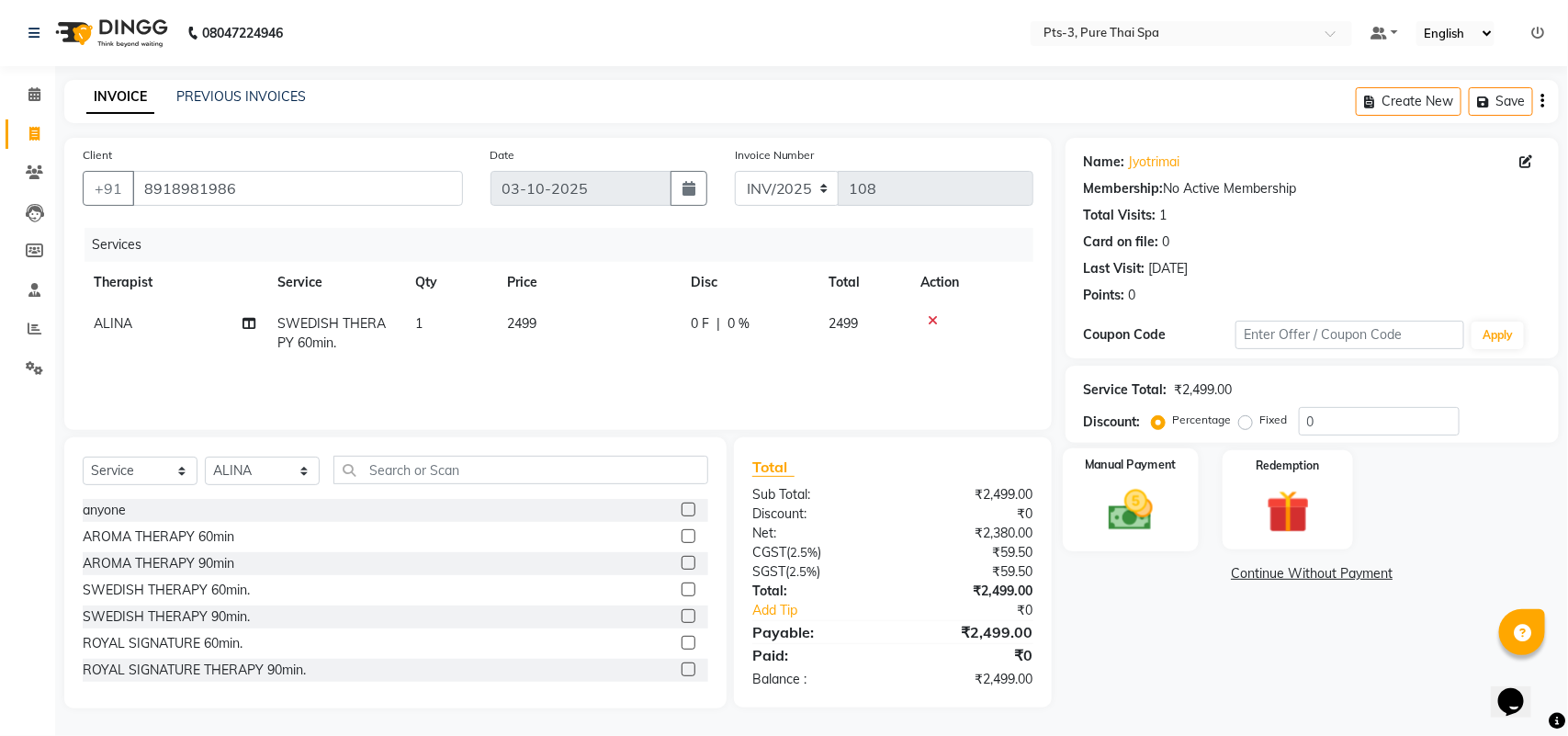
click at [1150, 503] on img at bounding box center [1131, 510] width 73 height 51
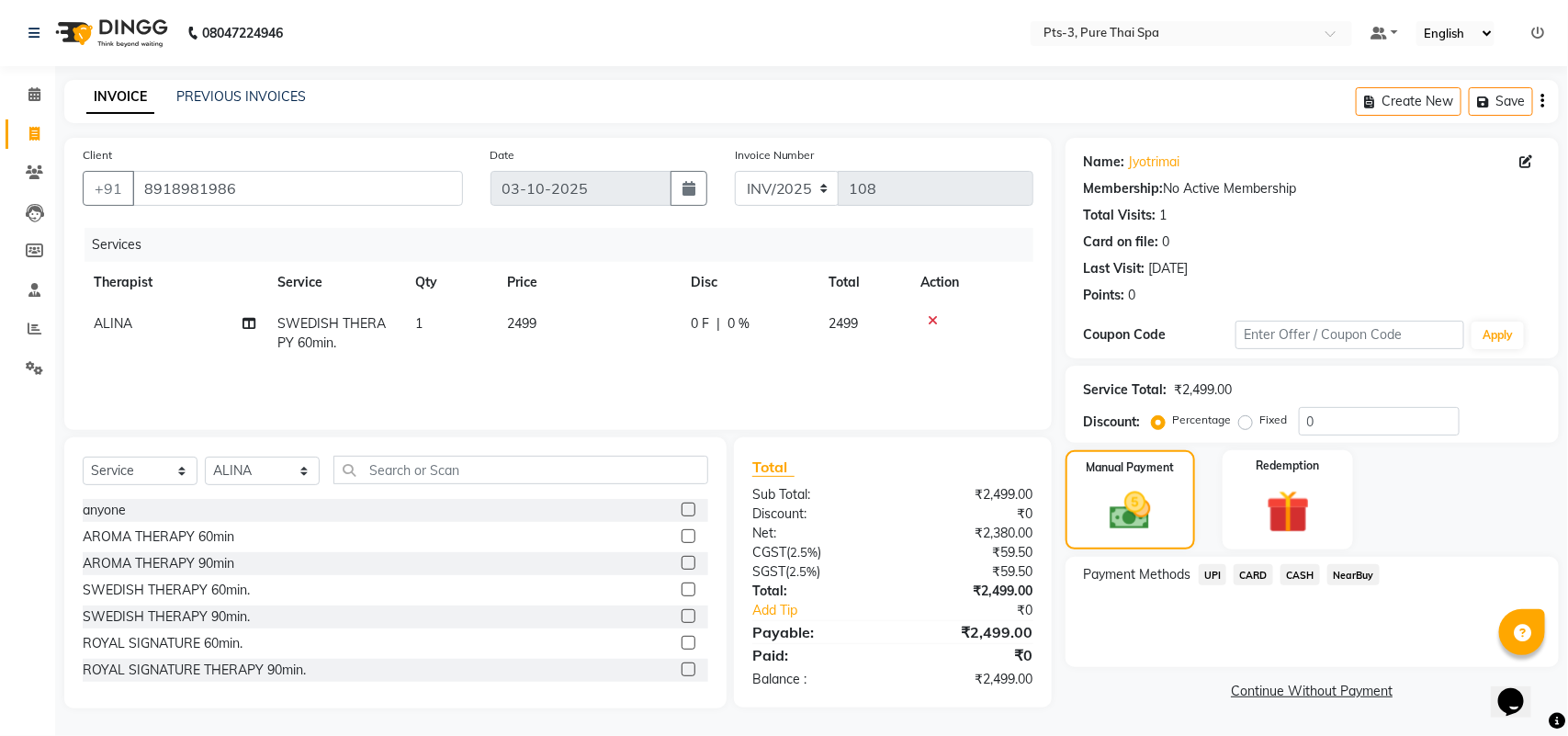
click at [1250, 573] on span "CARD" at bounding box center [1254, 575] width 39 height 22
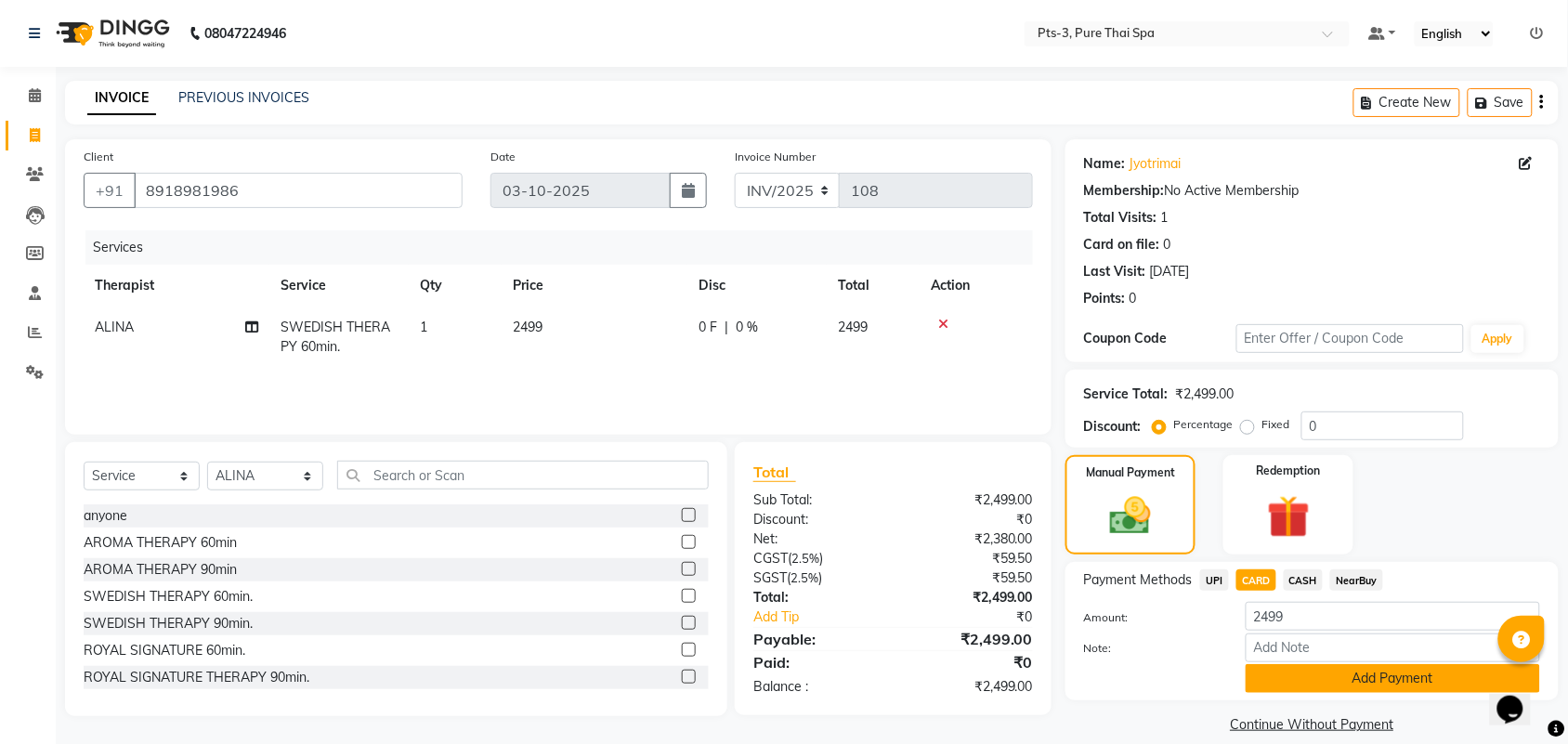
click at [1347, 679] on button "Add Payment" at bounding box center [1393, 678] width 294 height 29
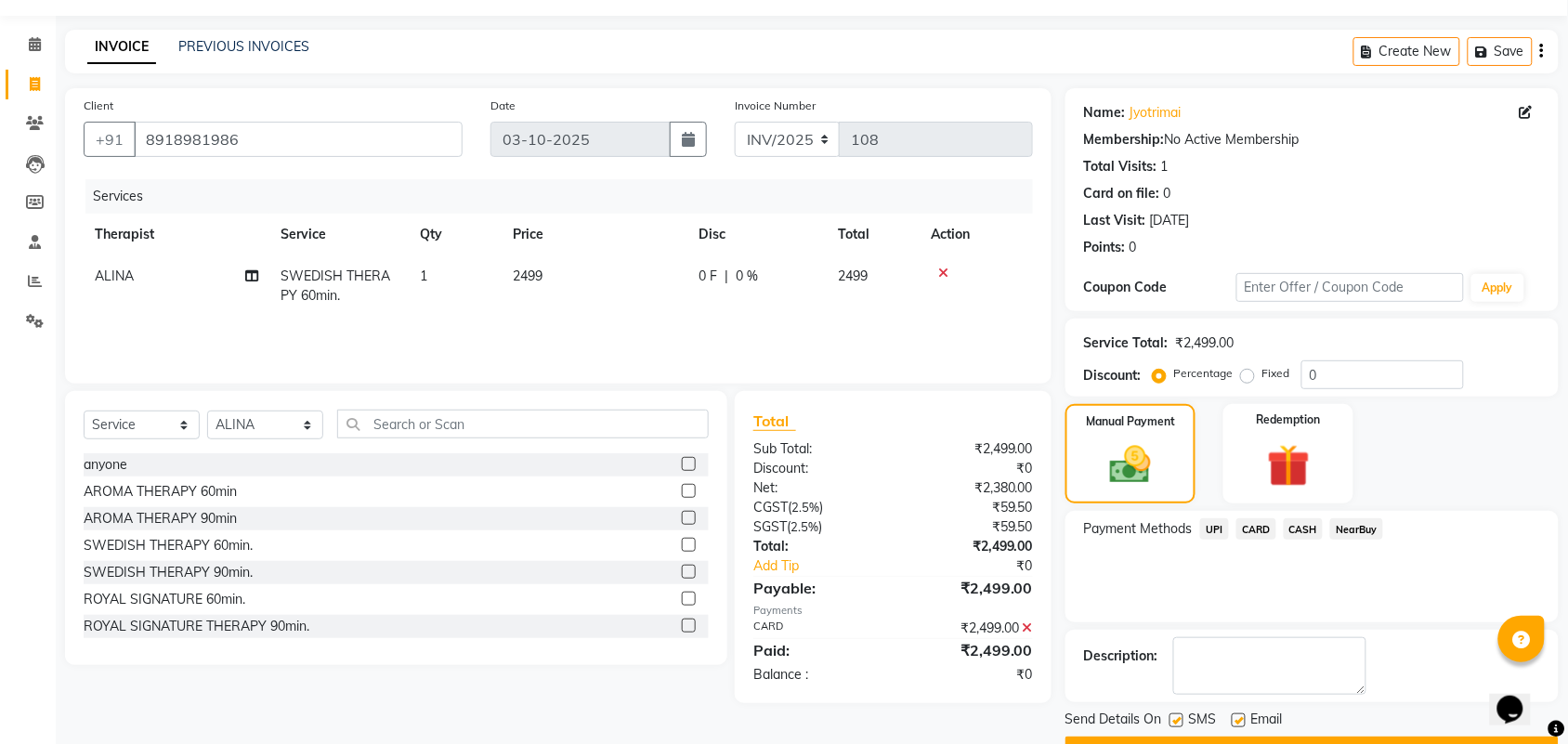
scroll to position [100, 0]
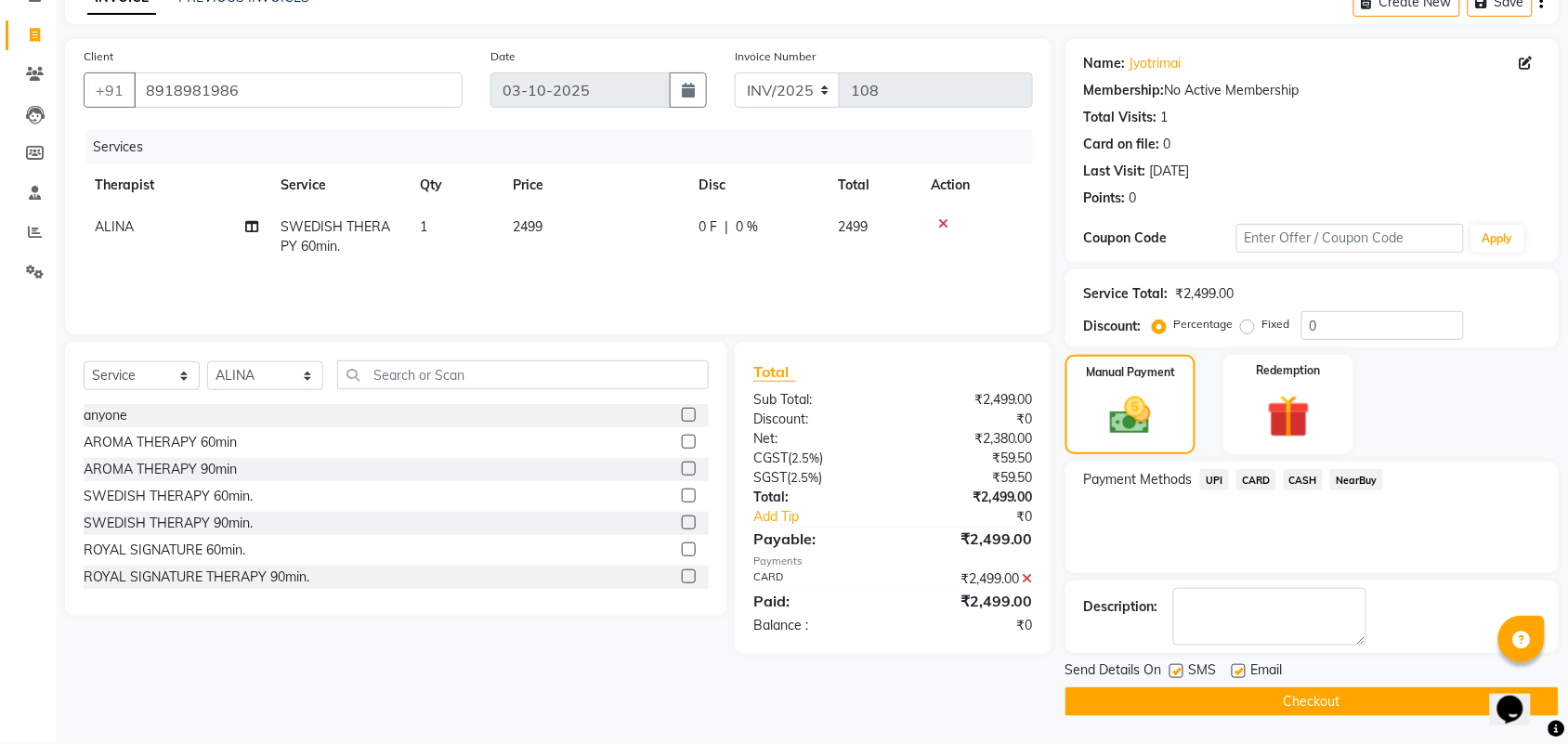
click at [1176, 669] on label at bounding box center [1176, 671] width 14 height 14
click at [1176, 669] on input "checkbox" at bounding box center [1176, 671] width 12 height 12
checkbox input "false"
click at [1236, 670] on label at bounding box center [1239, 671] width 14 height 14
click at [1236, 670] on input "checkbox" at bounding box center [1238, 671] width 12 height 12
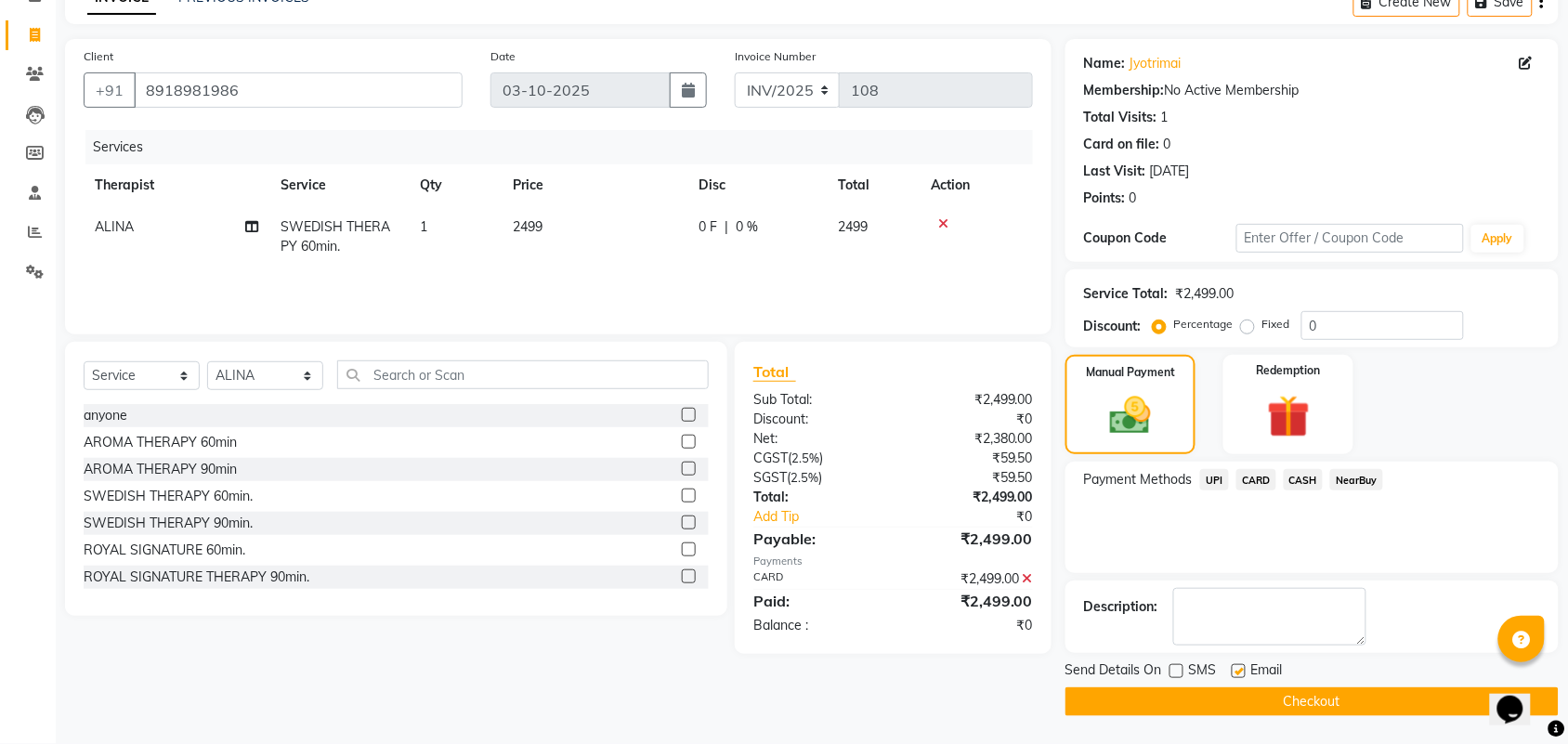
checkbox input "false"
click at [1029, 572] on icon at bounding box center [1028, 578] width 10 height 13
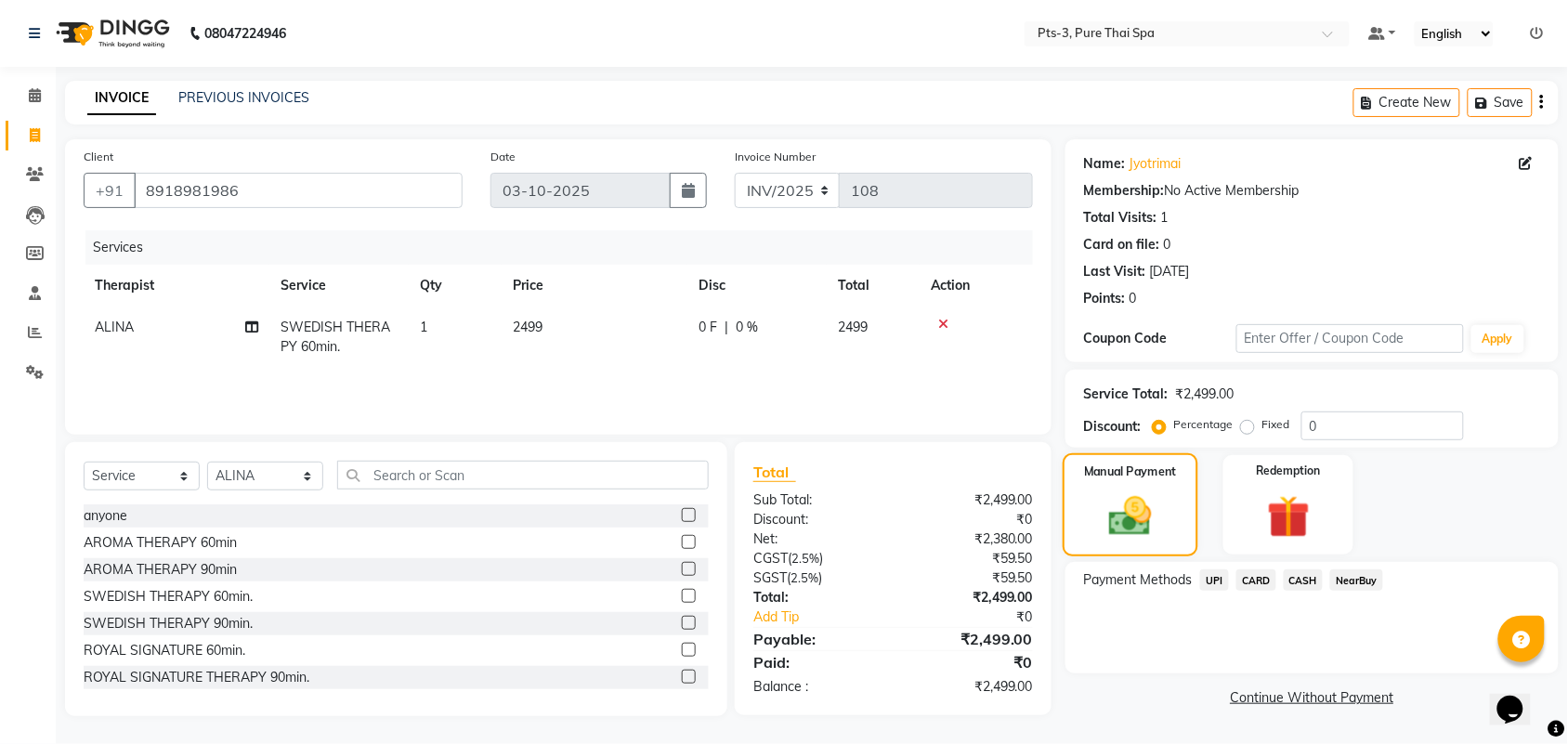
scroll to position [0, 0]
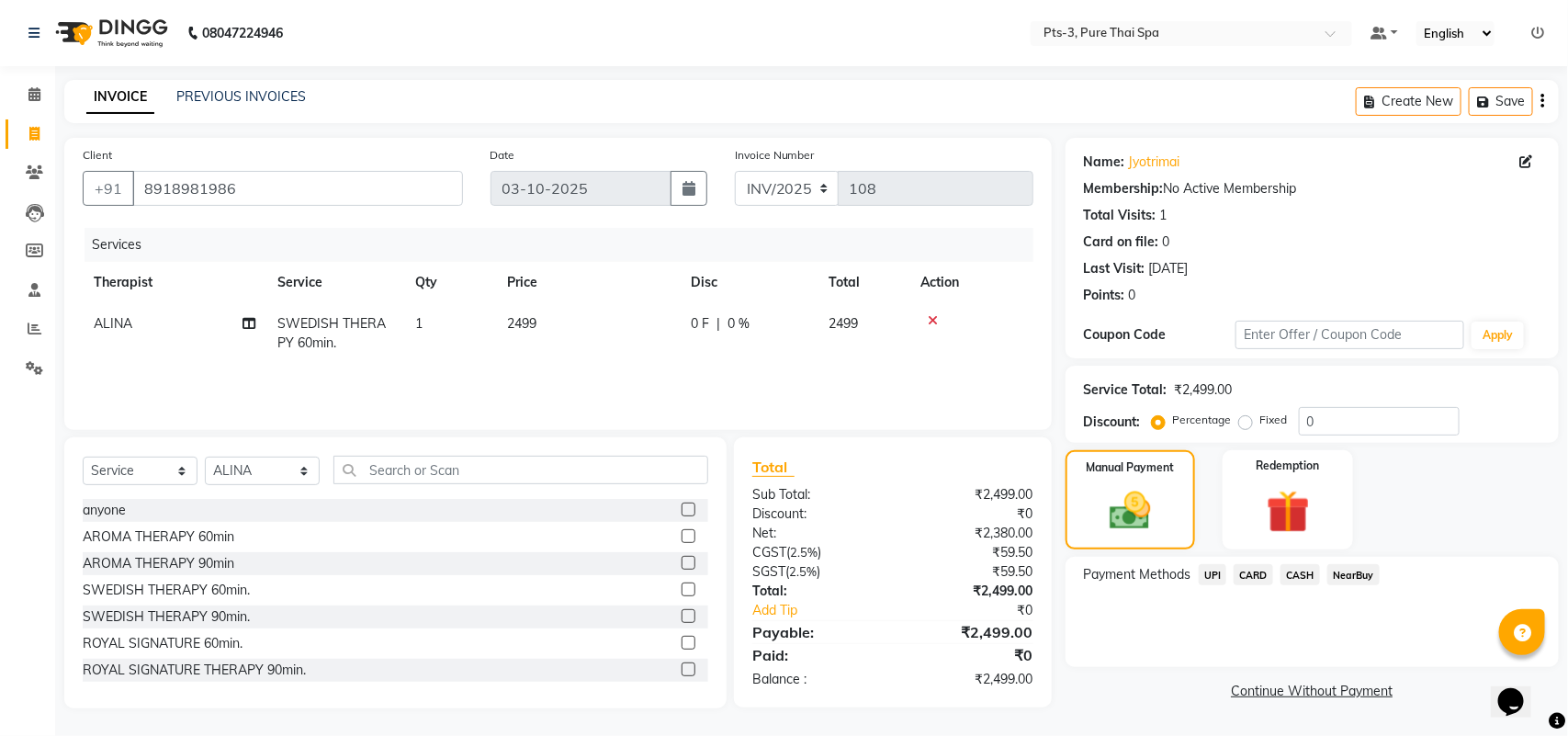
click at [1260, 420] on label "Fixed" at bounding box center [1274, 420] width 28 height 17
click at [1243, 420] on input "Fixed" at bounding box center [1249, 420] width 13 height 13
radio input "true"
click at [1347, 412] on input "0" at bounding box center [1379, 421] width 161 height 28
type input "299"
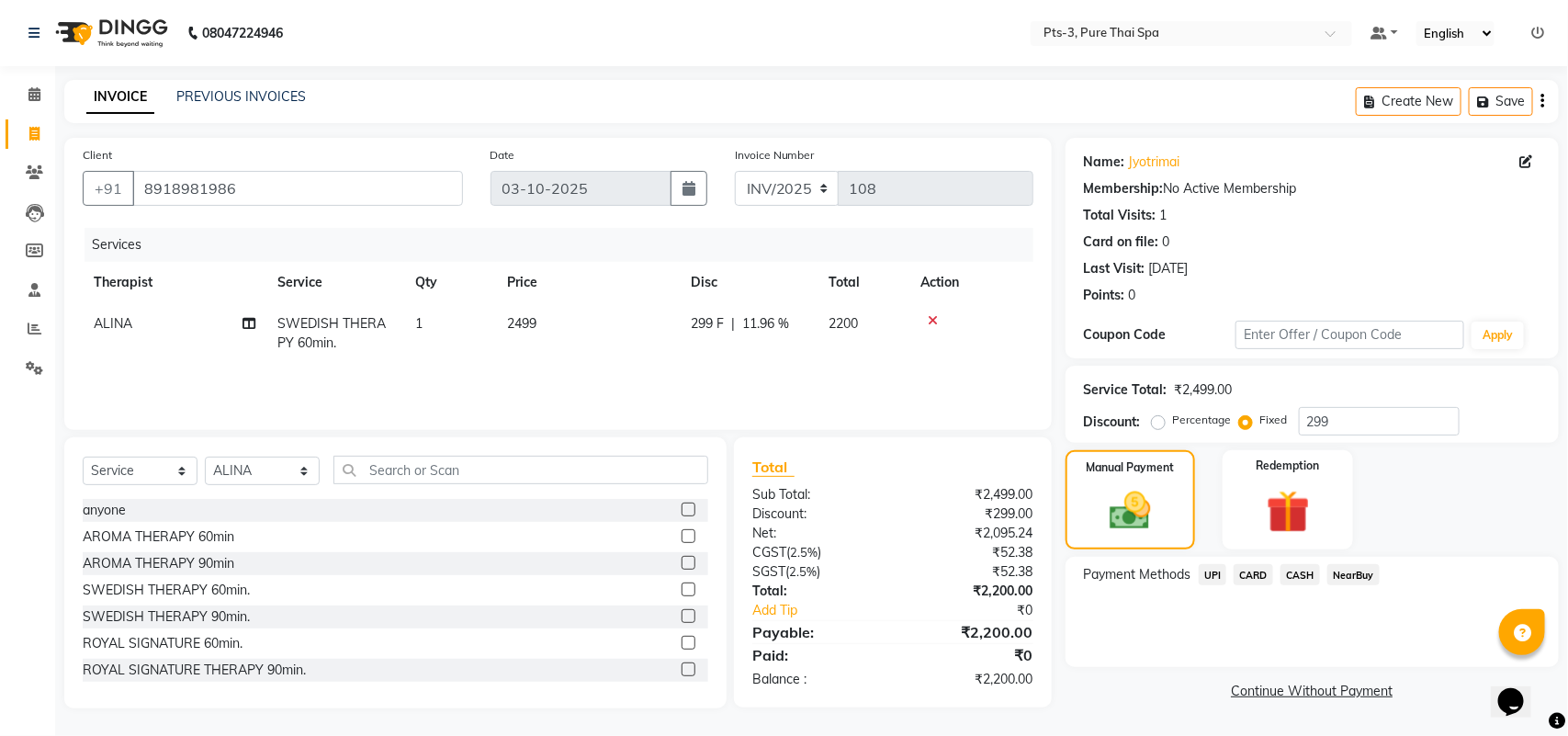
click at [1268, 564] on span "CARD" at bounding box center [1254, 575] width 39 height 22
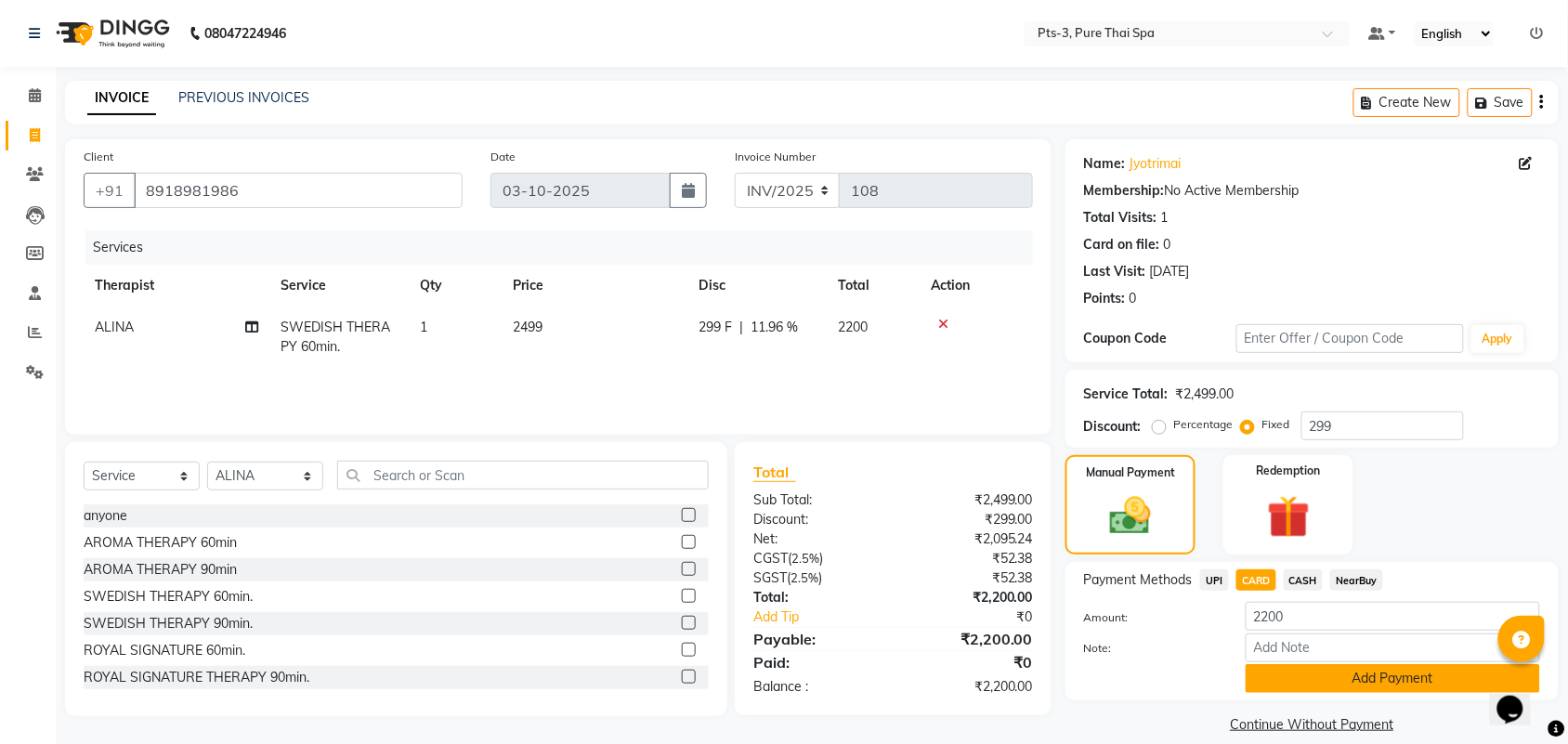
click at [1293, 680] on button "Add Payment" at bounding box center [1393, 678] width 294 height 29
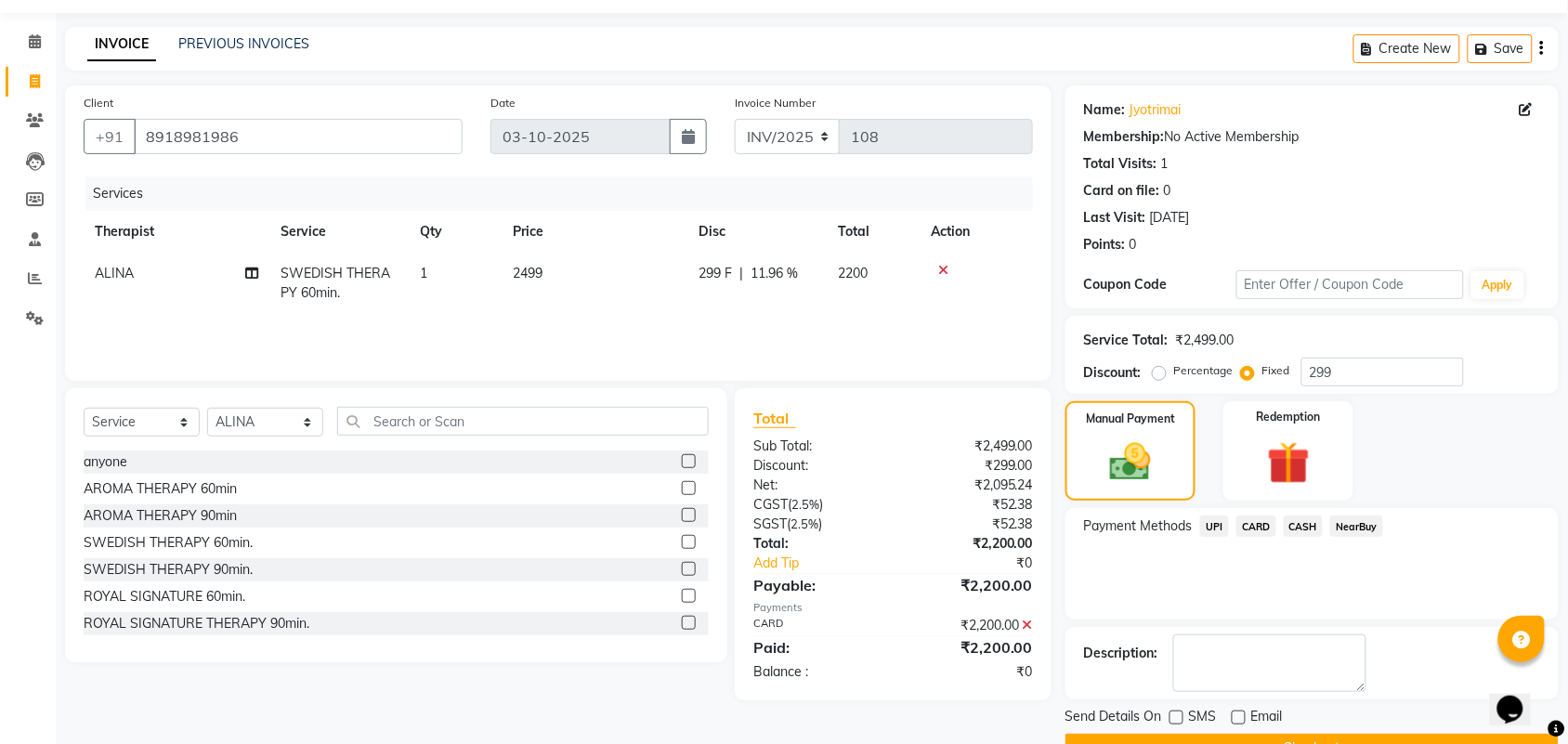
scroll to position [100, 0]
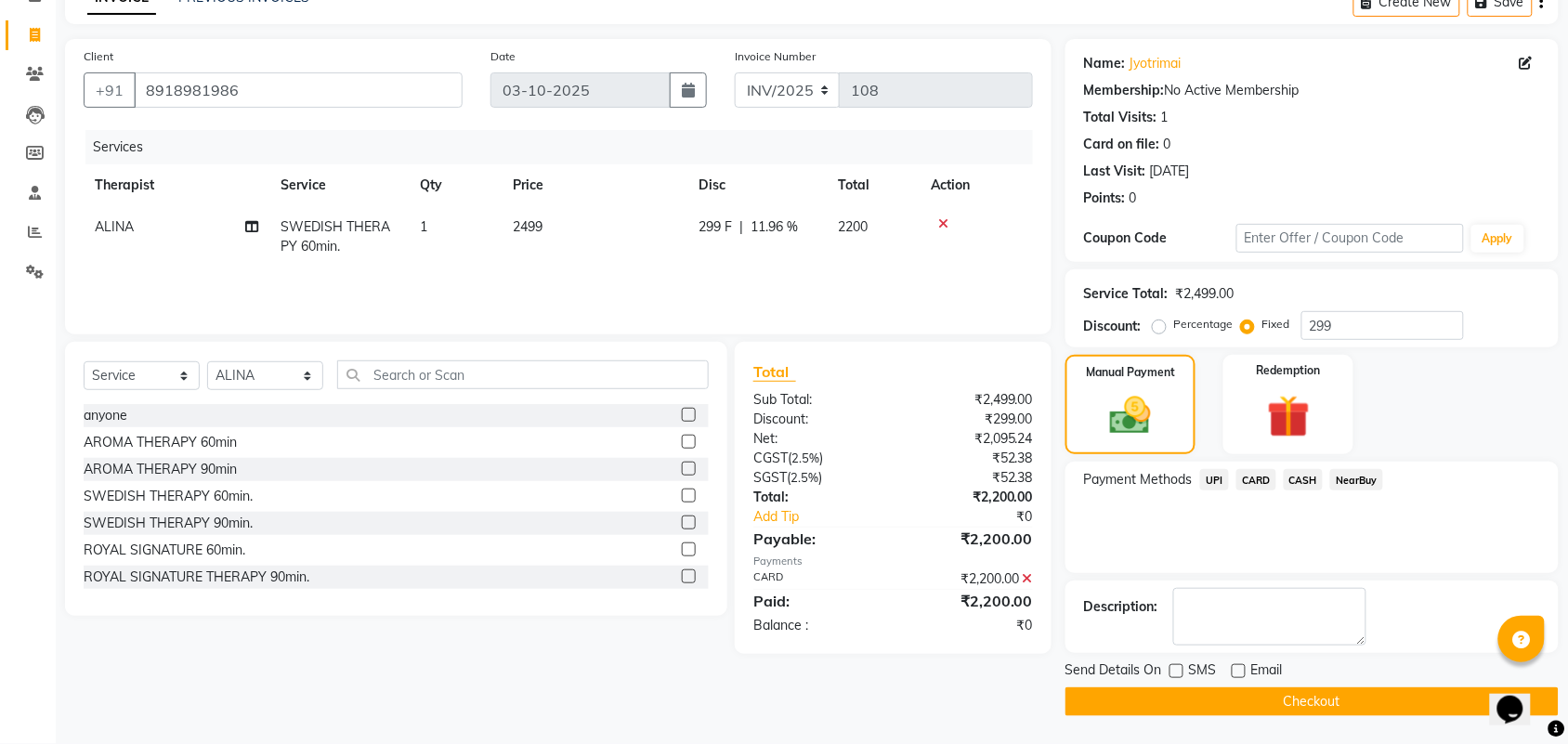
click at [1218, 697] on button "Checkout" at bounding box center [1313, 701] width 494 height 29
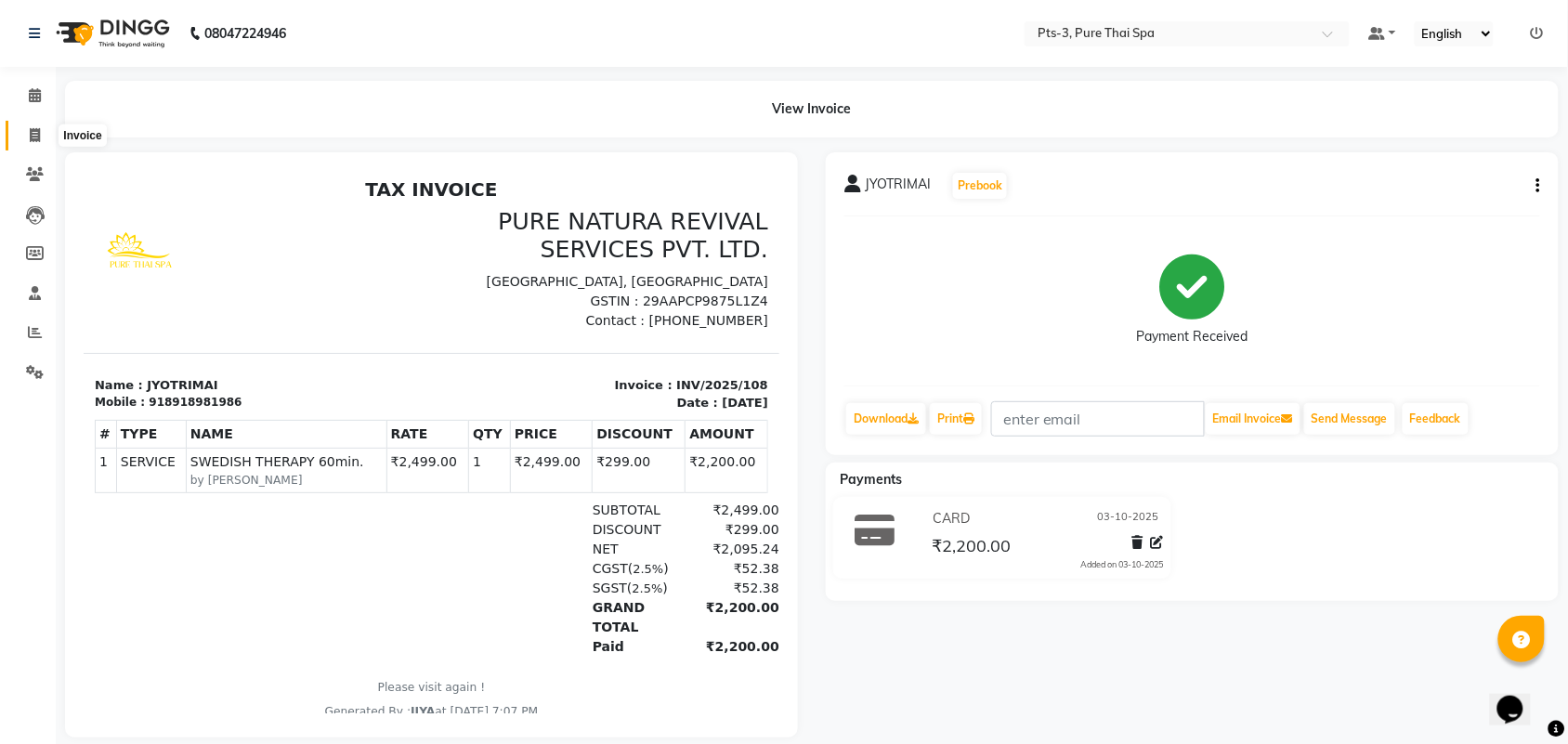
click at [30, 128] on icon at bounding box center [35, 135] width 10 height 14
select select "service"
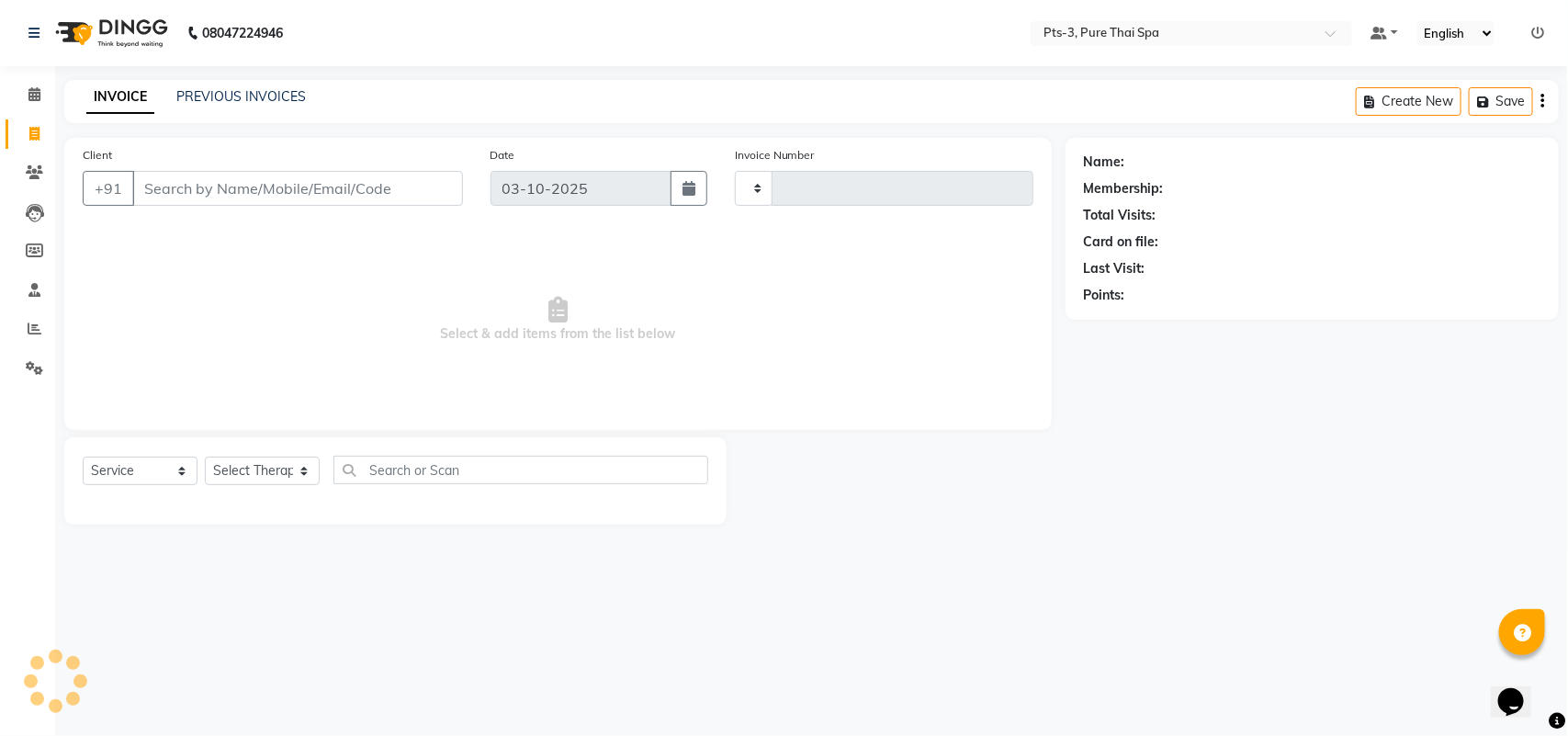
type input "109"
select select "9047"
click at [220, 88] on link "PREVIOUS INVOICES" at bounding box center [242, 96] width 130 height 17
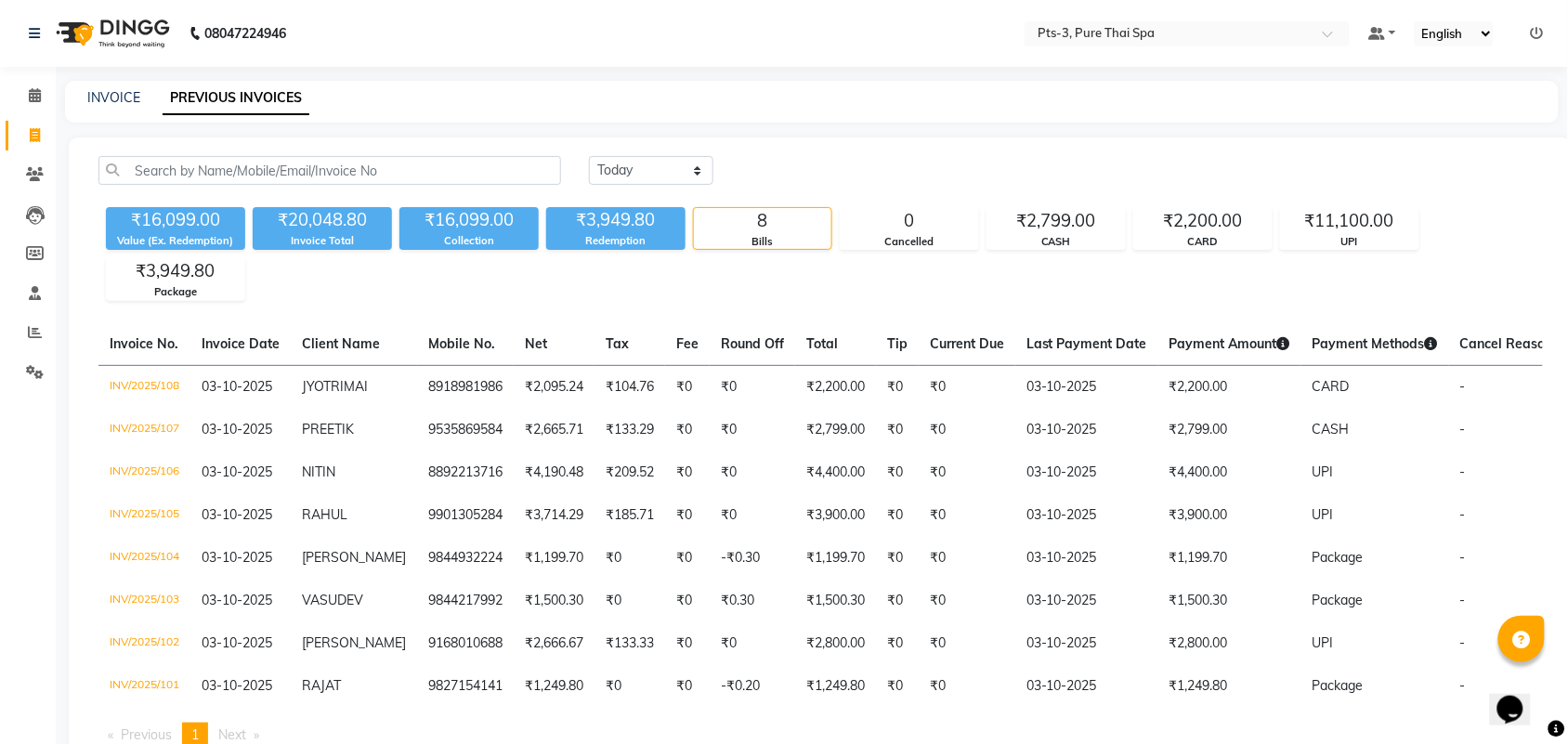
click at [84, 95] on div "INVOICE PREVIOUS INVOICES" at bounding box center [800, 98] width 1472 height 20
click at [103, 100] on link "INVOICE" at bounding box center [113, 97] width 53 height 17
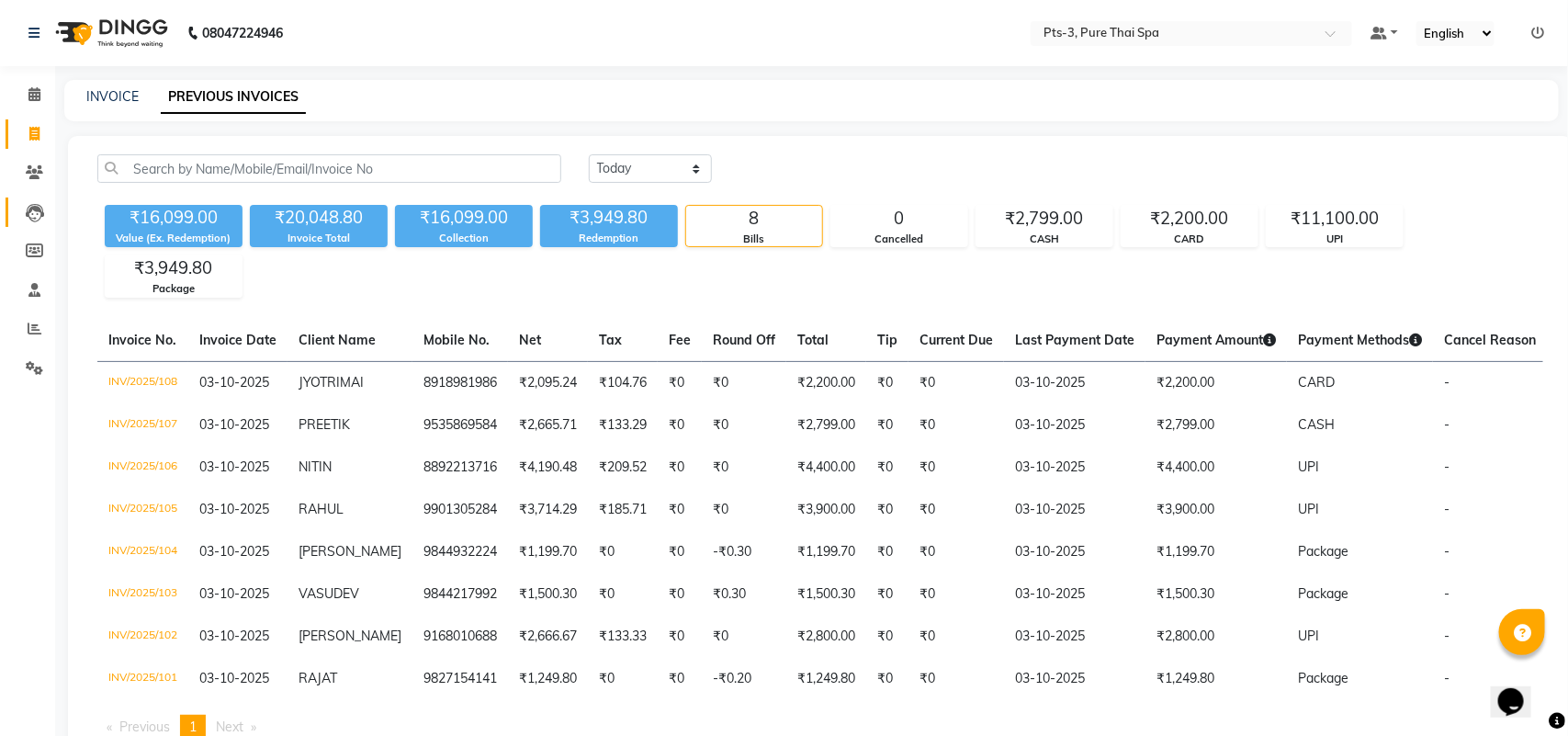
select select "service"
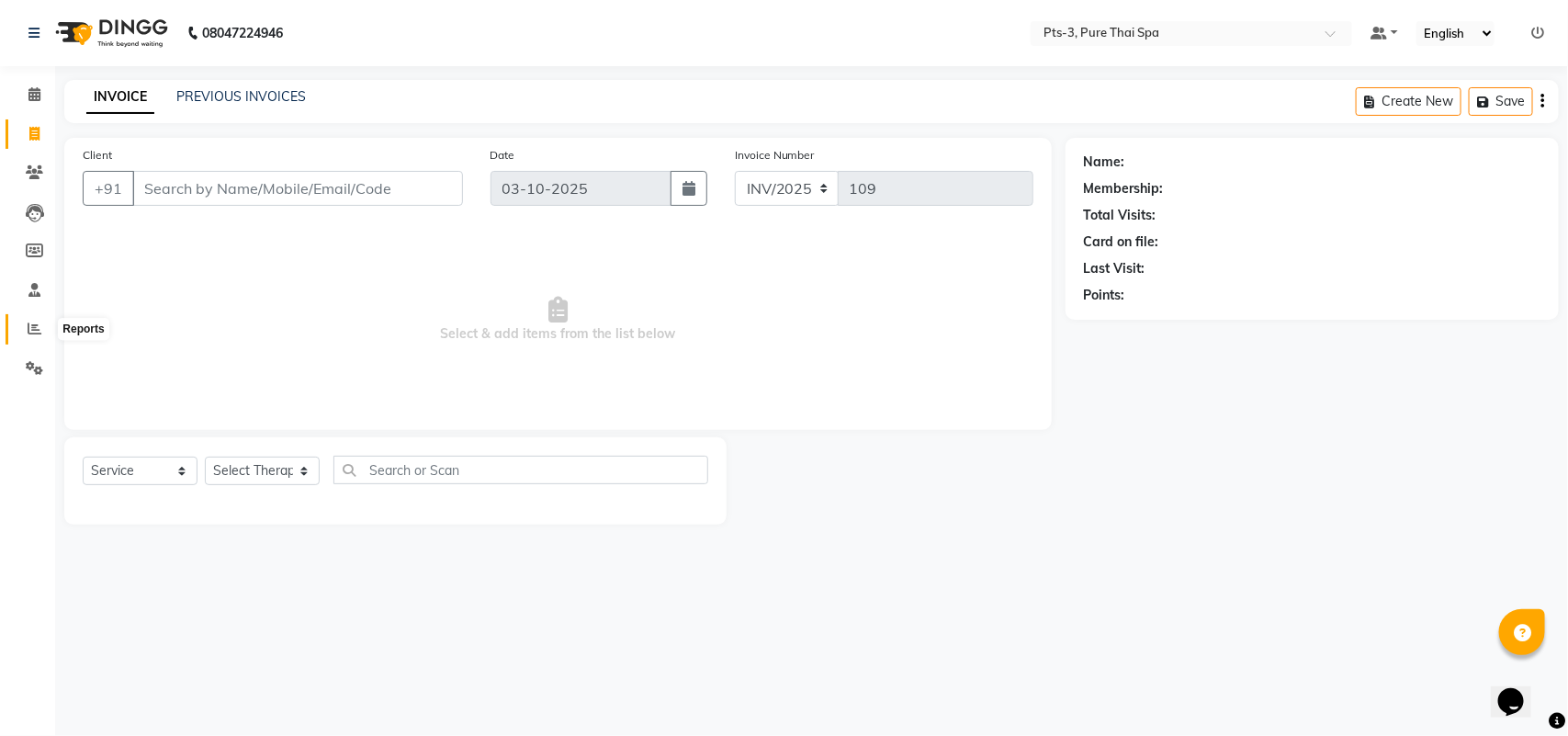
click at [36, 326] on icon at bounding box center [34, 328] width 14 height 14
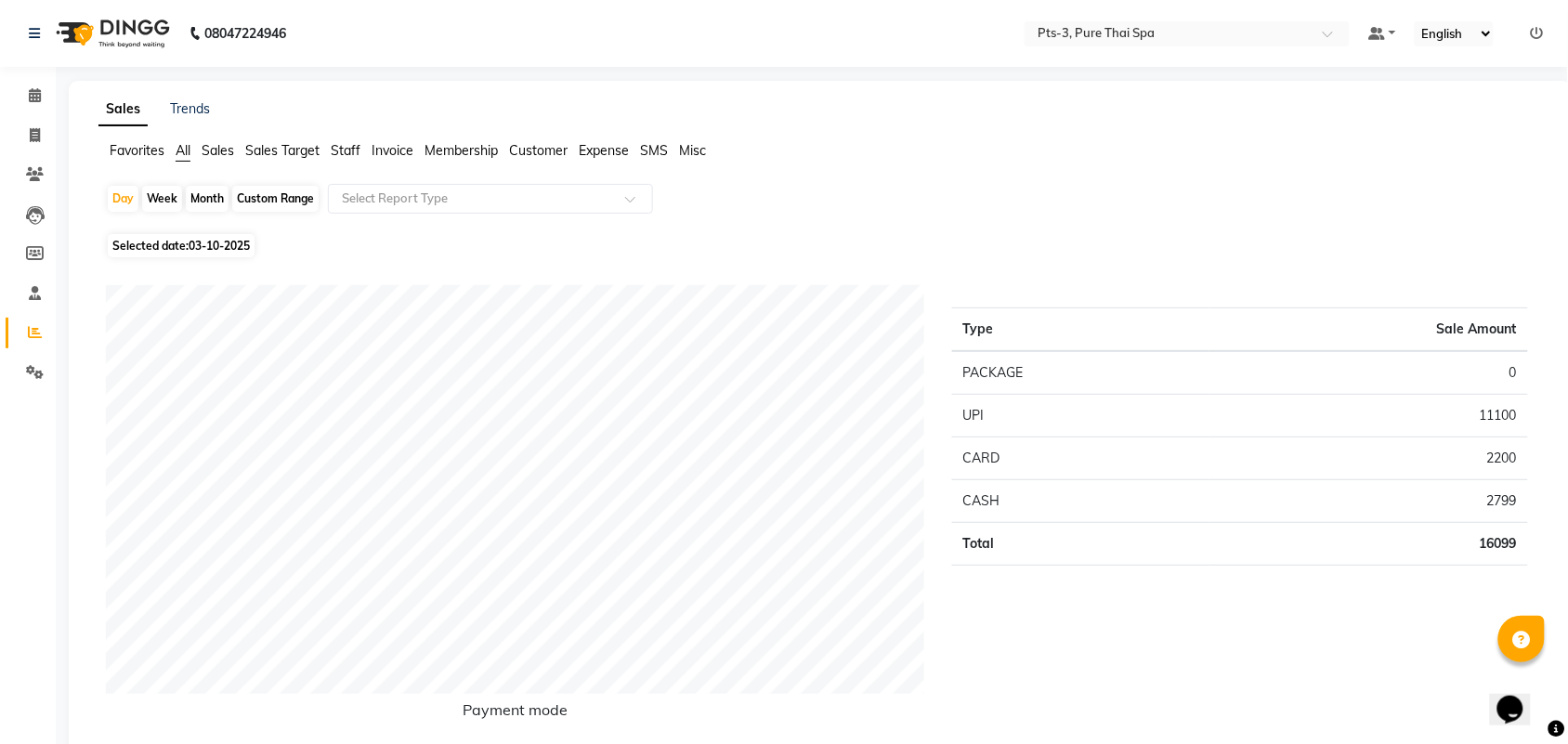
click at [195, 196] on div "Month" at bounding box center [207, 199] width 43 height 26
select select "10"
select select "2025"
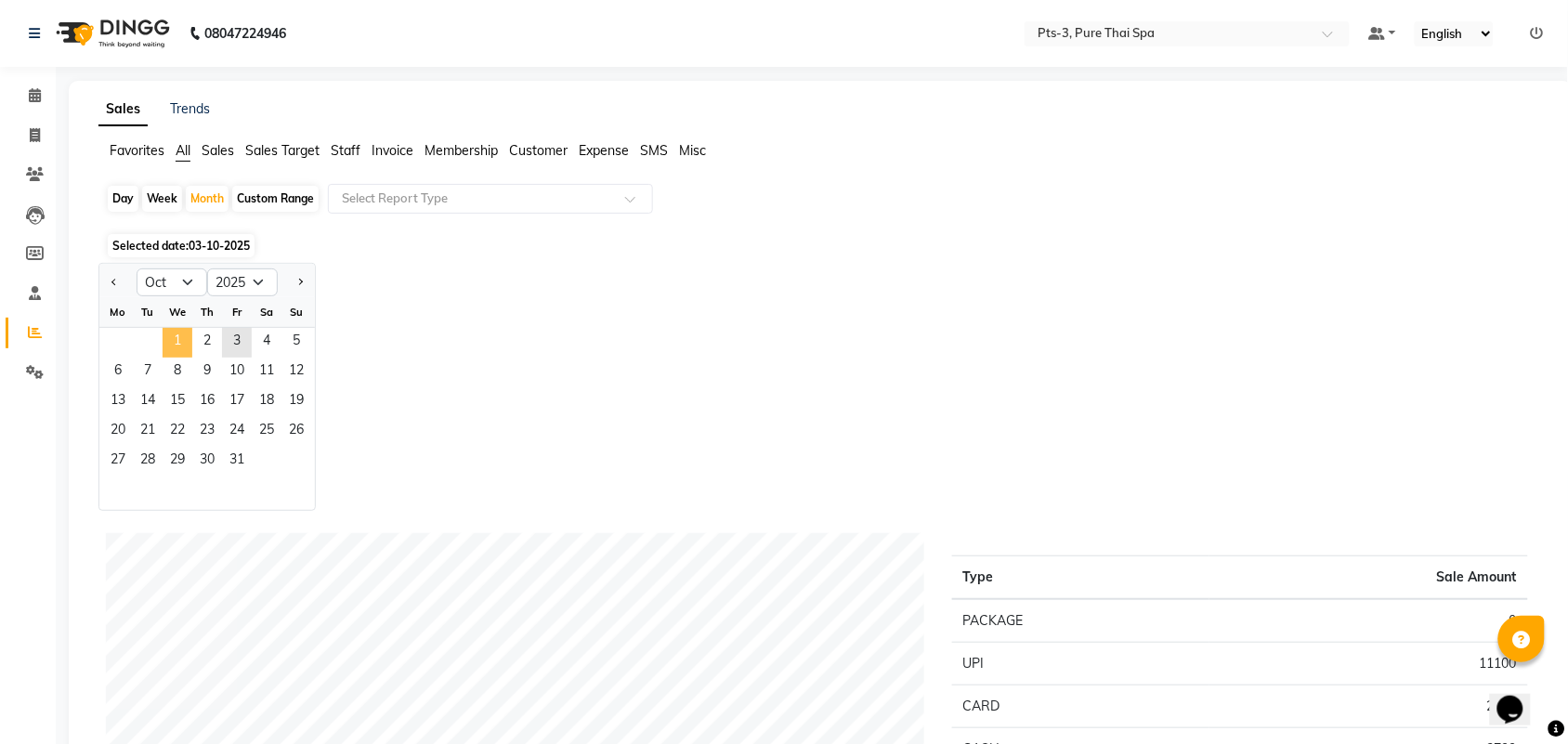
click at [182, 344] on span "1" at bounding box center [178, 343] width 30 height 30
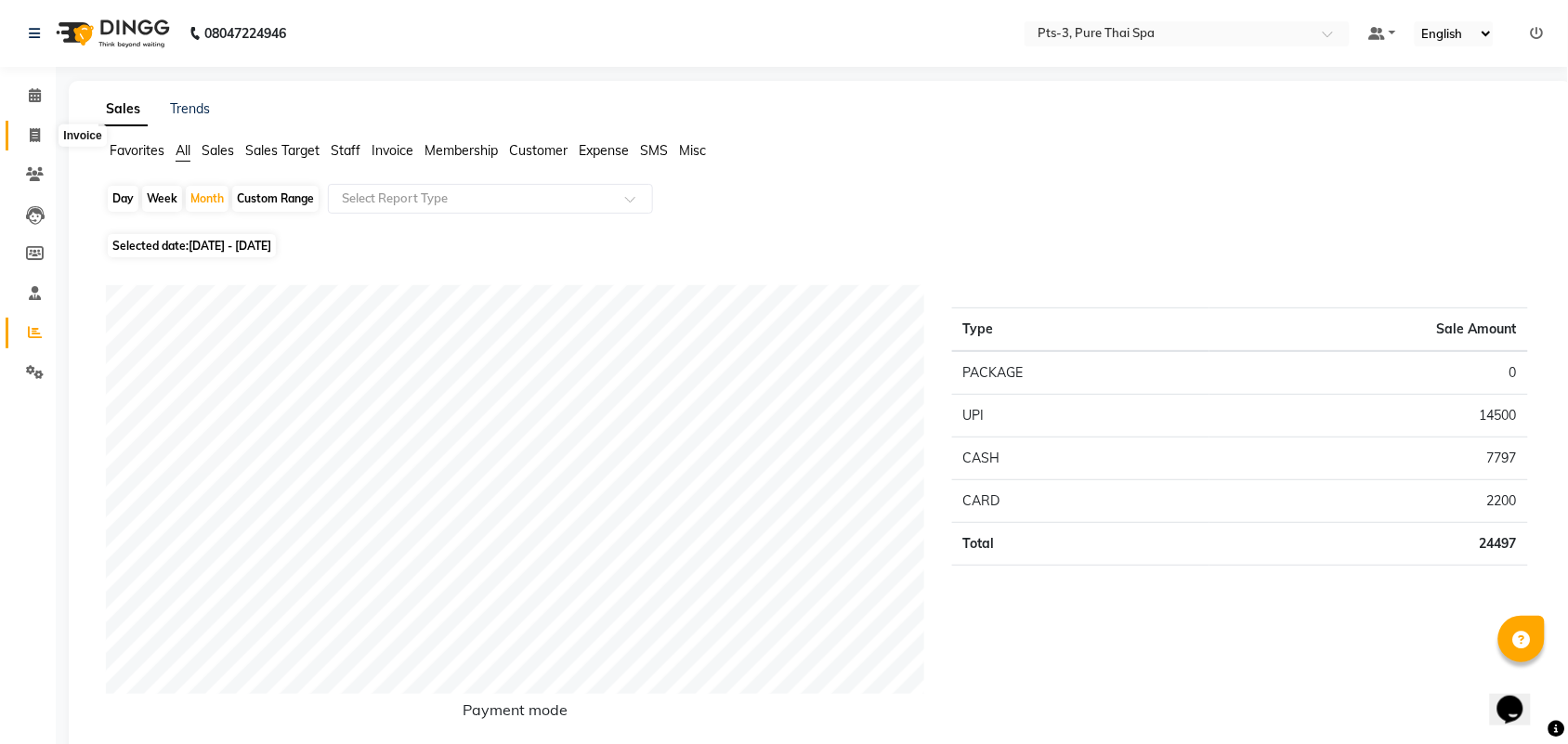
click at [33, 131] on icon at bounding box center [35, 135] width 10 height 14
select select "service"
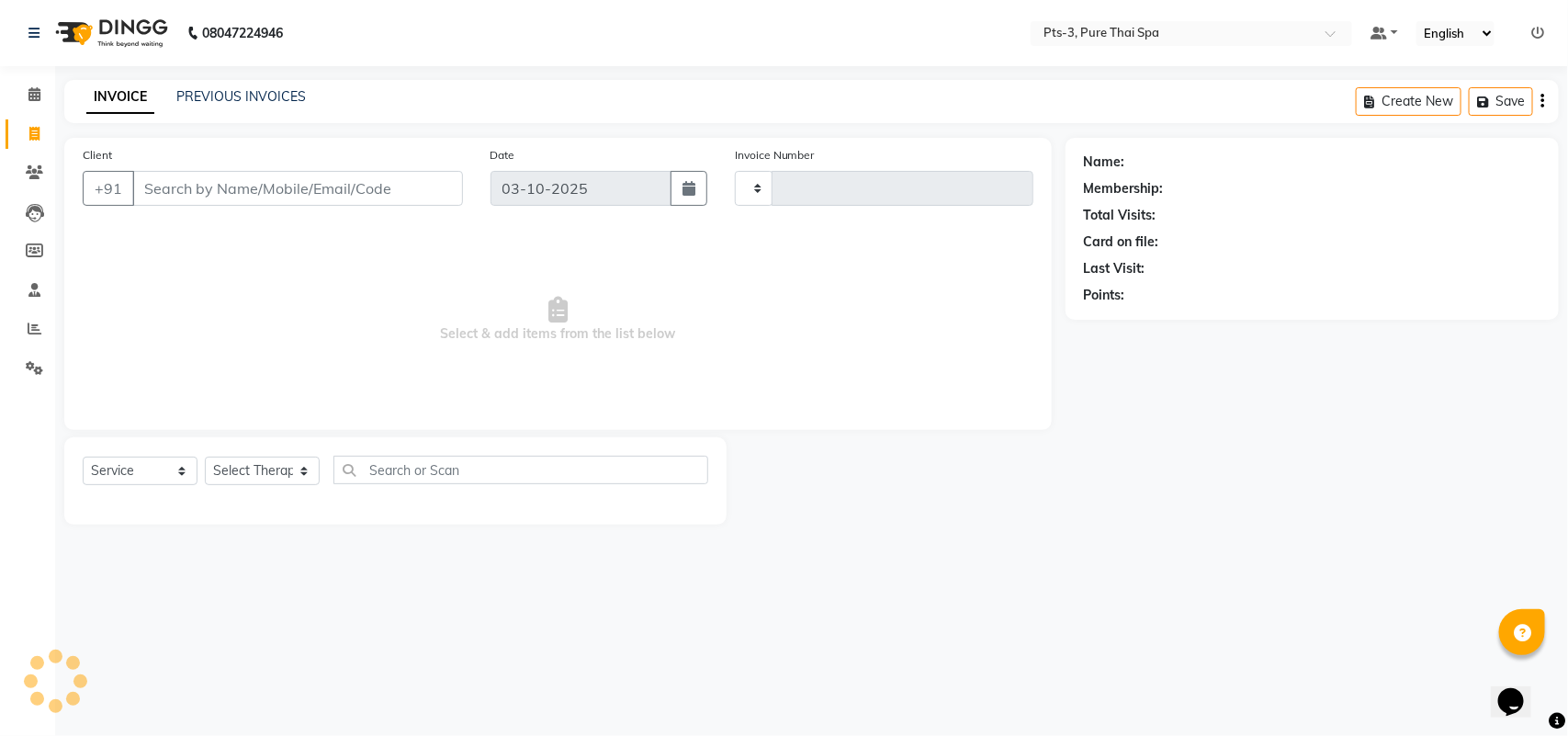
type input "109"
select select "9047"
click at [171, 203] on input "Client" at bounding box center [298, 189] width 331 height 35
click at [199, 85] on div "INVOICE PREVIOUS INVOICES Create New Save" at bounding box center [811, 101] width 1494 height 43
click at [200, 97] on link "PREVIOUS INVOICES" at bounding box center [242, 96] width 130 height 17
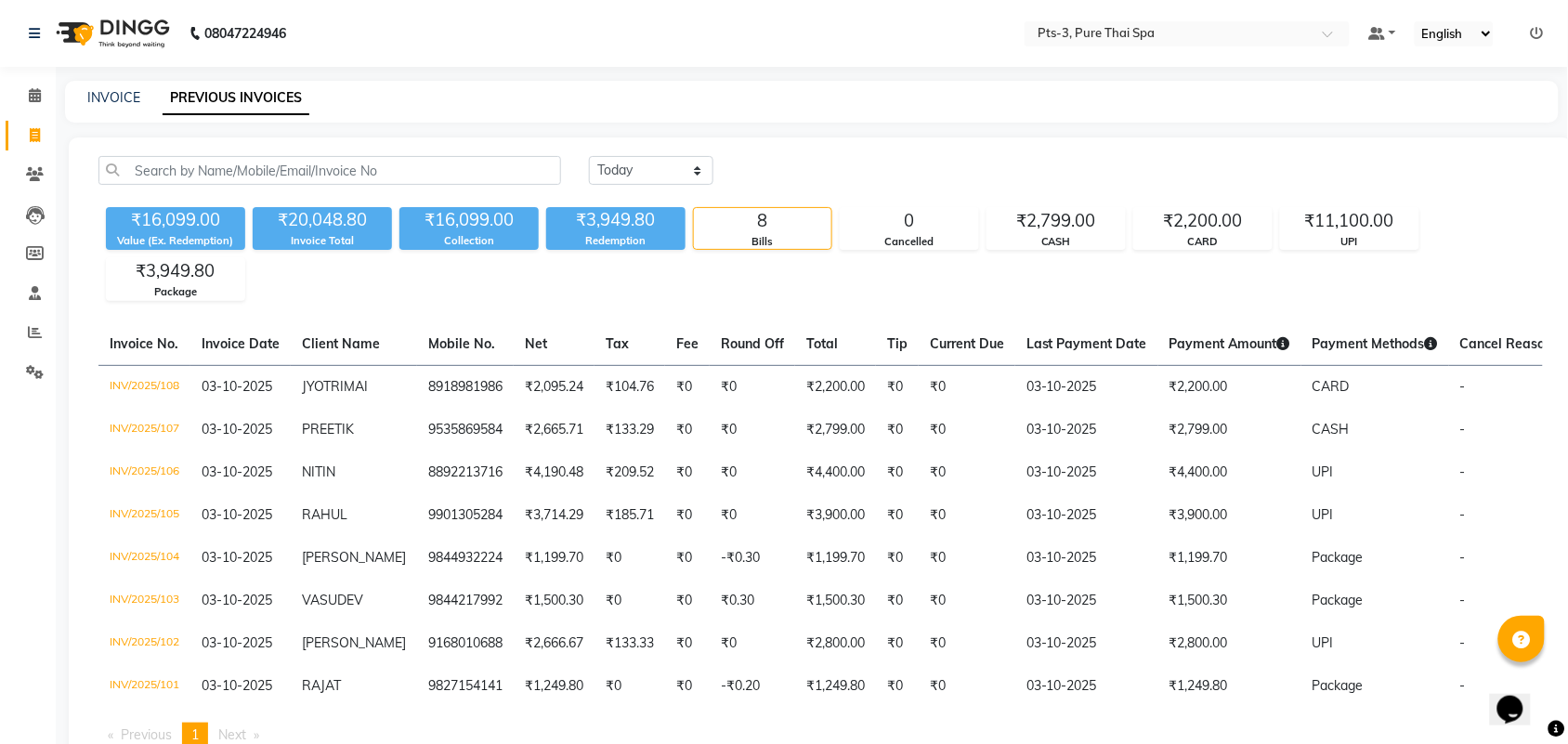
click at [81, 90] on div "INVOICE PREVIOUS INVOICES" at bounding box center [800, 98] width 1472 height 20
click at [94, 93] on link "INVOICE" at bounding box center [113, 97] width 53 height 17
select select "service"
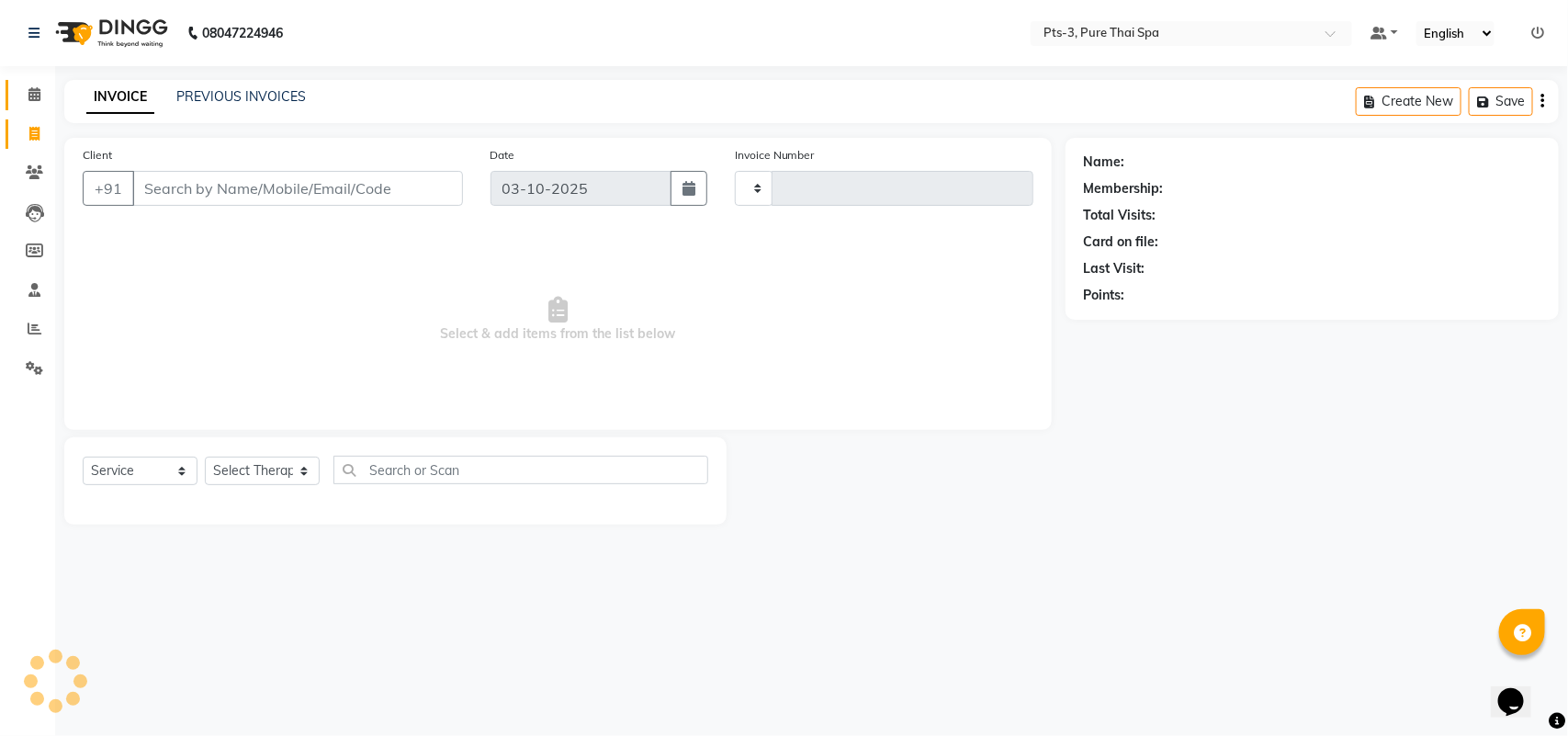
type input "109"
select select "9047"
drag, startPoint x: 134, startPoint y: 305, endPoint x: 142, endPoint y: 258, distance: 47.7
click at [132, 305] on span "Select & add items from the list below" at bounding box center [558, 319] width 951 height 184
click at [139, 184] on input "Client" at bounding box center [298, 189] width 331 height 35
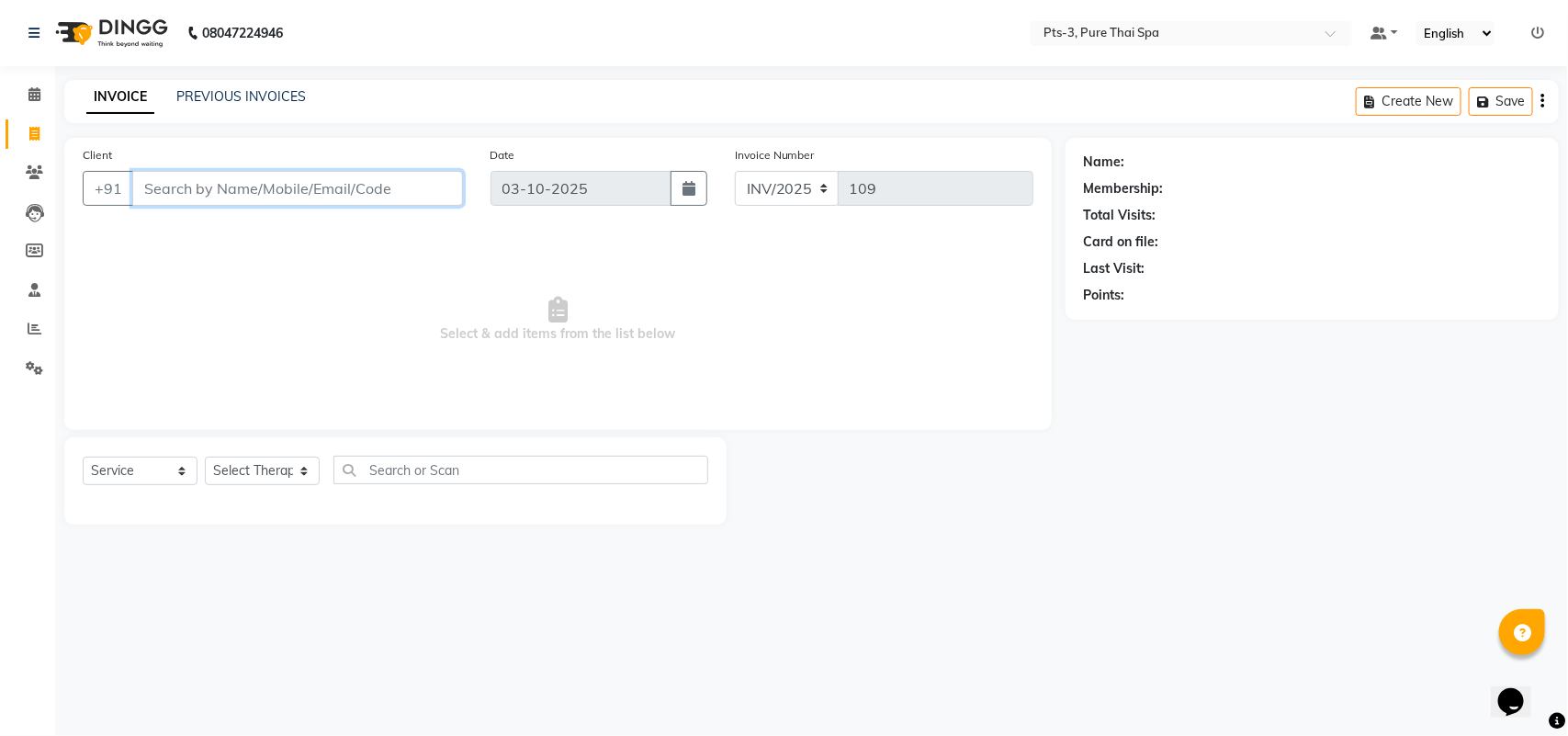
click at [143, 192] on input "Client" at bounding box center [298, 189] width 331 height 35
click at [140, 264] on span "Select & add items from the list below" at bounding box center [558, 319] width 951 height 184
click at [138, 179] on input "Client" at bounding box center [298, 189] width 331 height 35
click at [44, 360] on span at bounding box center [34, 369] width 32 height 22
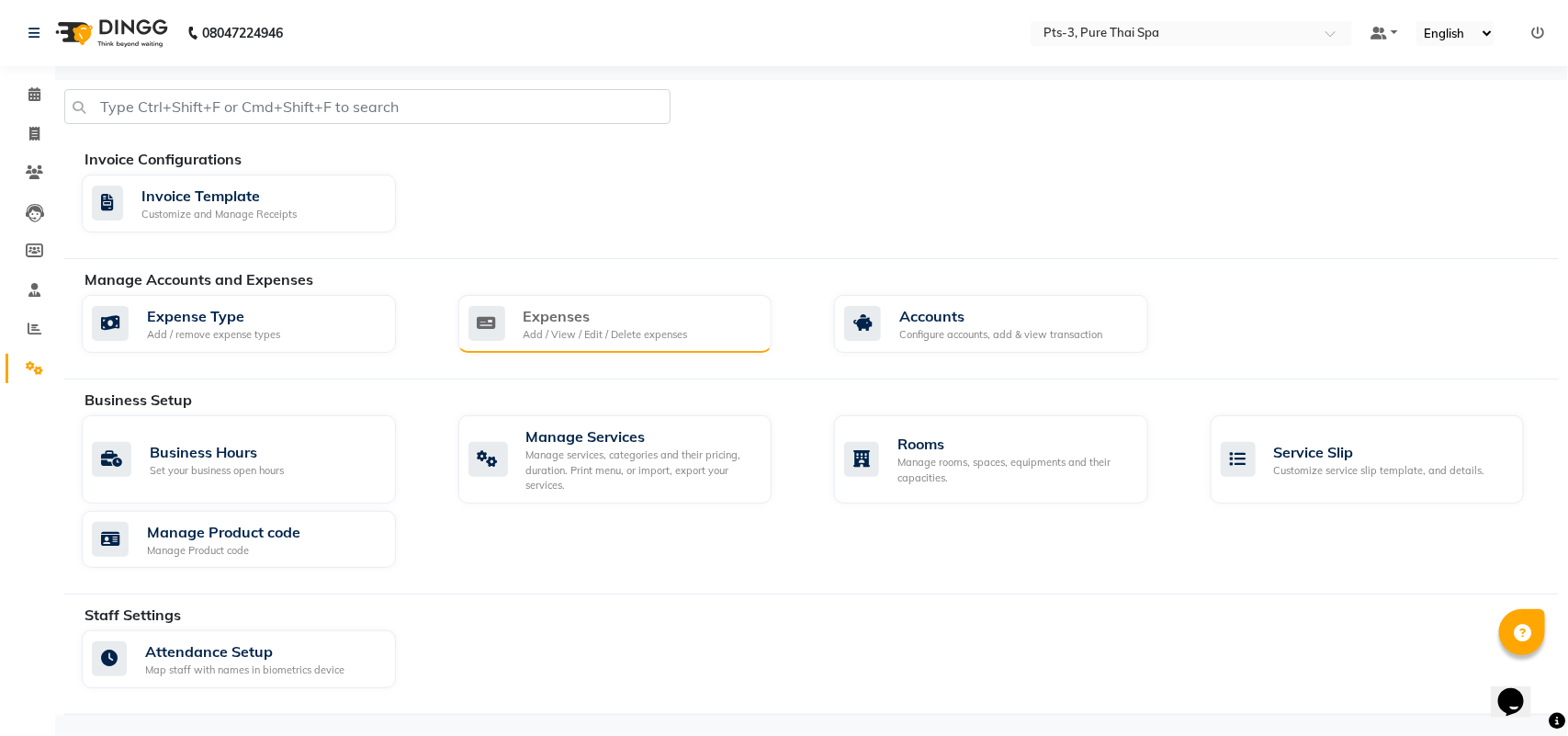
click at [524, 313] on div "Expenses Add / View / Edit / Delete expenses" at bounding box center [613, 323] width 290 height 37
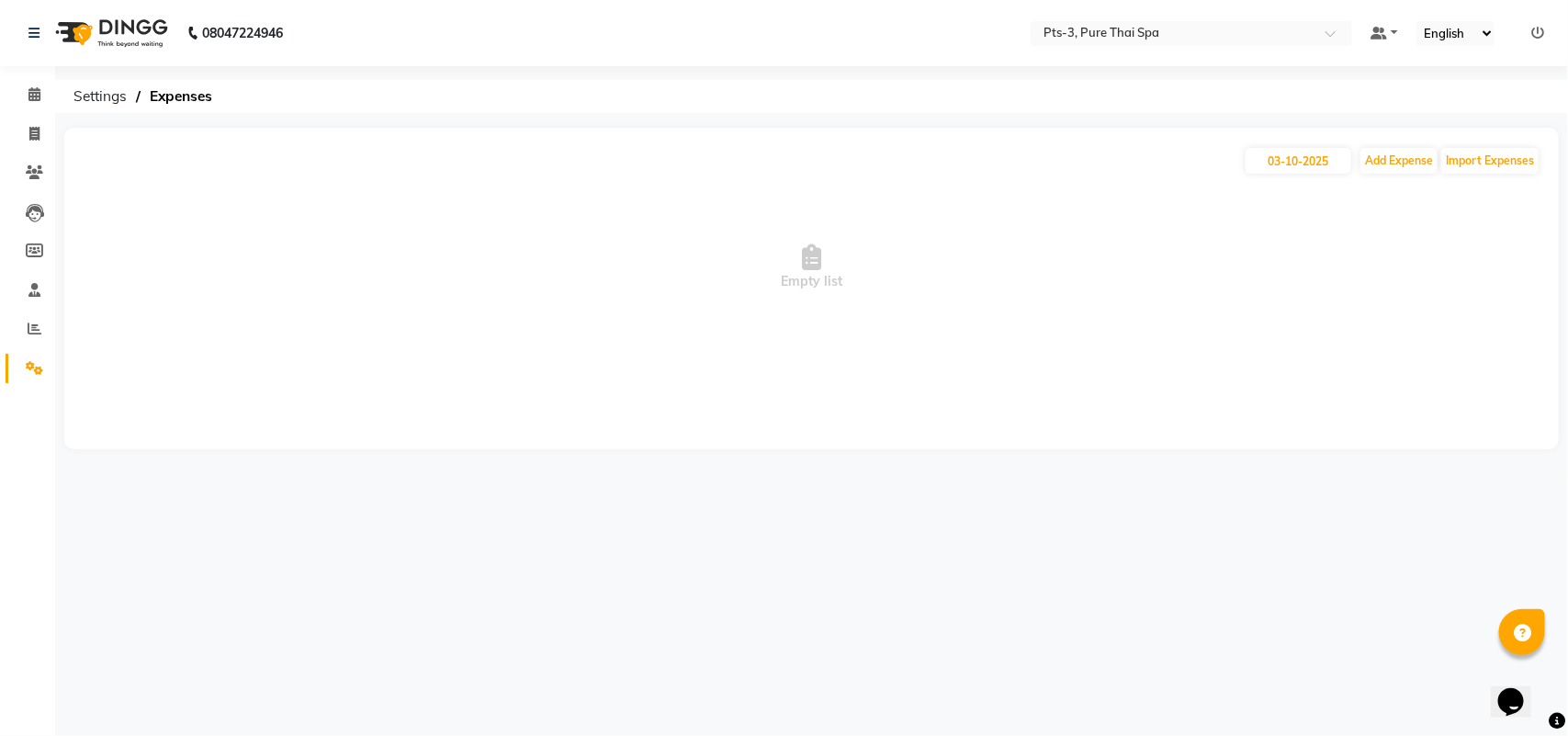
click at [1358, 153] on div "[DATE] Add Expense Import Expenses" at bounding box center [812, 161] width 1458 height 29
click at [1371, 153] on button "Add Expense" at bounding box center [1399, 161] width 78 height 26
select select "1"
select select "5482"
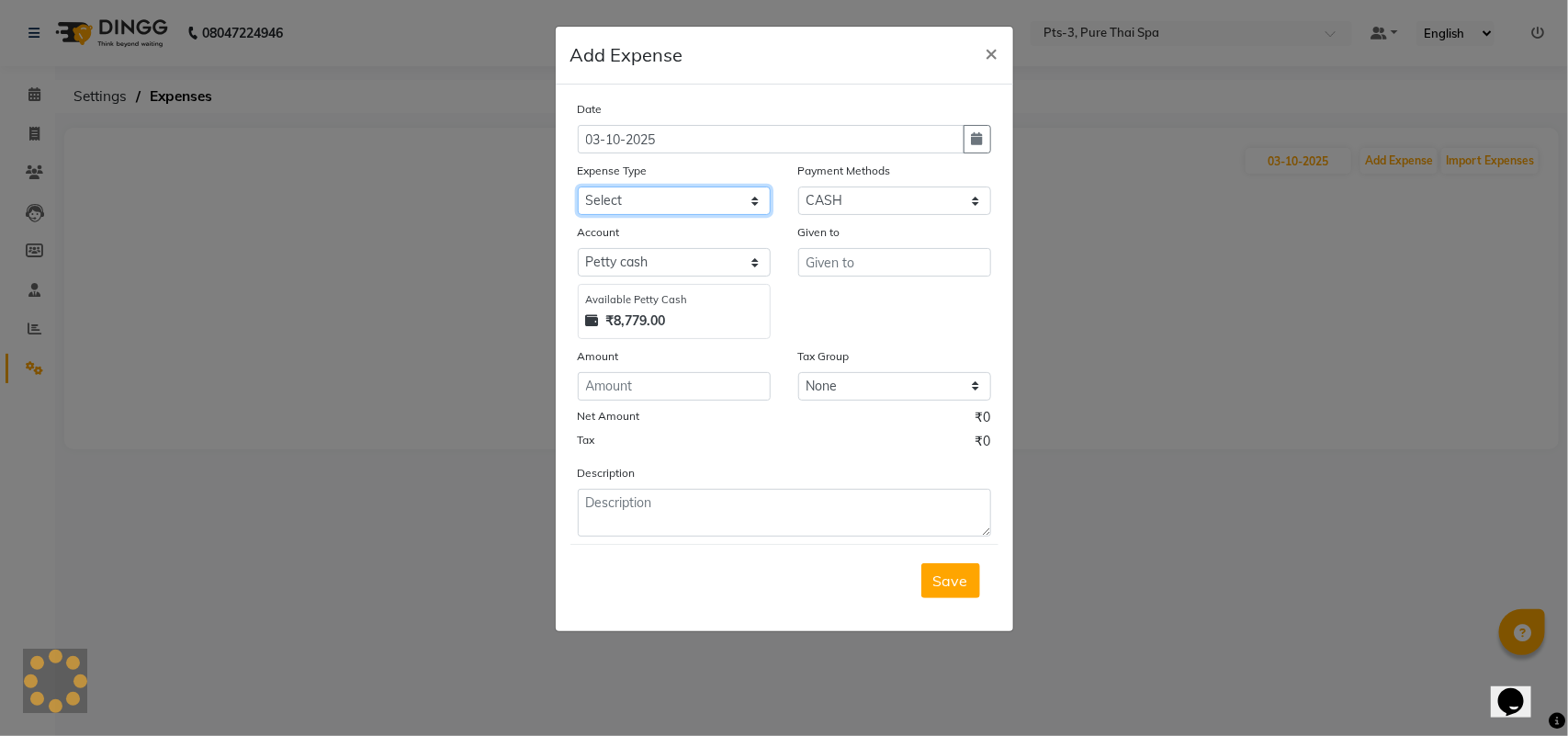
drag, startPoint x: 644, startPoint y: 190, endPoint x: 641, endPoint y: 211, distance: 21.2
click at [644, 190] on select "Select Bank charges Cleaning and products Donation Electric and water charge In…" at bounding box center [674, 200] width 193 height 28
select select "10852"
click at [578, 187] on select "Select Bank charges Cleaning and products Donation Electric and water charge In…" at bounding box center [674, 200] width 193 height 28
click at [618, 381] on input "number" at bounding box center [674, 386] width 193 height 28
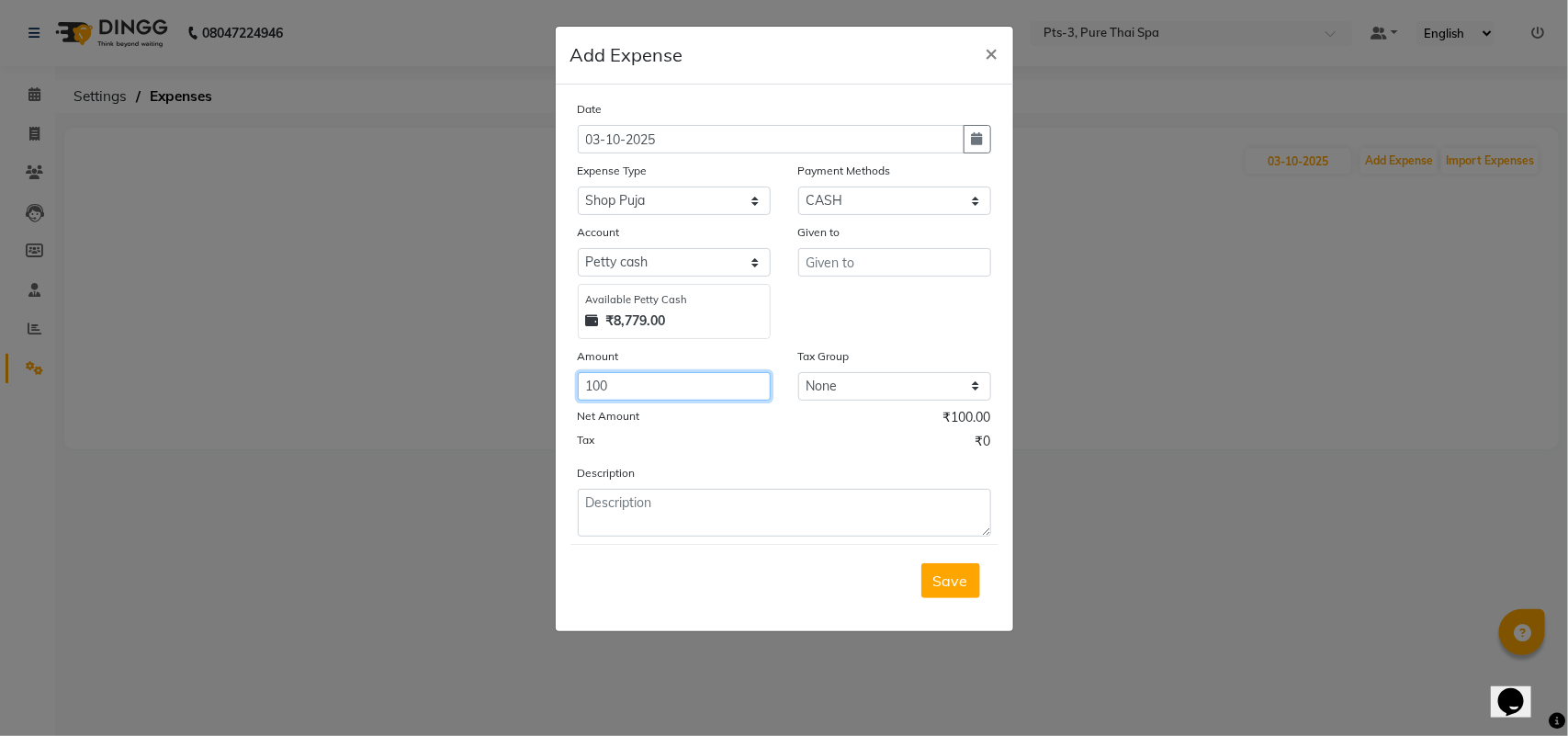
type input "100"
click at [843, 258] on input "text" at bounding box center [895, 261] width 193 height 28
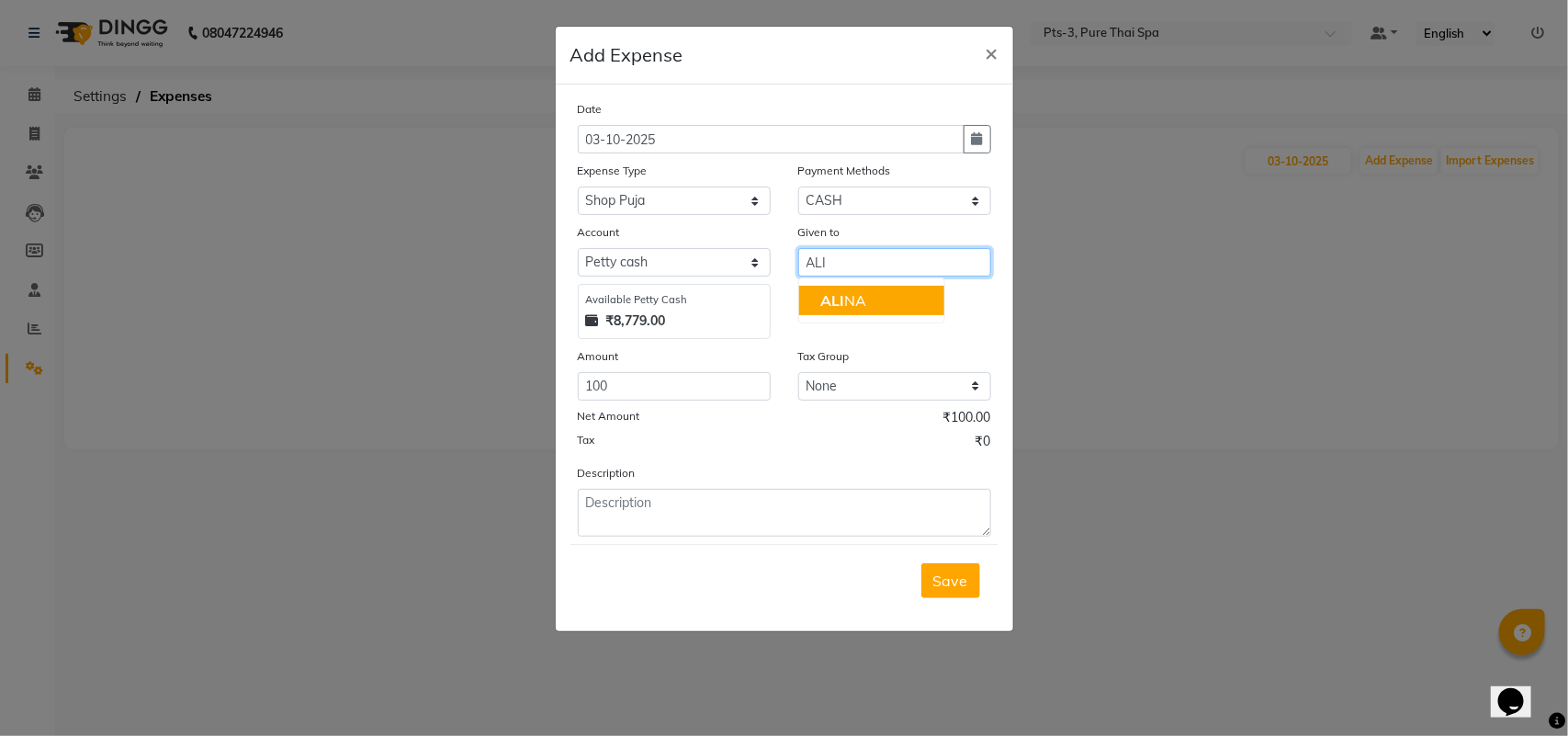
click at [855, 294] on ngb-highlight "[PERSON_NAME]" at bounding box center [844, 300] width 46 height 19
type input "ALINA"
click at [951, 579] on span "Save" at bounding box center [951, 581] width 35 height 19
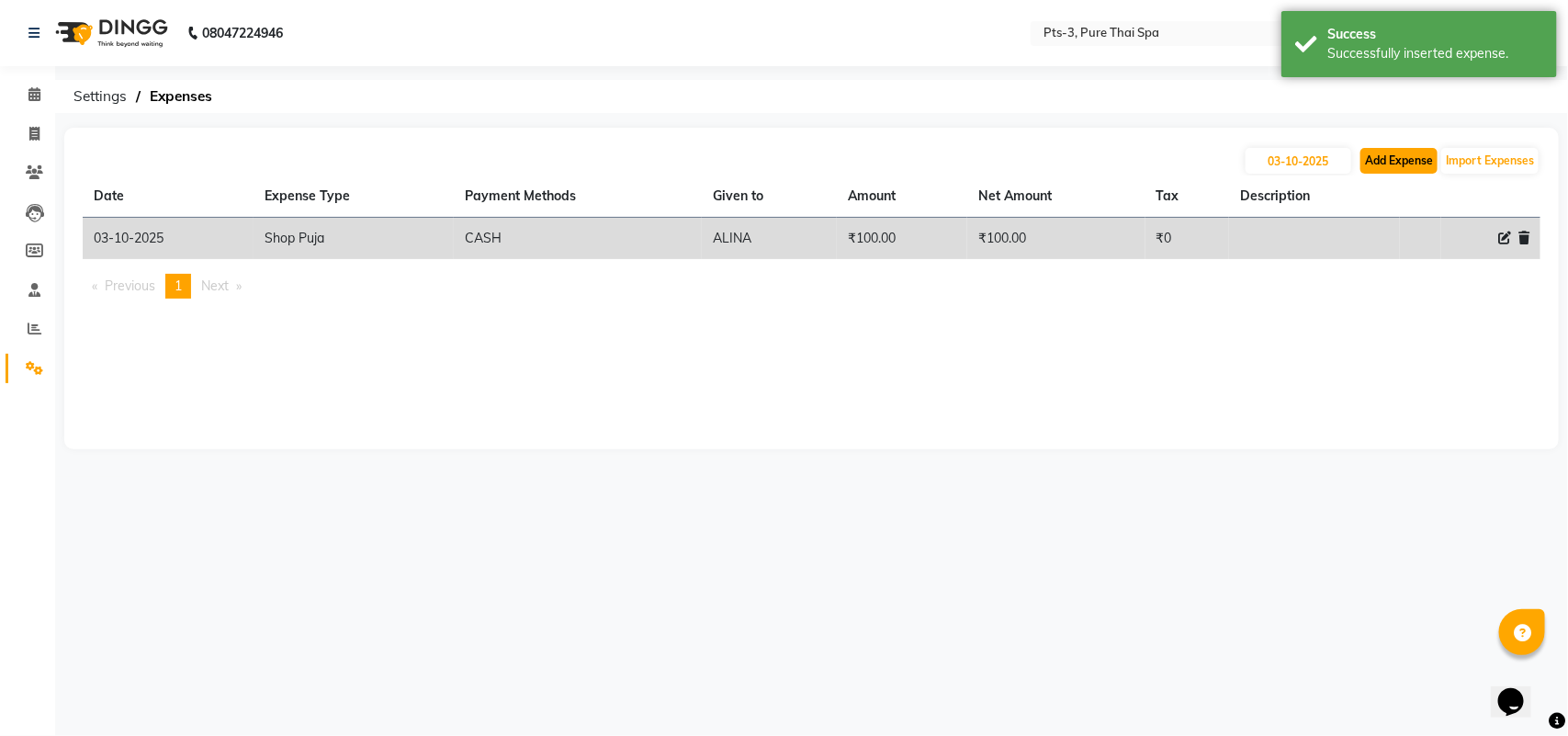
click at [1388, 162] on button "Add Expense" at bounding box center [1399, 161] width 78 height 26
select select "1"
select select "5482"
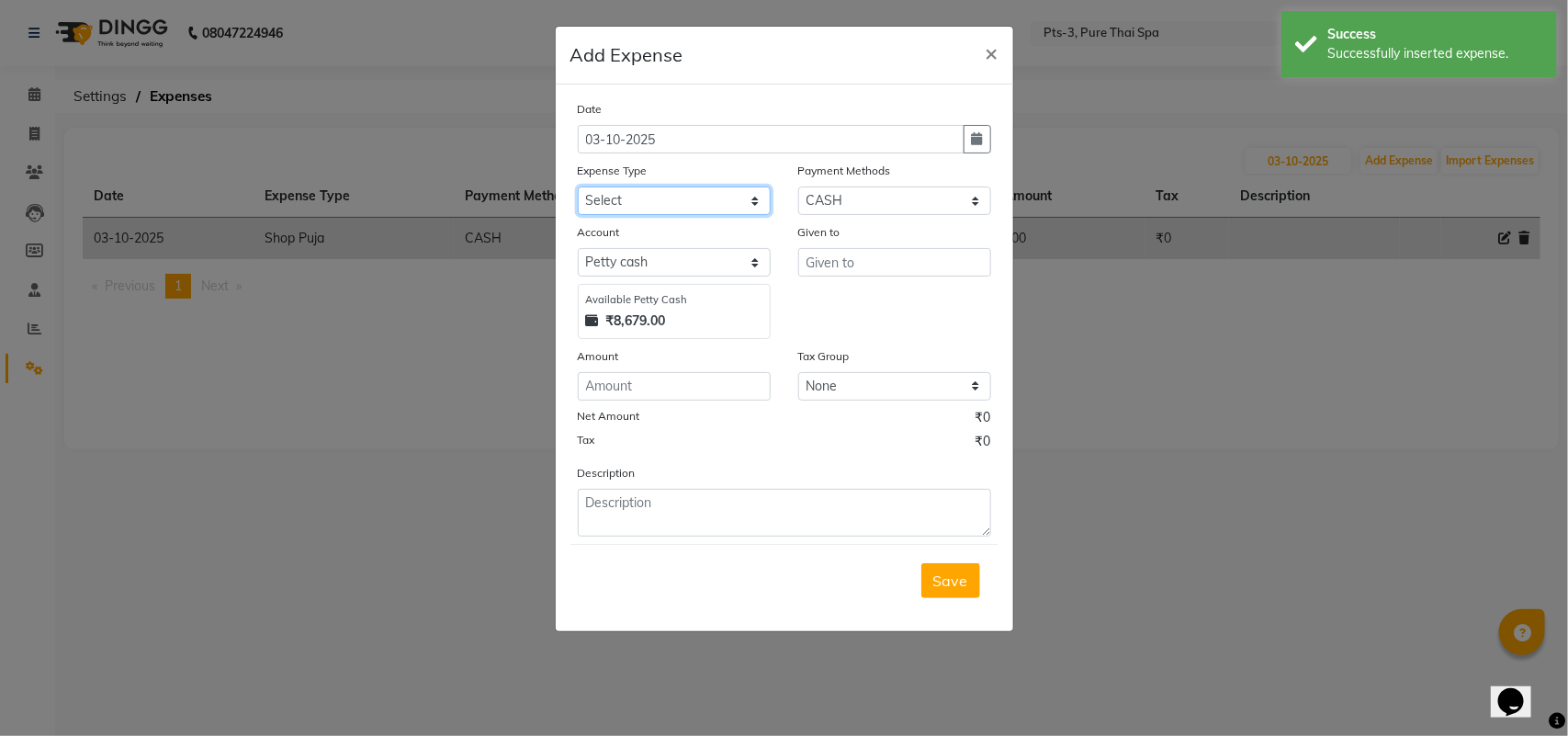
click at [635, 195] on select "Select Bank charges Cleaning and products Donation Electric and water charge In…" at bounding box center [674, 200] width 193 height 28
select select "10836"
click at [578, 187] on select "Select Bank charges Cleaning and products Donation Electric and water charge In…" at bounding box center [674, 200] width 193 height 28
click at [602, 378] on input "number" at bounding box center [674, 386] width 193 height 28
type input "100"
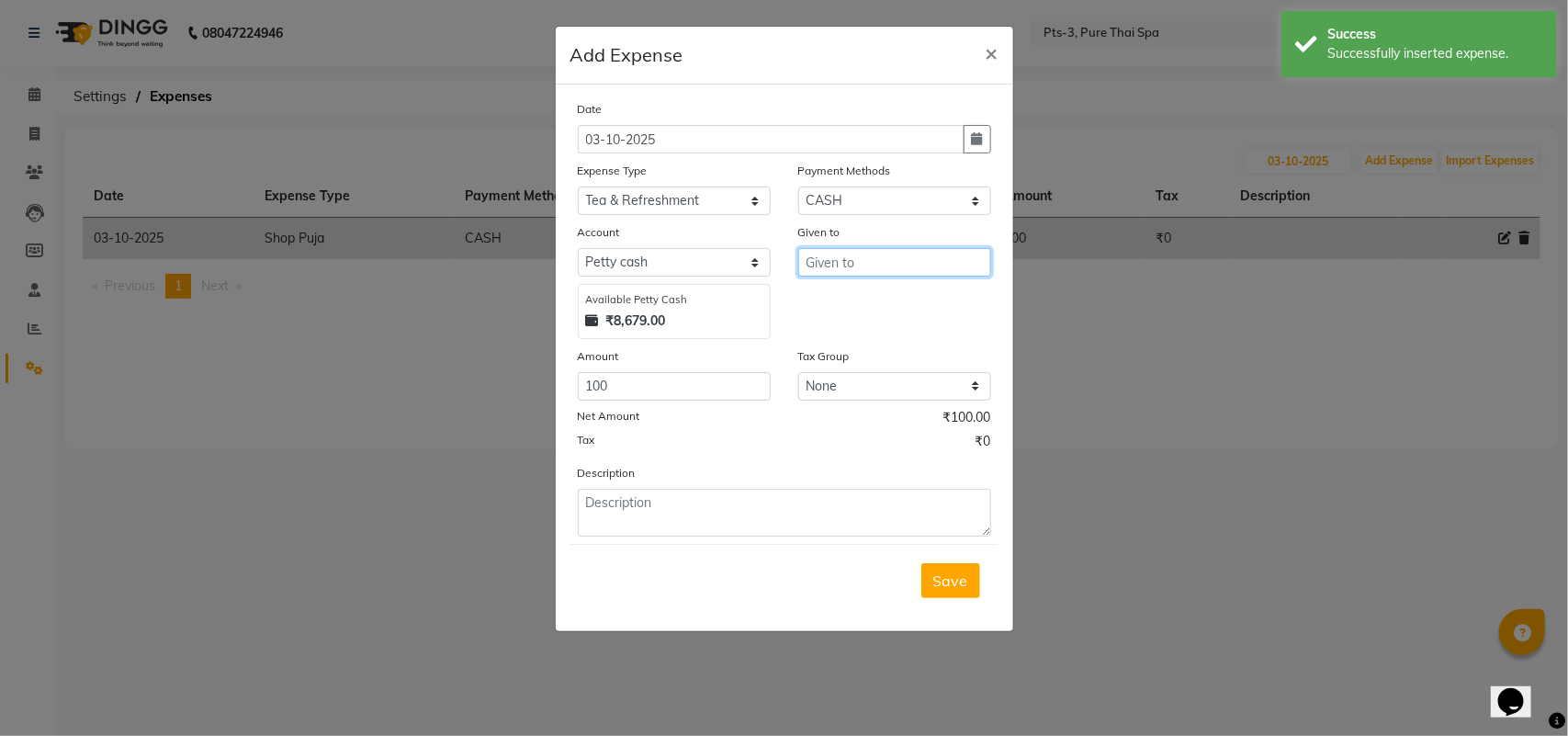
click at [850, 262] on input "text" at bounding box center [895, 261] width 193 height 28
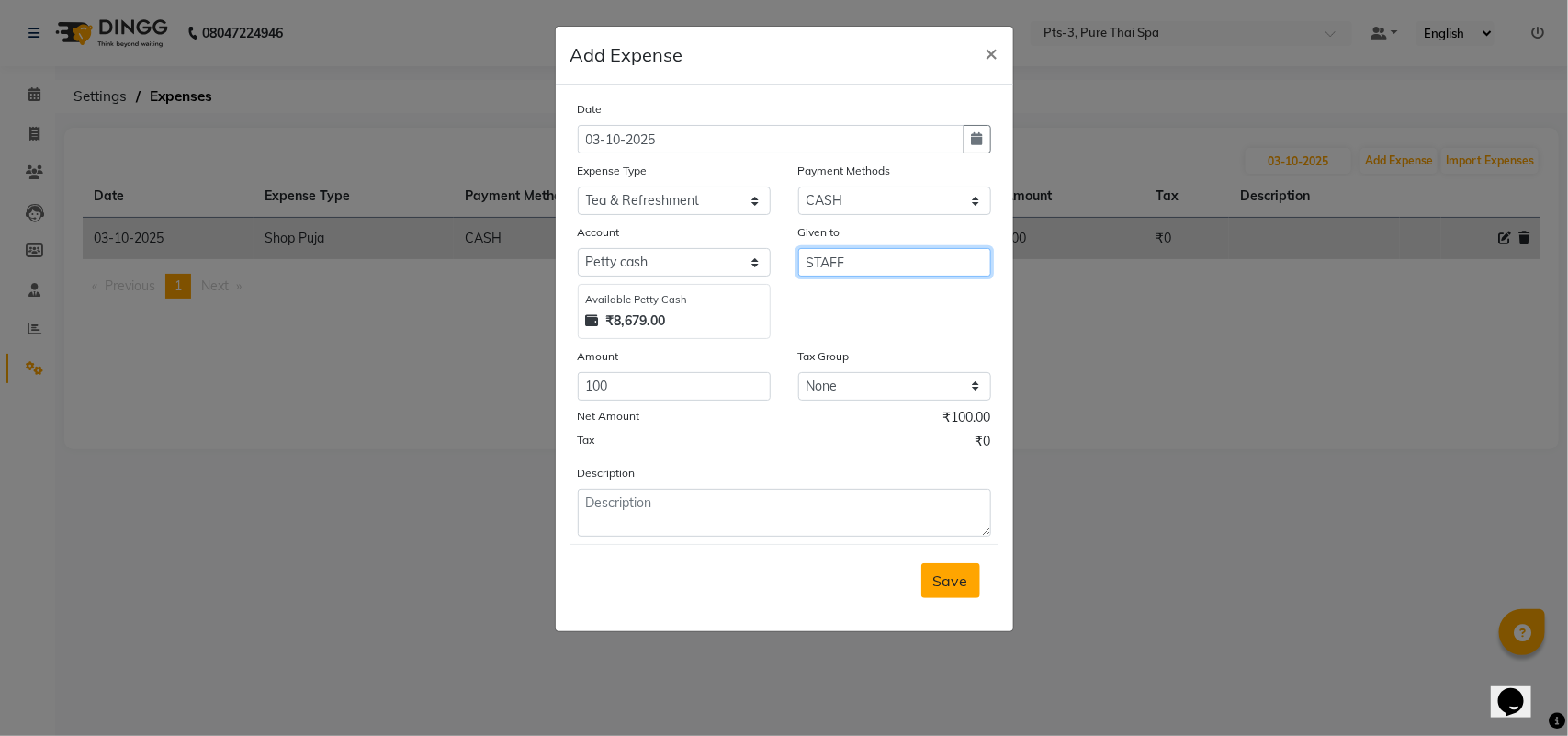
type input "STAFF"
click at [944, 575] on span "Save" at bounding box center [951, 581] width 35 height 19
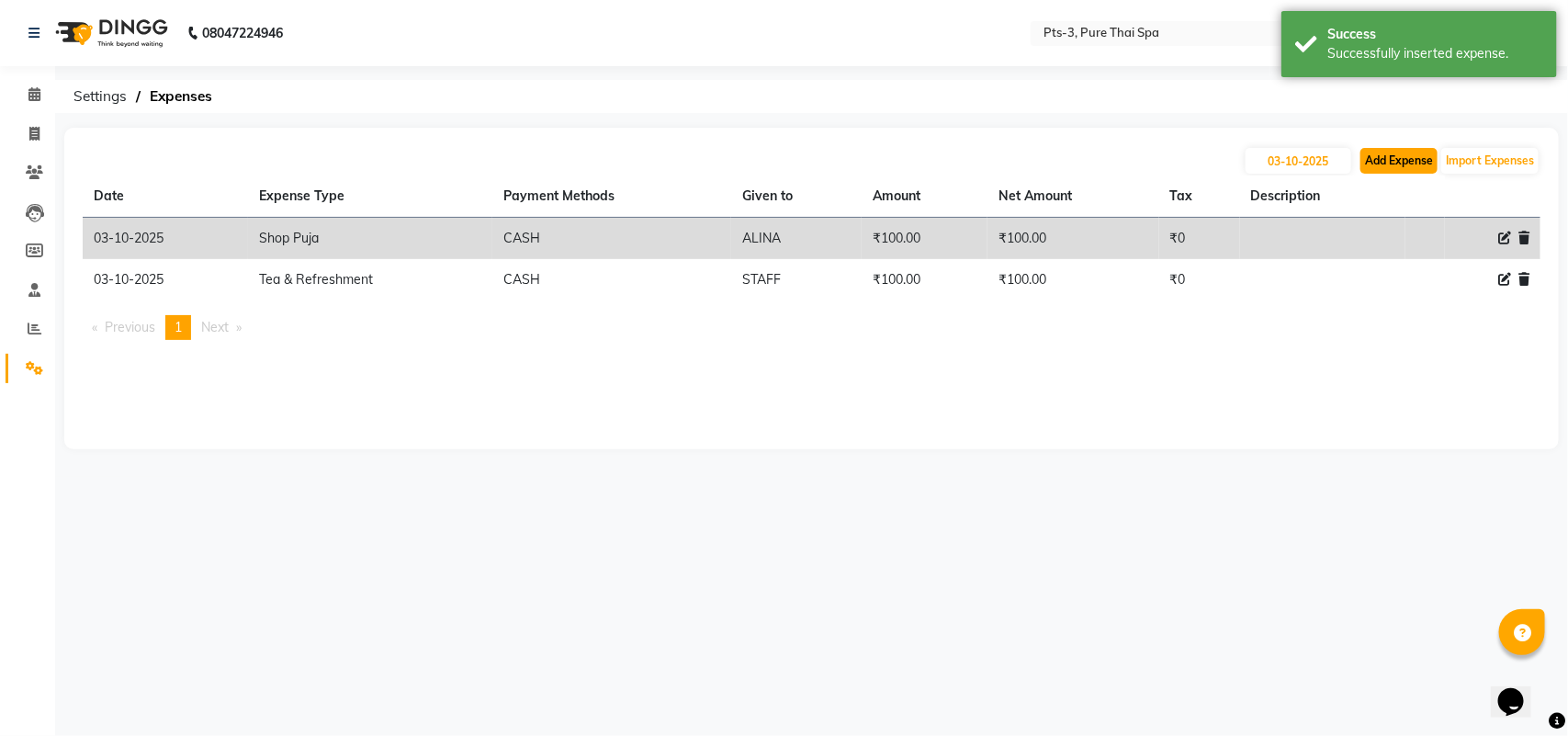
click at [1385, 159] on button "Add Expense" at bounding box center [1399, 161] width 78 height 26
select select "1"
select select "5482"
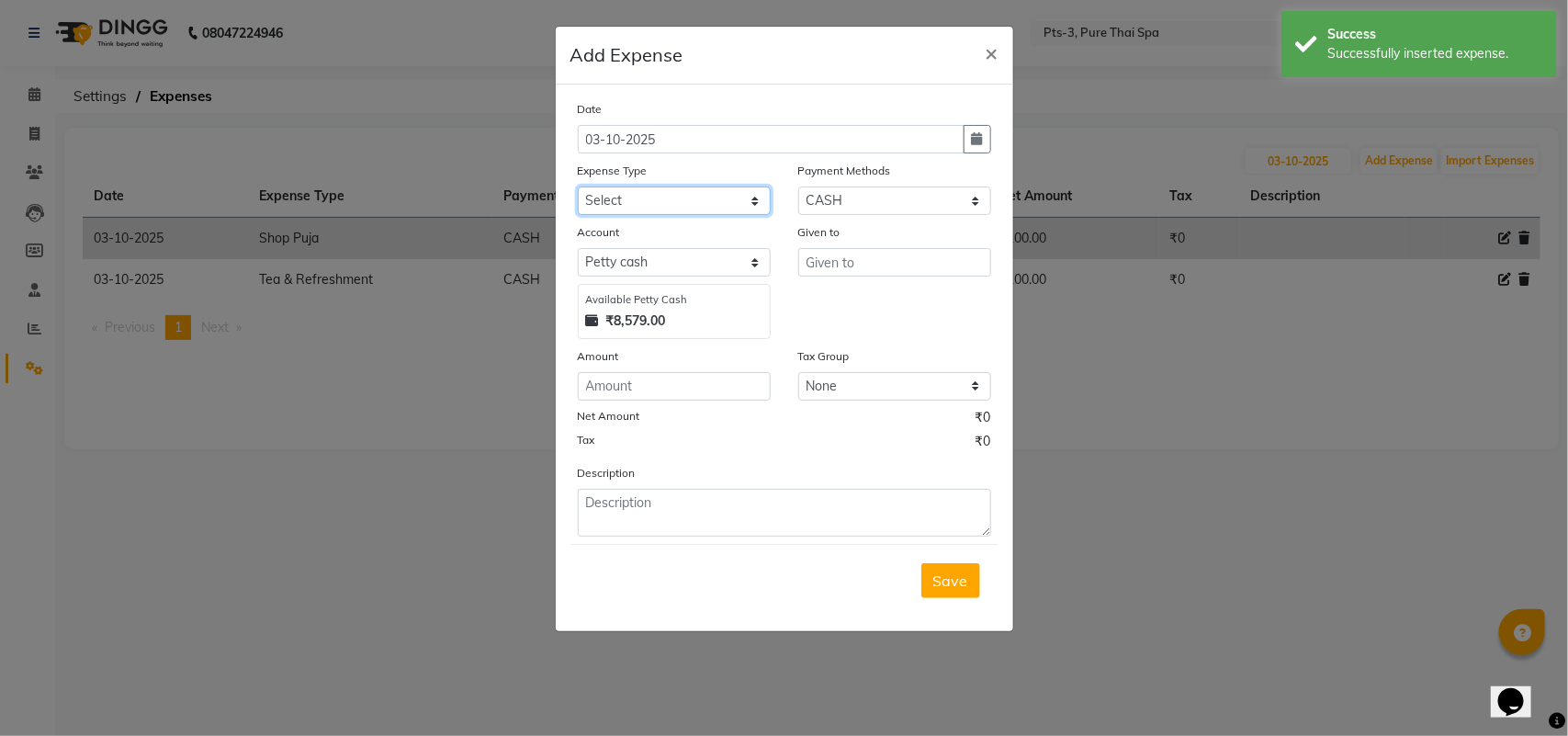
click at [673, 198] on select "Select Bank charges Cleaning and products Donation Electric and water charge In…" at bounding box center [674, 200] width 193 height 28
select select "10829"
click at [578, 187] on select "Select Bank charges Cleaning and products Donation Electric and water charge In…" at bounding box center [674, 200] width 193 height 28
click at [614, 383] on input "number" at bounding box center [674, 386] width 193 height 28
type input "250"
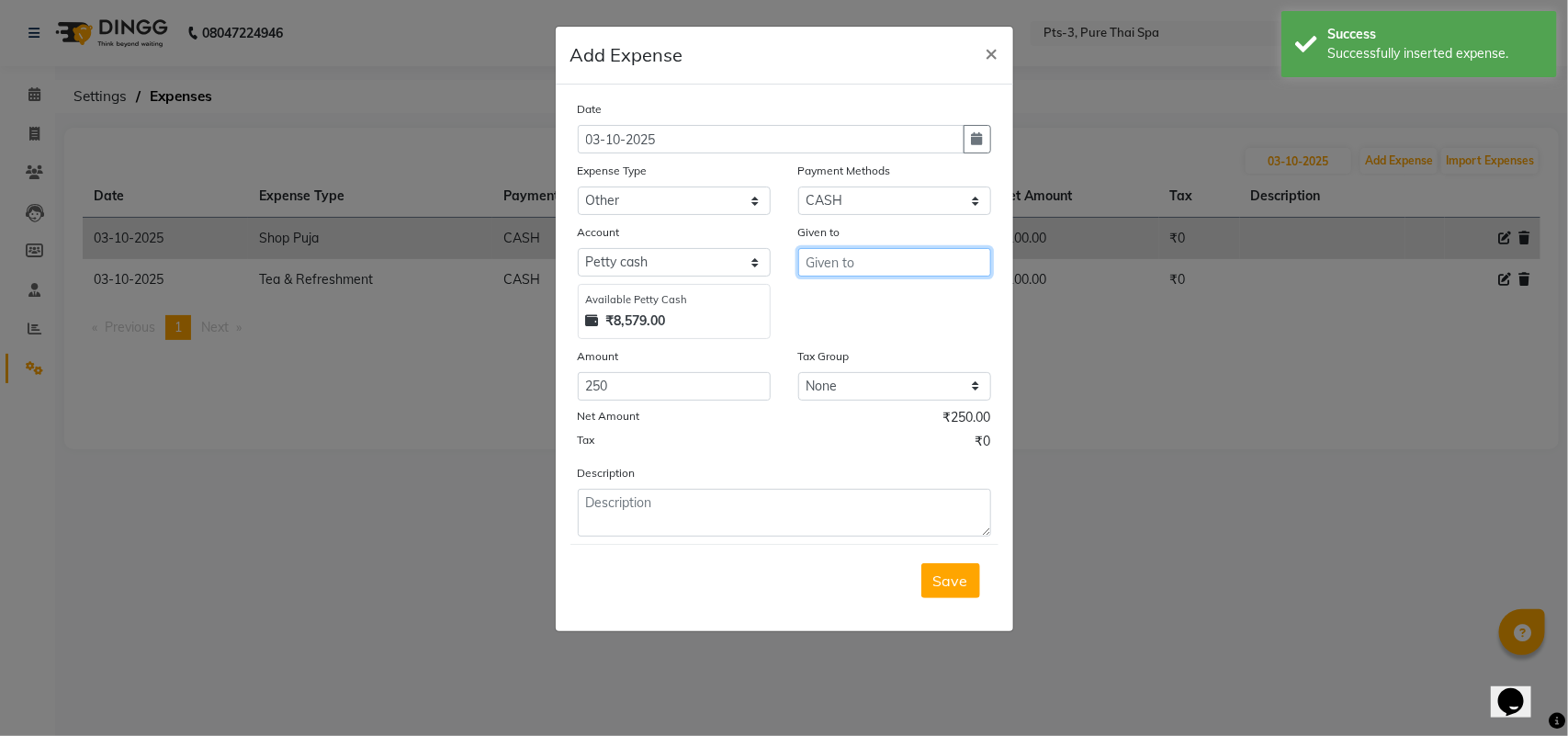
click at [832, 255] on input "text" at bounding box center [895, 261] width 193 height 28
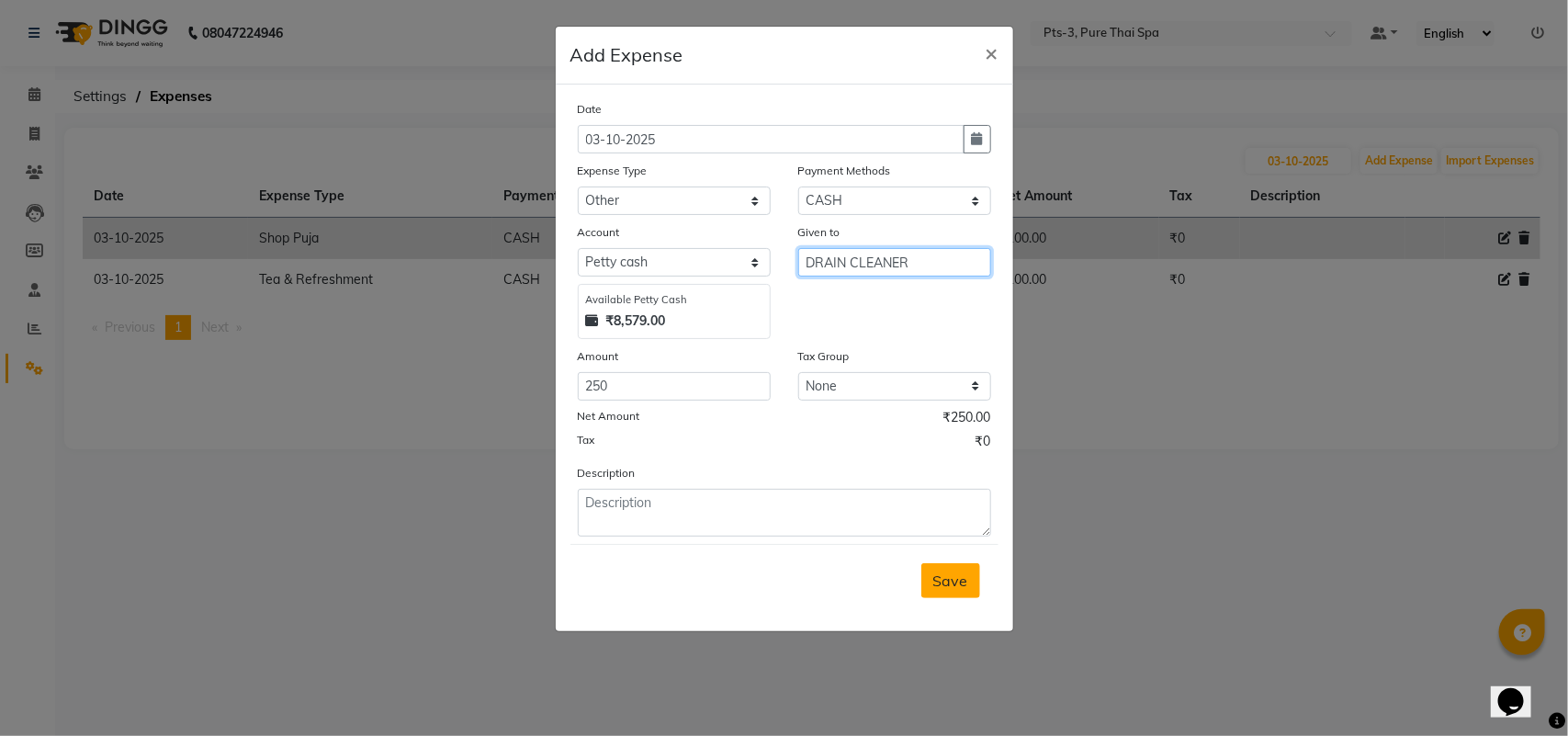
type input "DRAIN CLEANER"
click at [957, 594] on button "Save" at bounding box center [951, 581] width 59 height 35
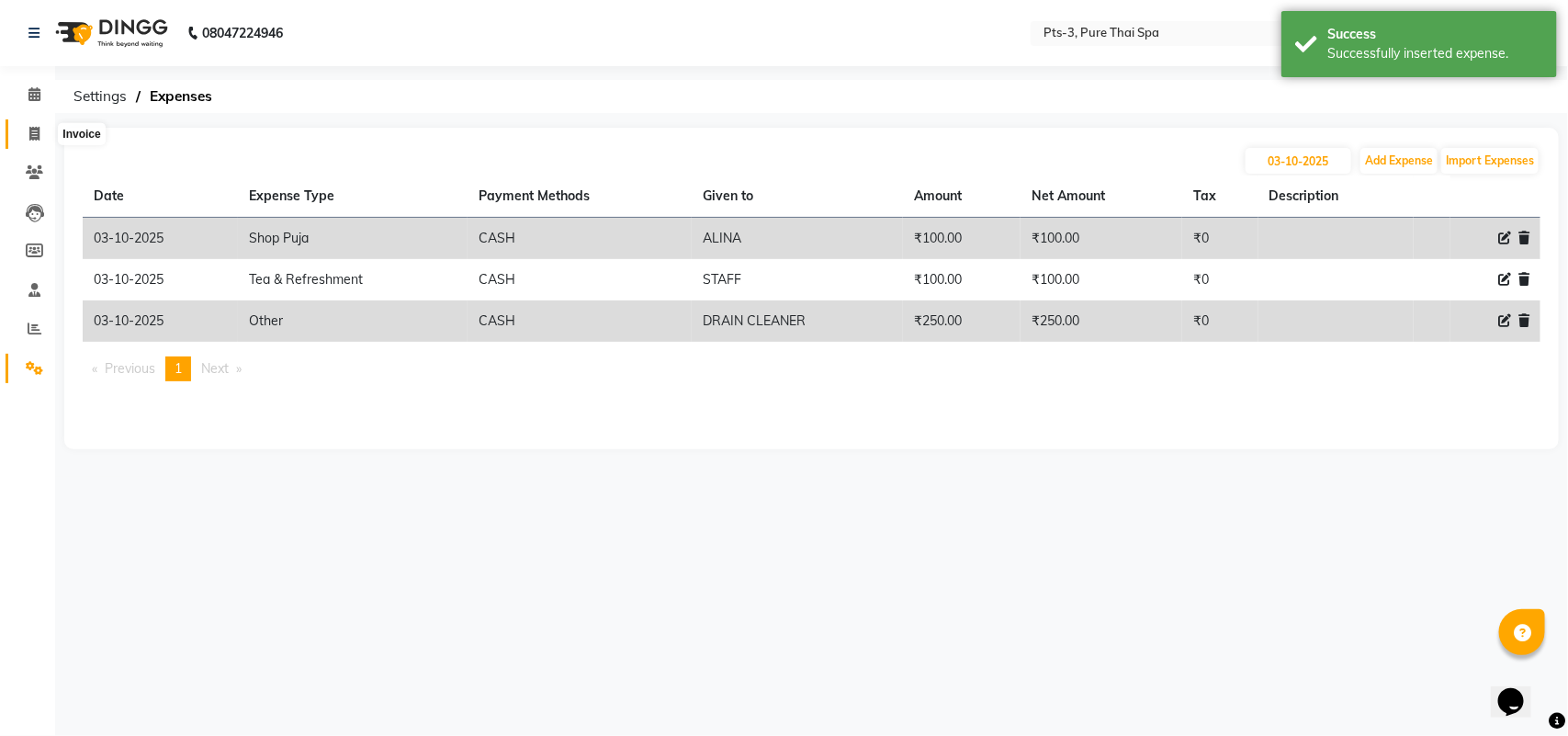
click at [35, 135] on icon at bounding box center [34, 134] width 10 height 14
select select "service"
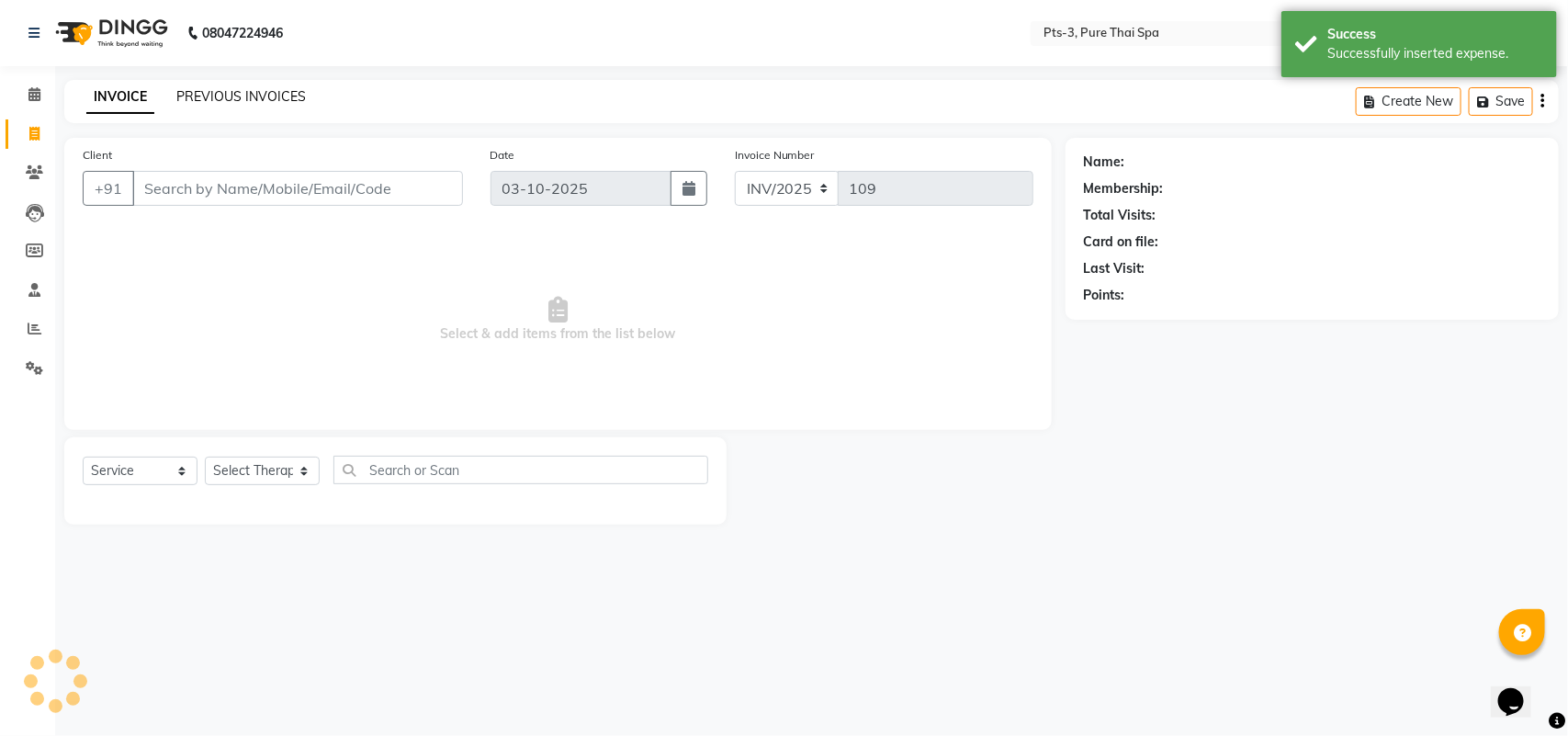
click at [228, 93] on link "PREVIOUS INVOICES" at bounding box center [242, 96] width 130 height 17
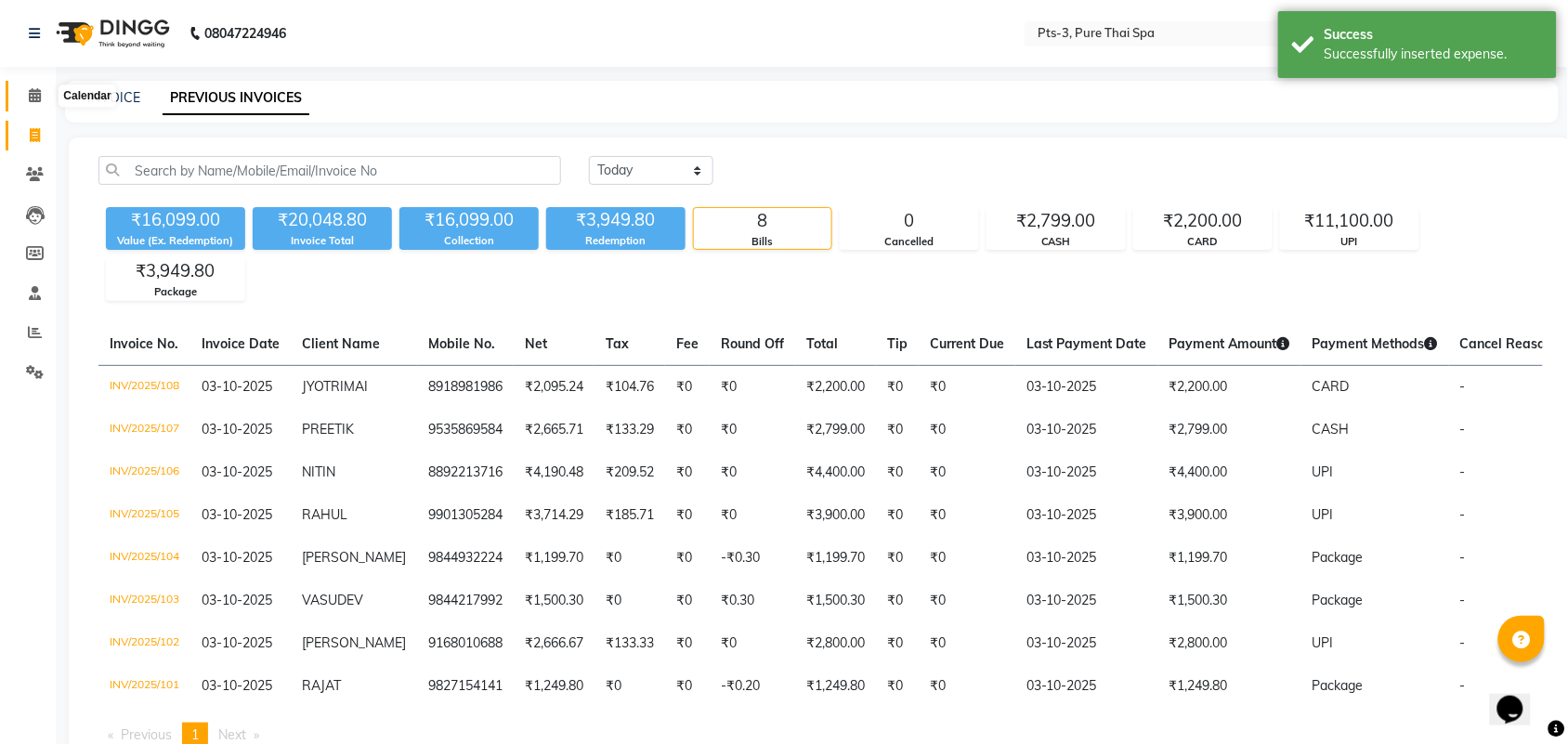
click at [35, 93] on icon at bounding box center [35, 95] width 12 height 14
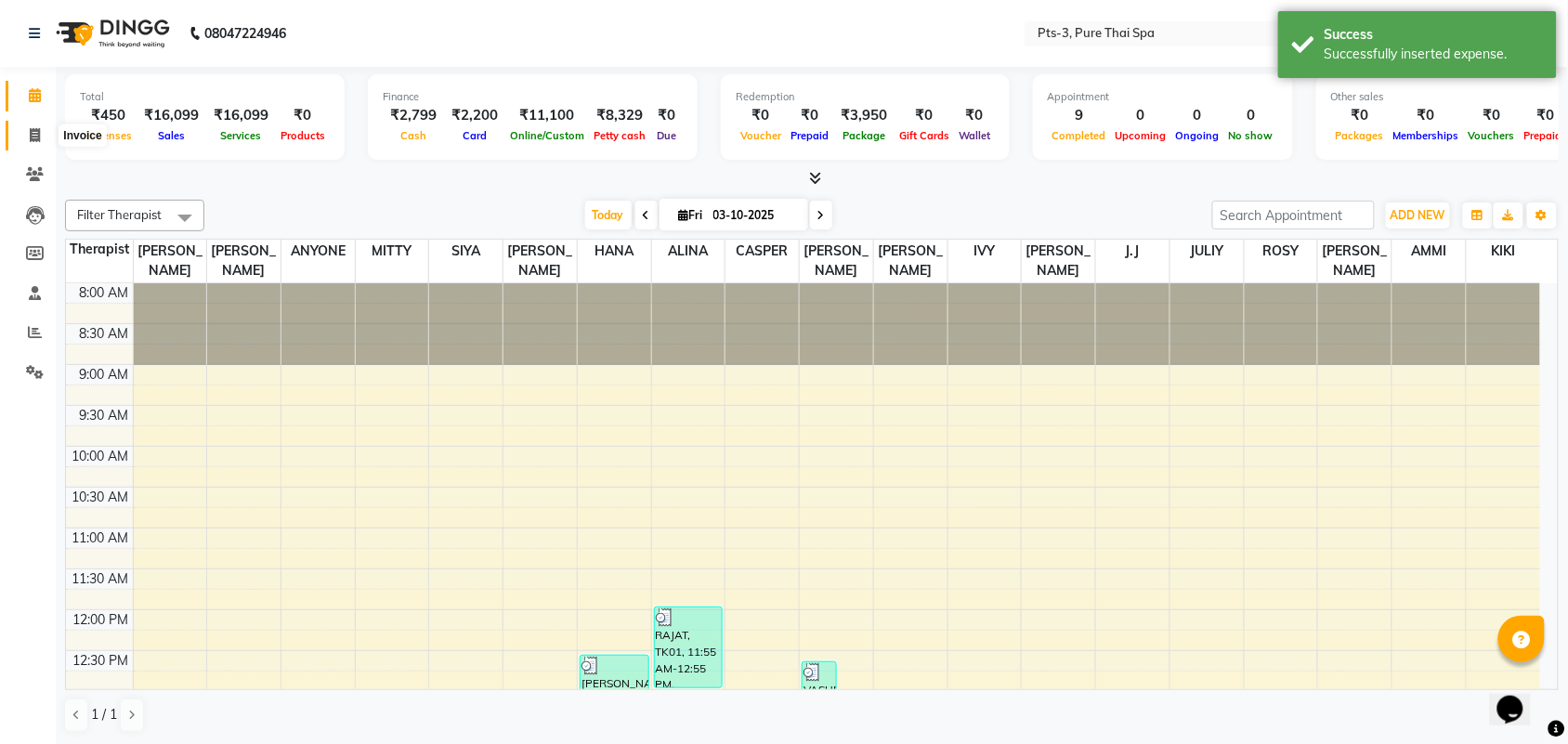
click at [24, 132] on span at bounding box center [35, 136] width 33 height 22
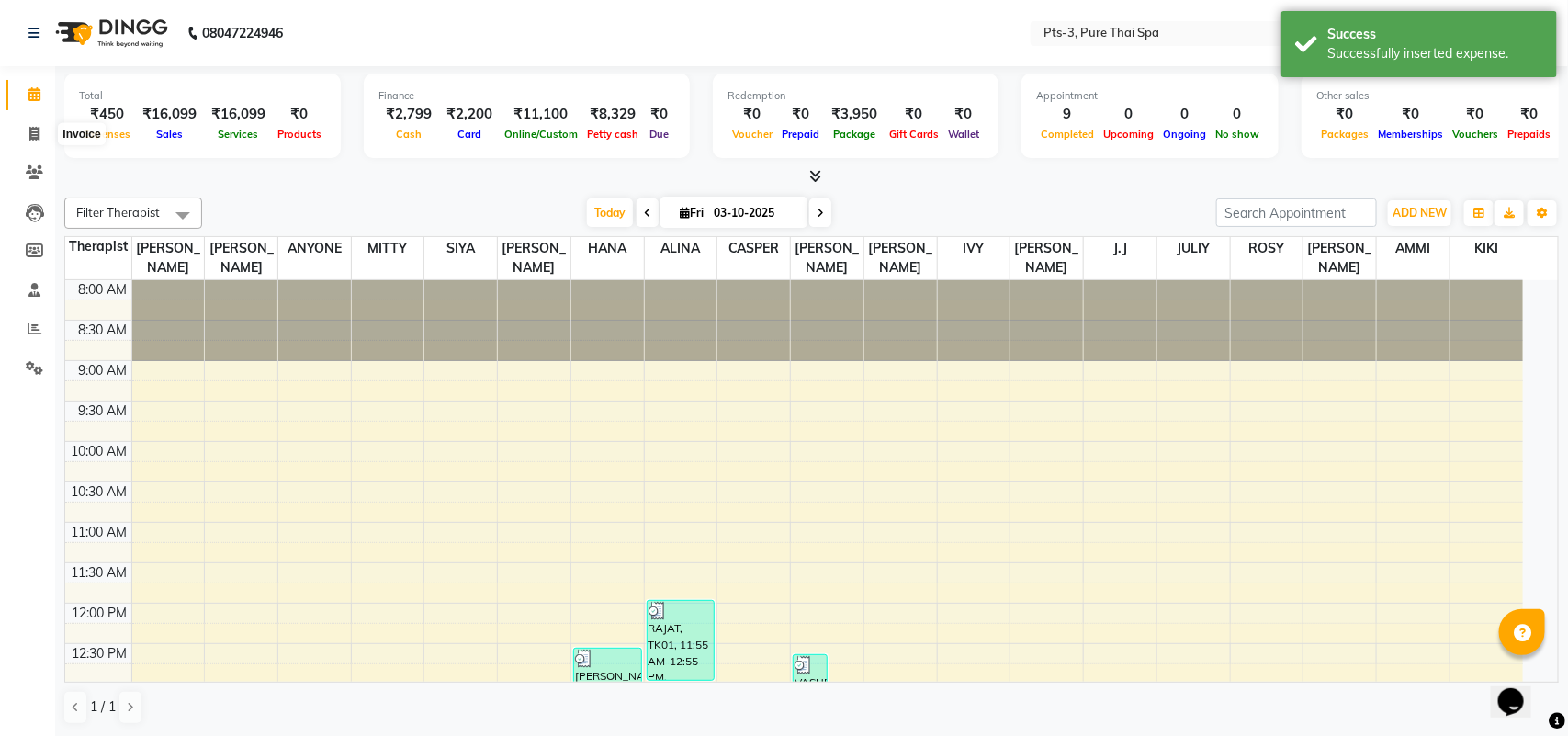
select select "service"
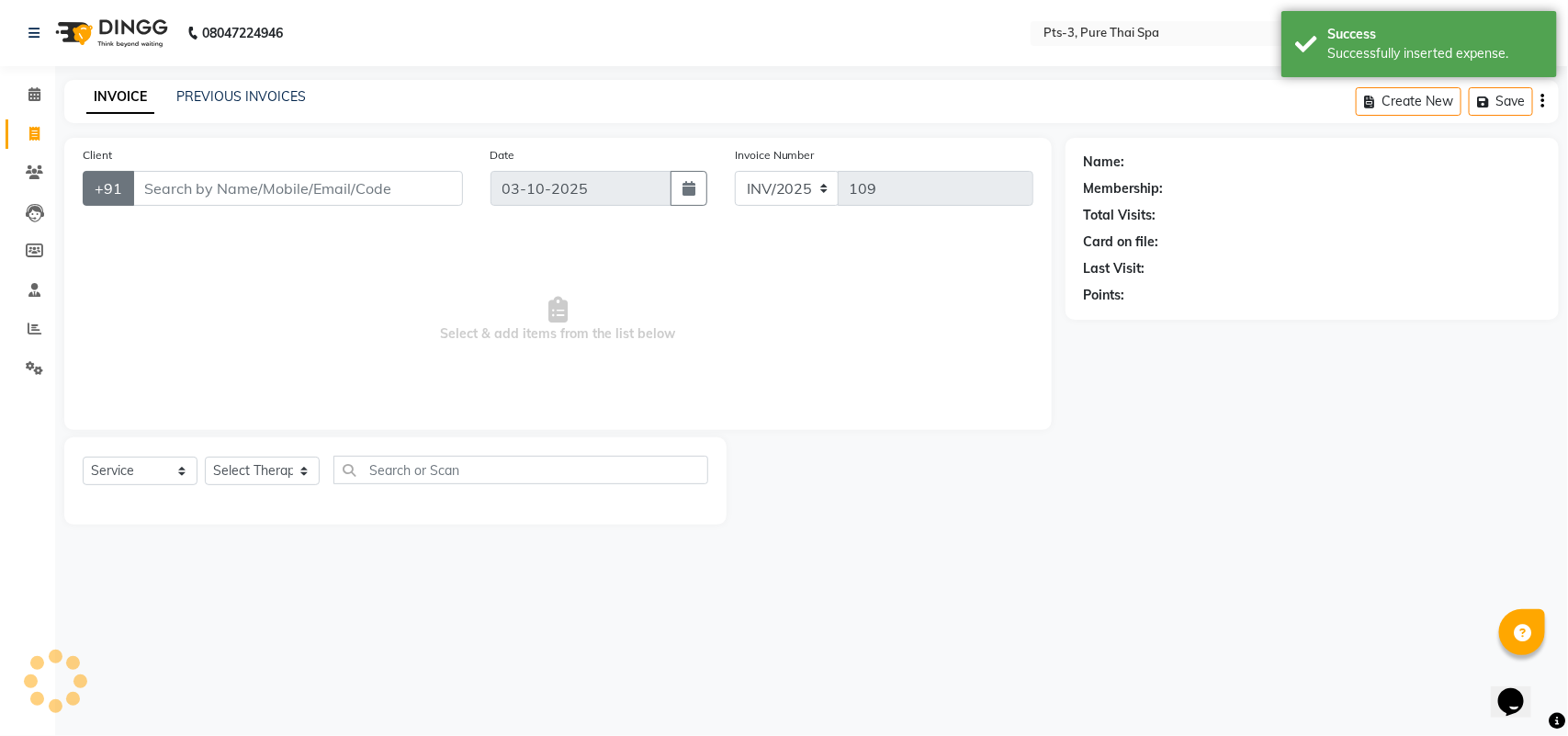
click at [126, 177] on button "+91" at bounding box center [108, 189] width 51 height 35
click at [143, 181] on input "Client" at bounding box center [298, 189] width 331 height 35
